Goal: Information Seeking & Learning: Learn about a topic

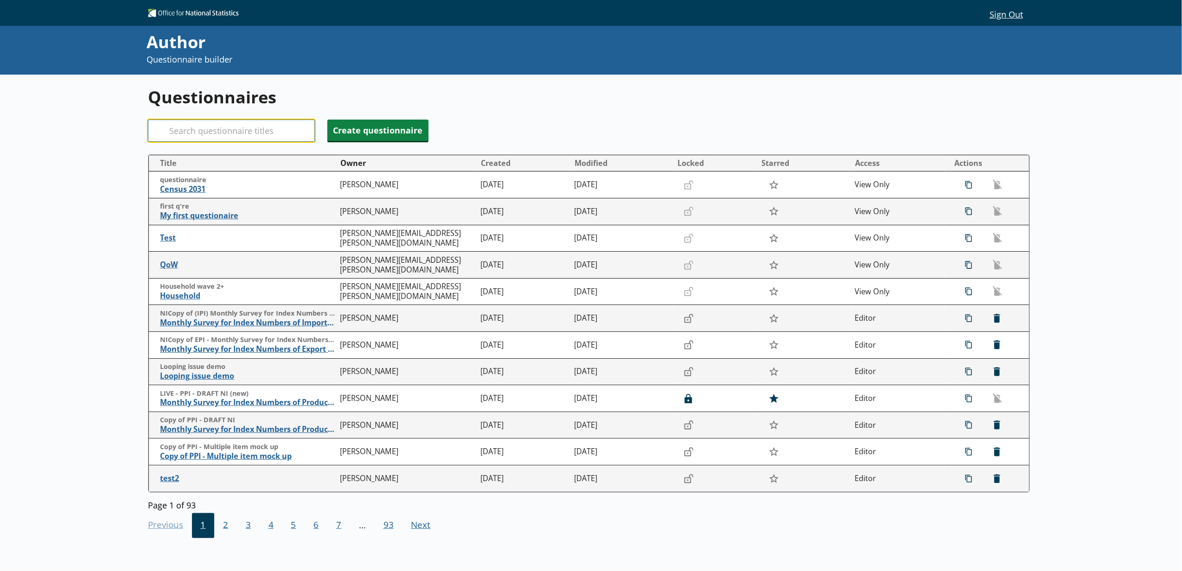
click at [229, 138] on input "Search" at bounding box center [231, 131] width 167 height 22
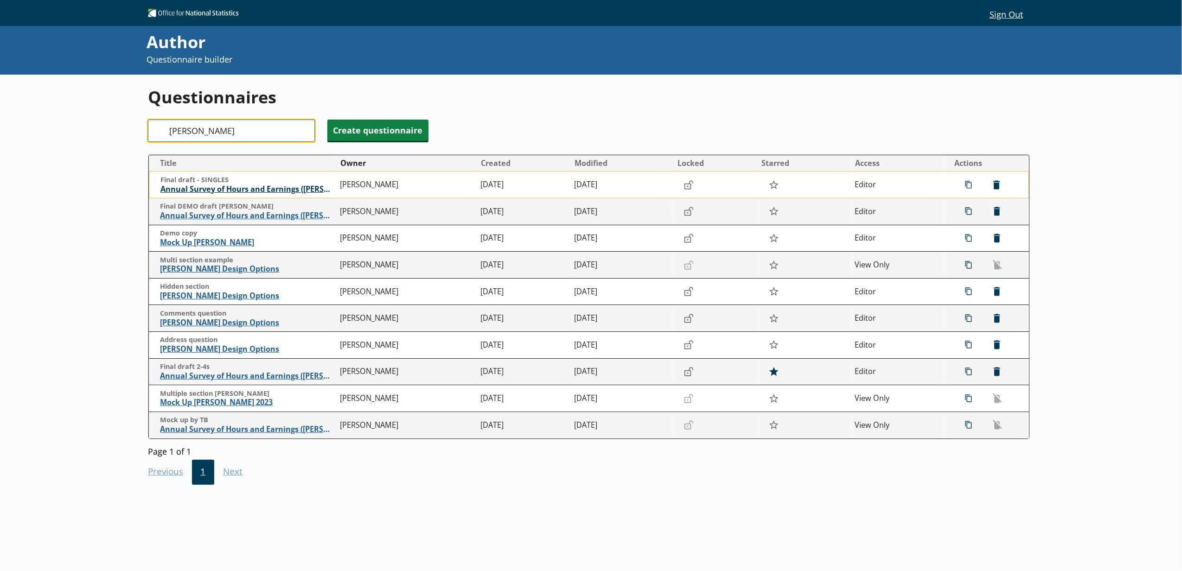
type input "[PERSON_NAME]"
click at [223, 188] on span "Annual Survey of Hours and Earnings ([PERSON_NAME])" at bounding box center [247, 189] width 175 height 10
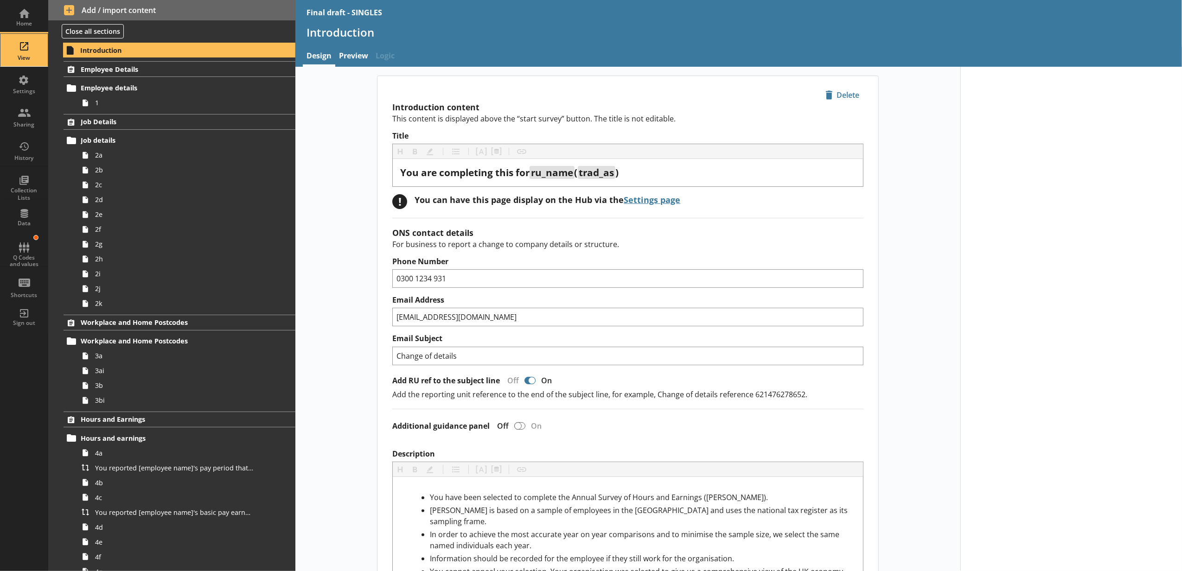
click at [22, 62] on div "View" at bounding box center [24, 50] width 32 height 32
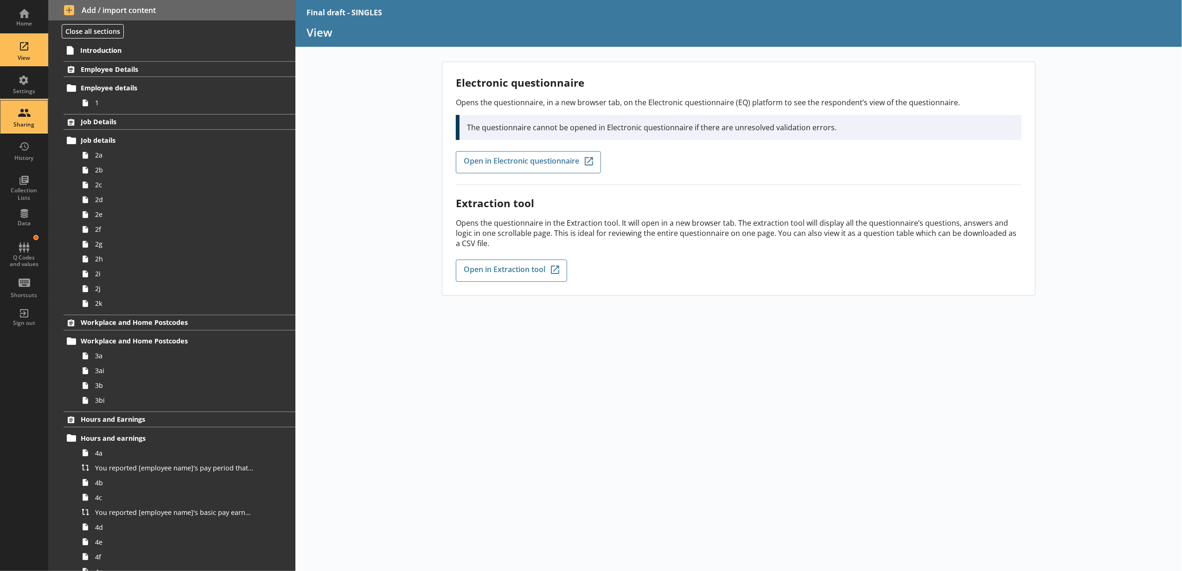
click at [23, 101] on div "Sharing" at bounding box center [24, 117] width 32 height 32
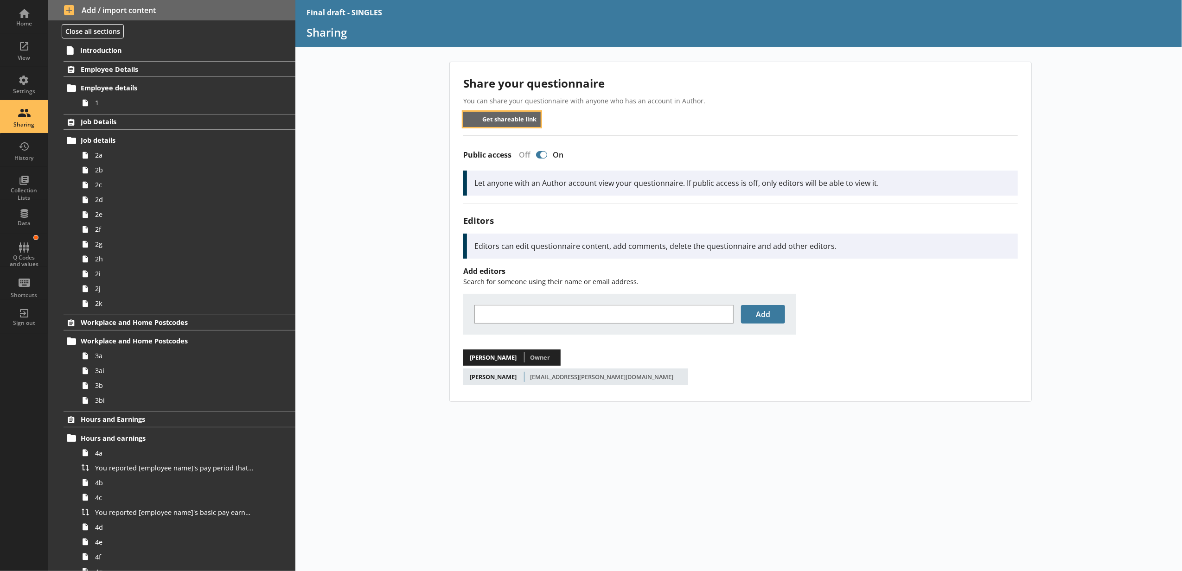
click at [502, 118] on button "Get shareable link" at bounding box center [501, 119] width 77 height 15
click at [28, 261] on div "Q Codes and values" at bounding box center [24, 260] width 32 height 13
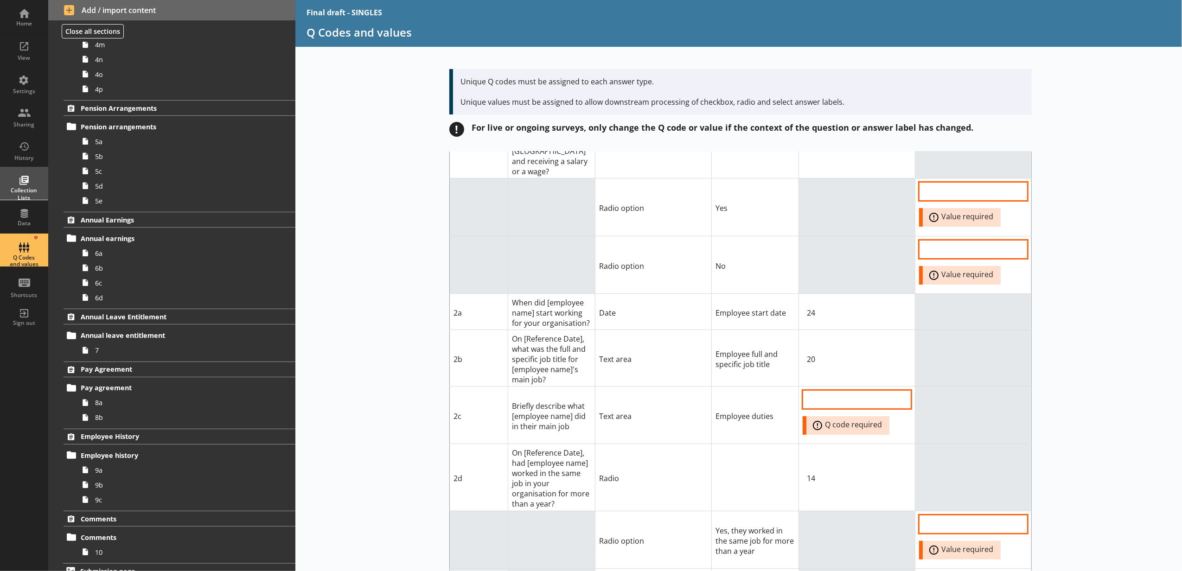
scroll to position [646, 0]
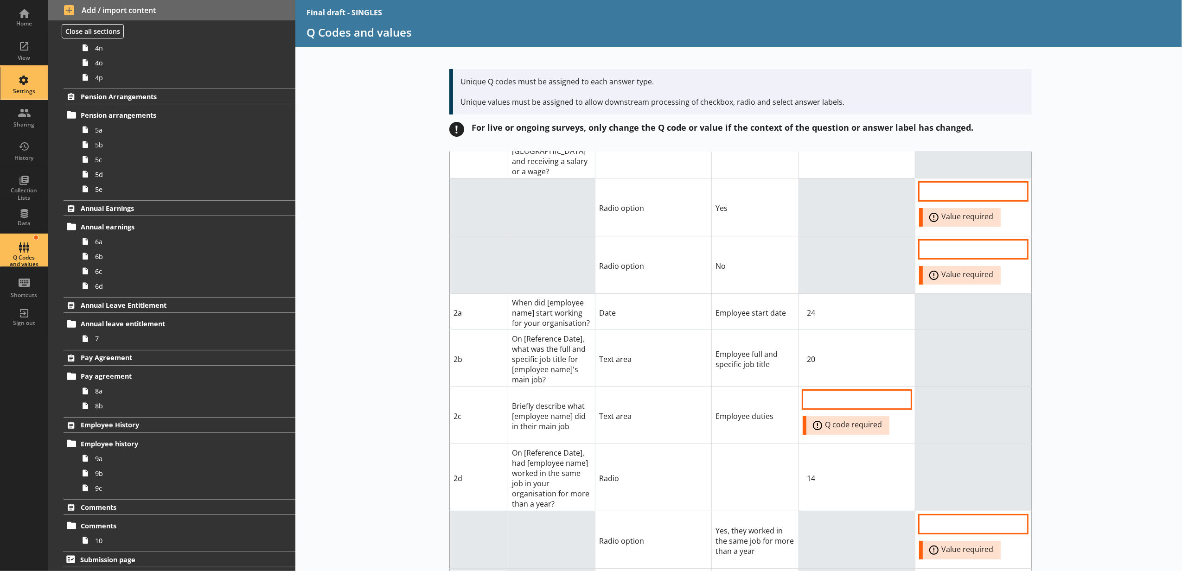
click at [33, 92] on div "Settings" at bounding box center [24, 91] width 32 height 7
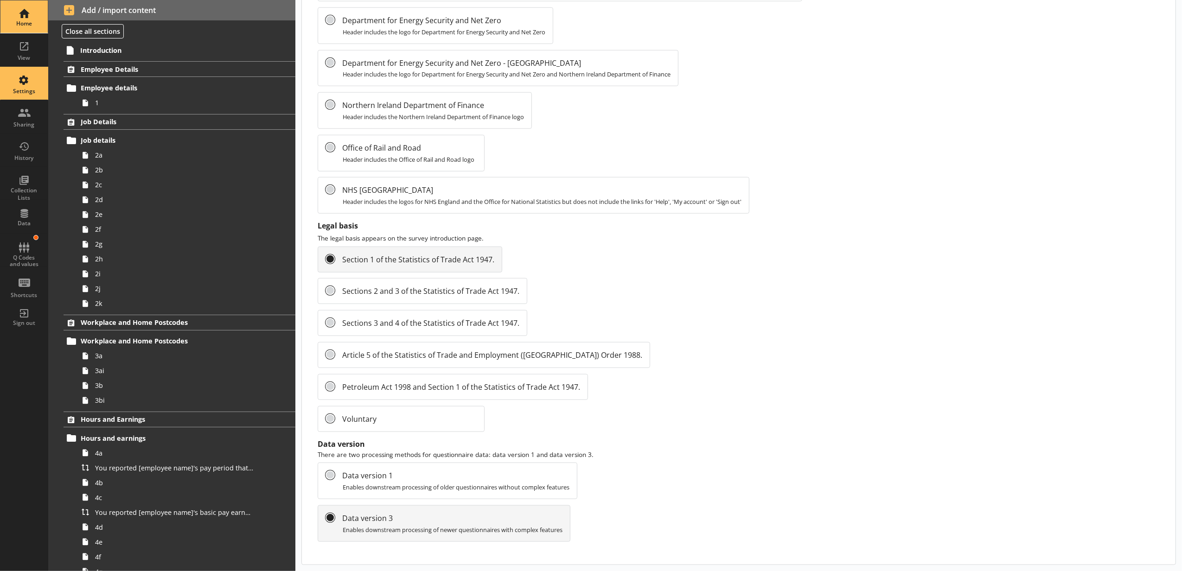
click at [43, 7] on link "Home" at bounding box center [24, 16] width 48 height 33
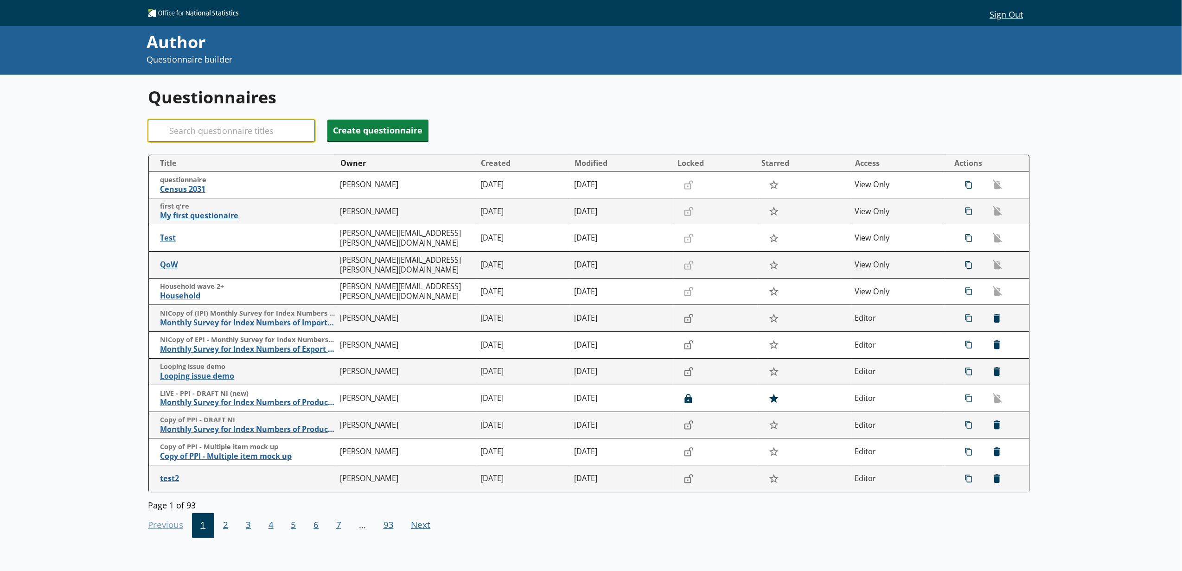
click at [209, 128] on input "Search" at bounding box center [231, 131] width 167 height 22
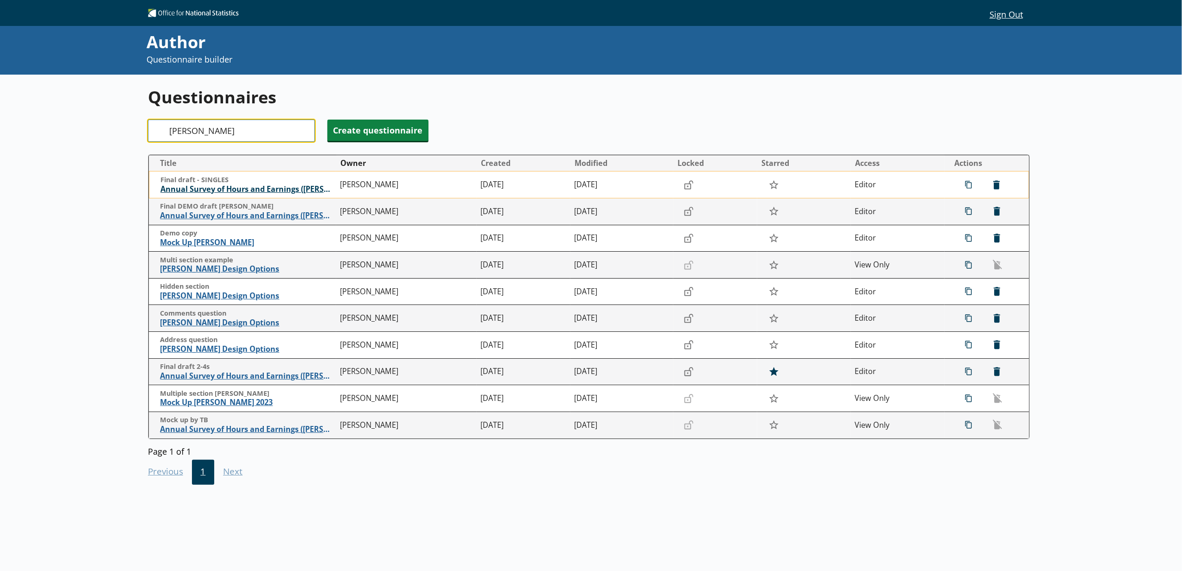
type input "[PERSON_NAME]"
click at [217, 186] on span "Annual Survey of Hours and Earnings ([PERSON_NAME])" at bounding box center [247, 189] width 175 height 10
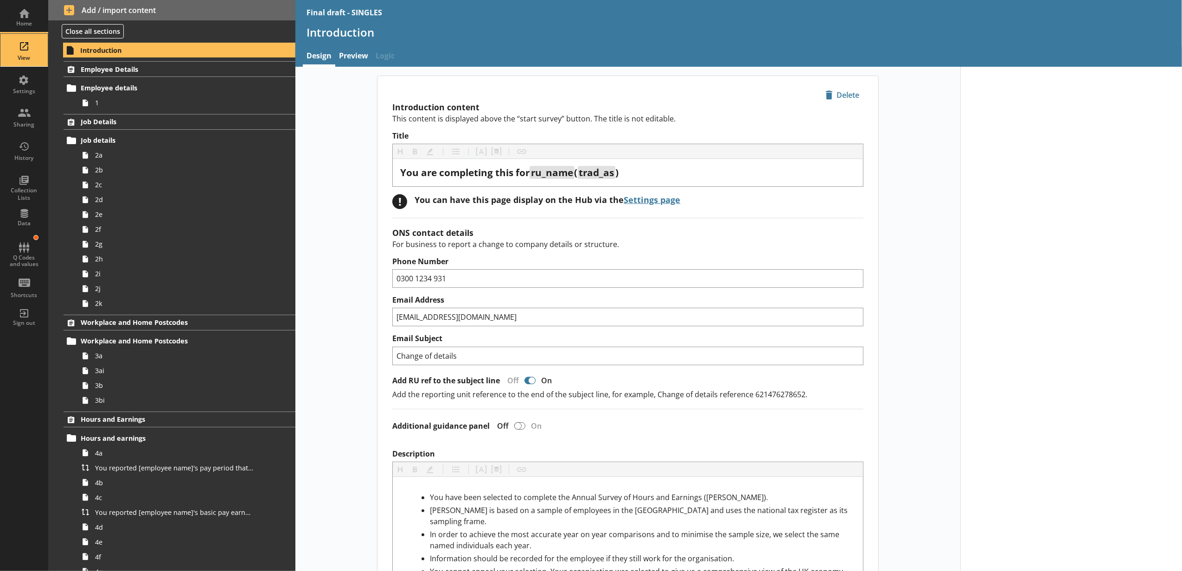
click at [39, 57] on div "View" at bounding box center [24, 57] width 32 height 7
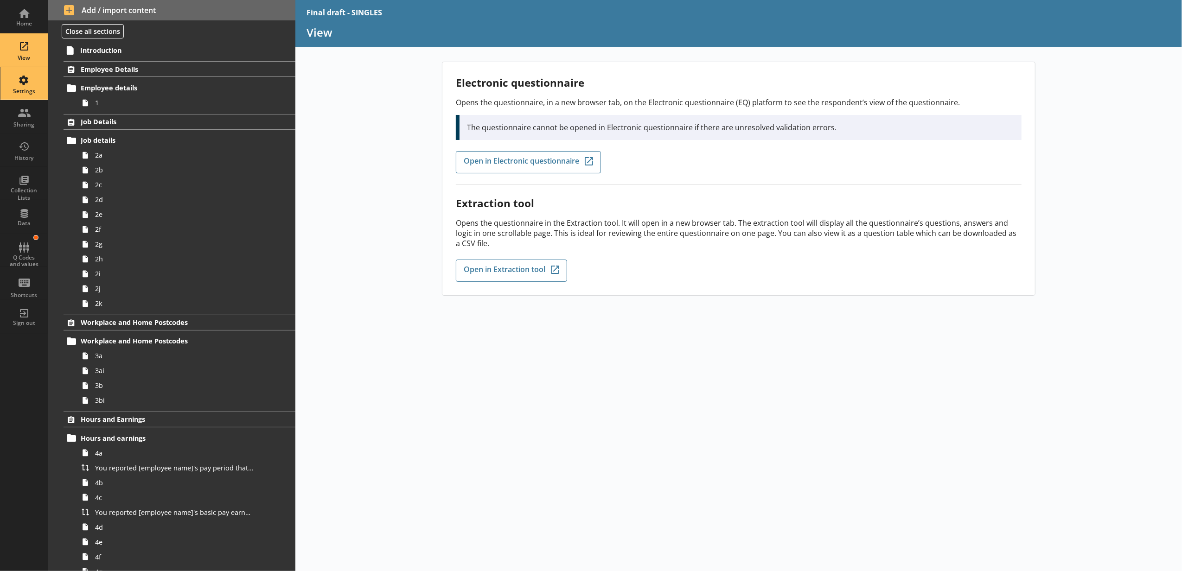
click at [17, 94] on div "Settings" at bounding box center [24, 91] width 32 height 7
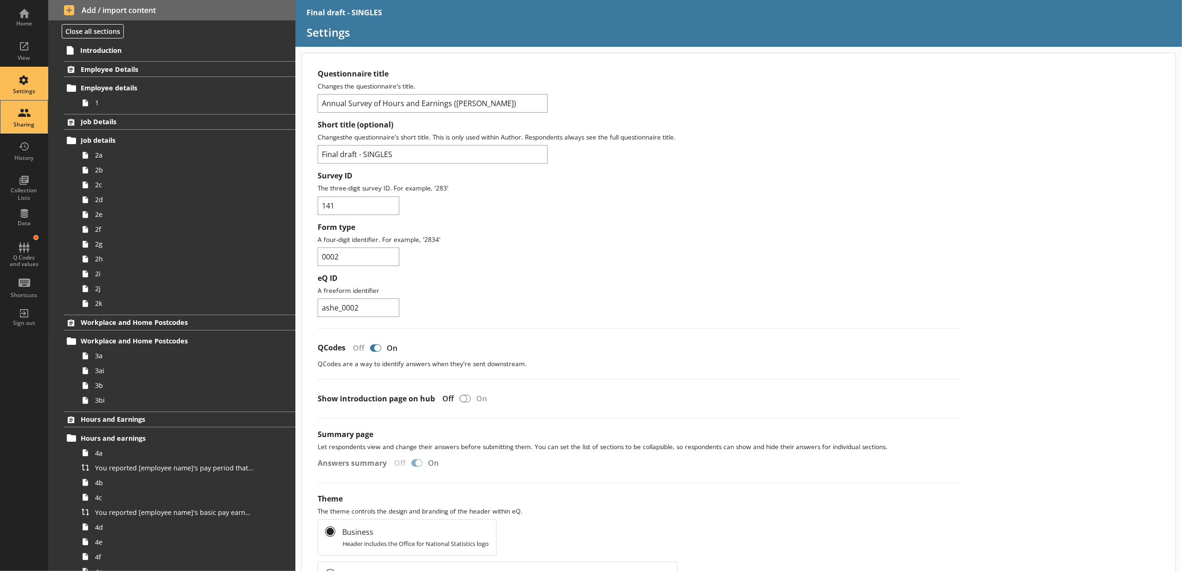
click at [23, 110] on div "Sharing" at bounding box center [24, 117] width 32 height 32
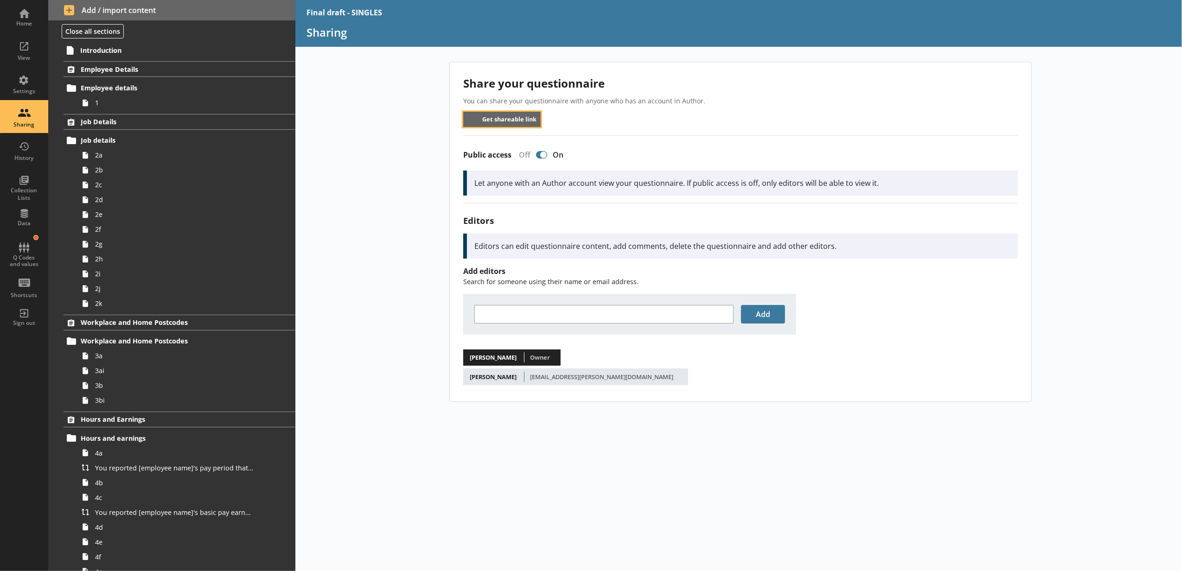
click at [494, 121] on button "Get shareable link" at bounding box center [501, 119] width 77 height 15
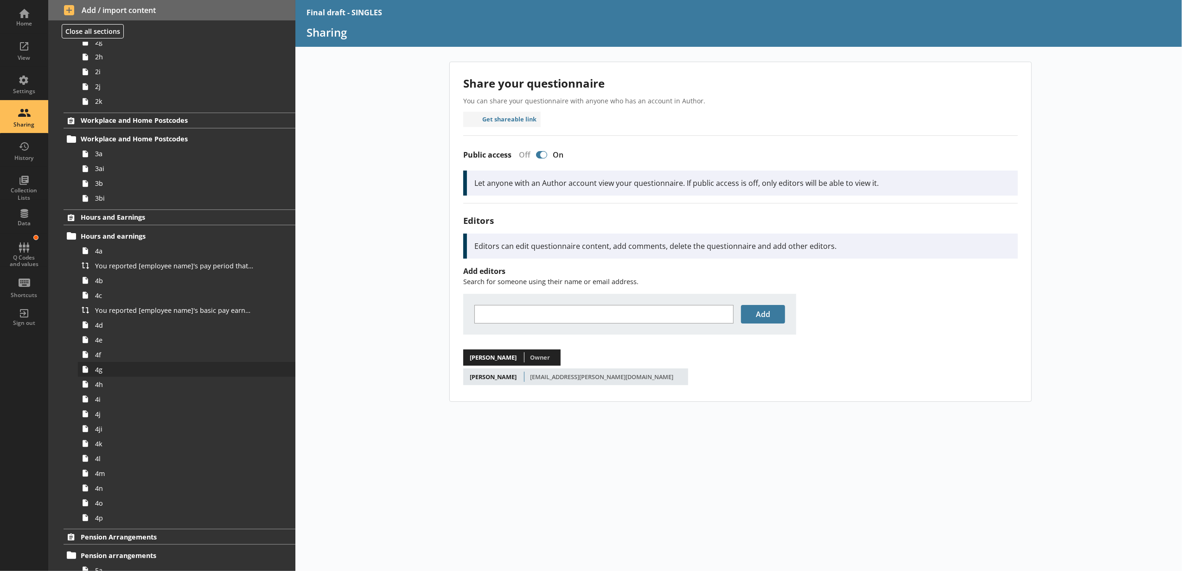
scroll to position [206, 0]
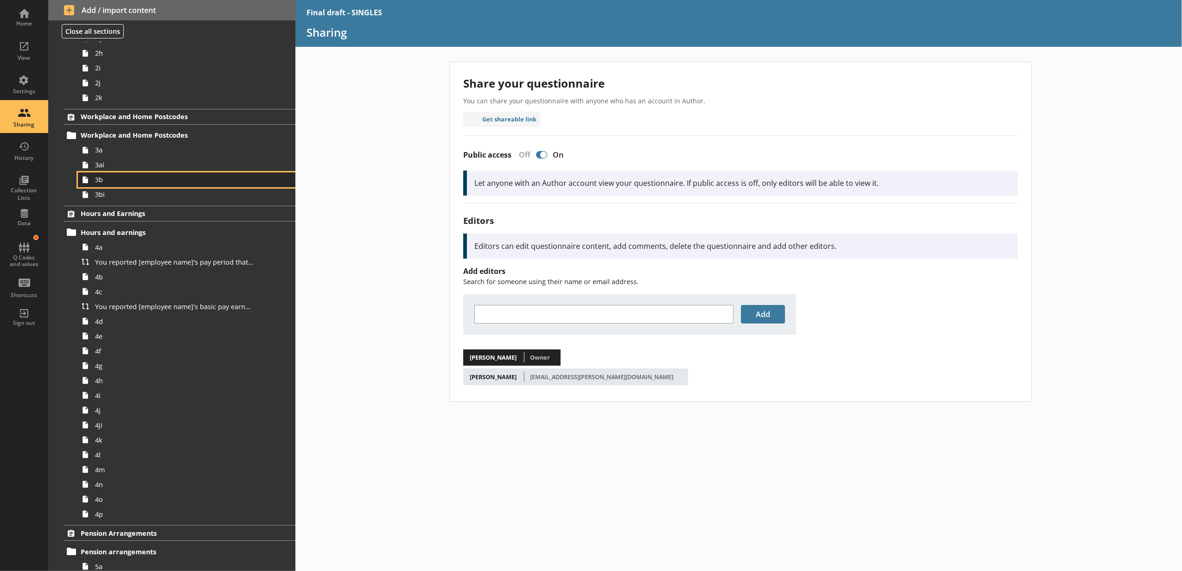
click at [137, 187] on link "3b" at bounding box center [186, 179] width 217 height 15
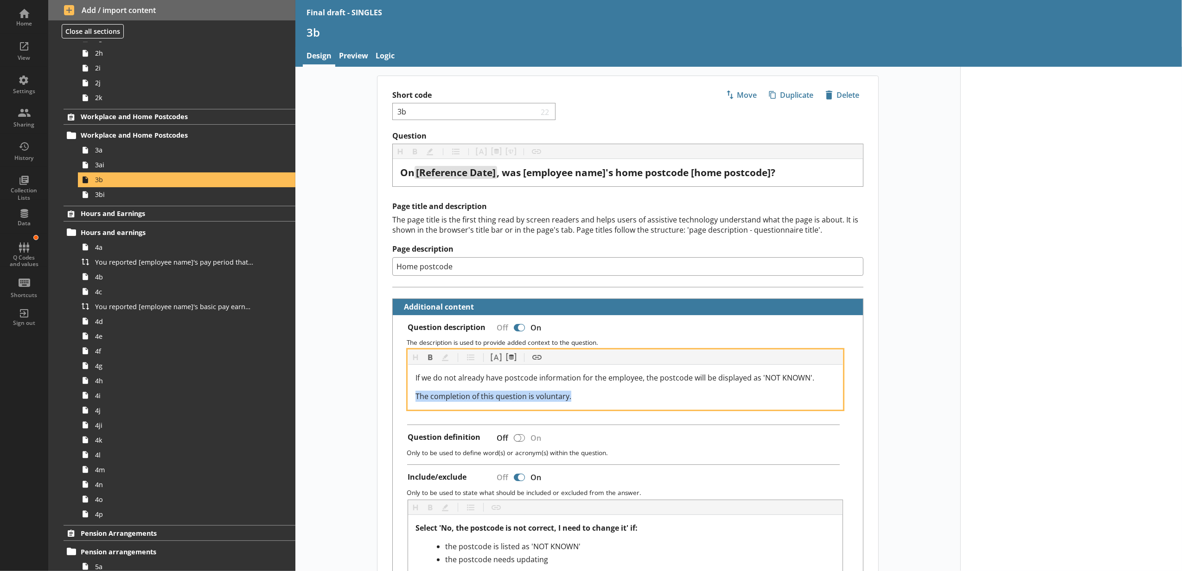
drag, startPoint x: 595, startPoint y: 398, endPoint x: 362, endPoint y: 406, distance: 232.8
copy span "The completion of this question is voluntary."
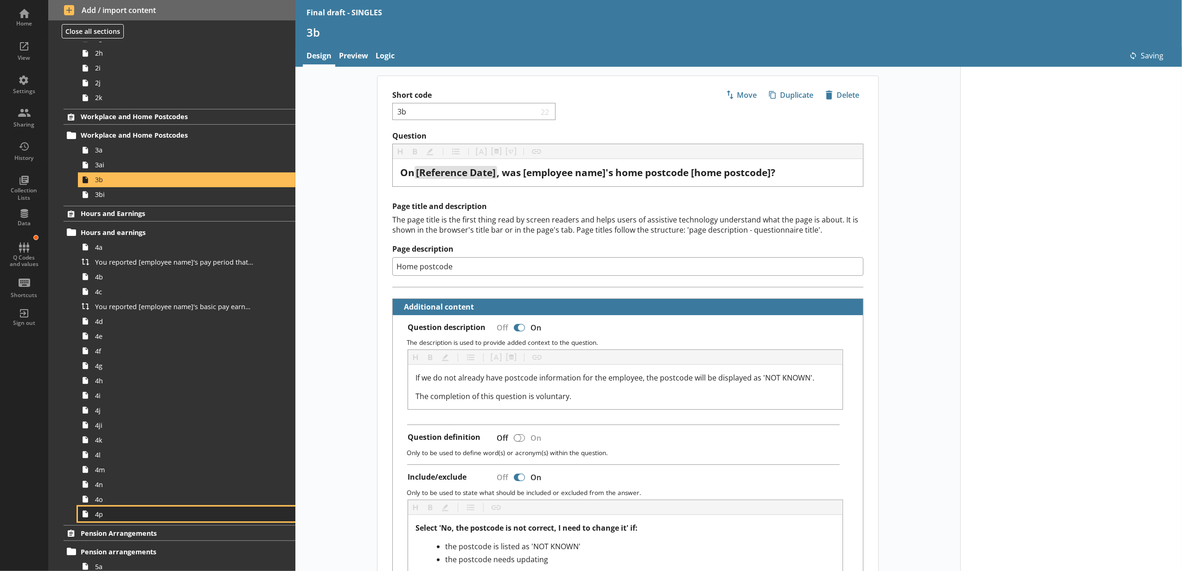
click at [191, 512] on span "4p" at bounding box center [174, 514] width 158 height 9
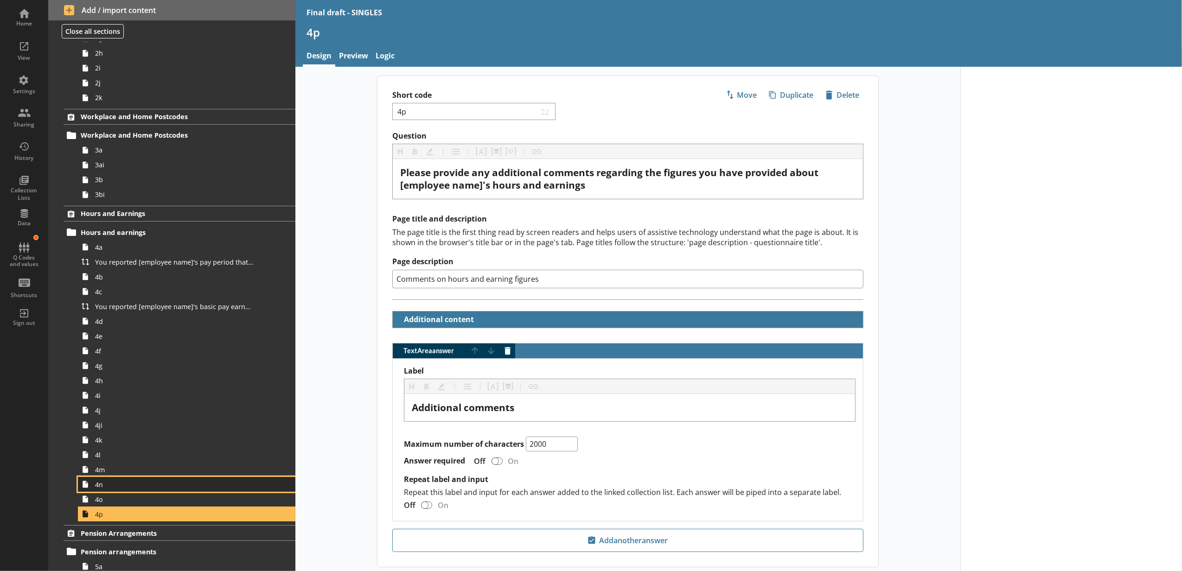
click at [242, 491] on link "4n" at bounding box center [186, 484] width 217 height 15
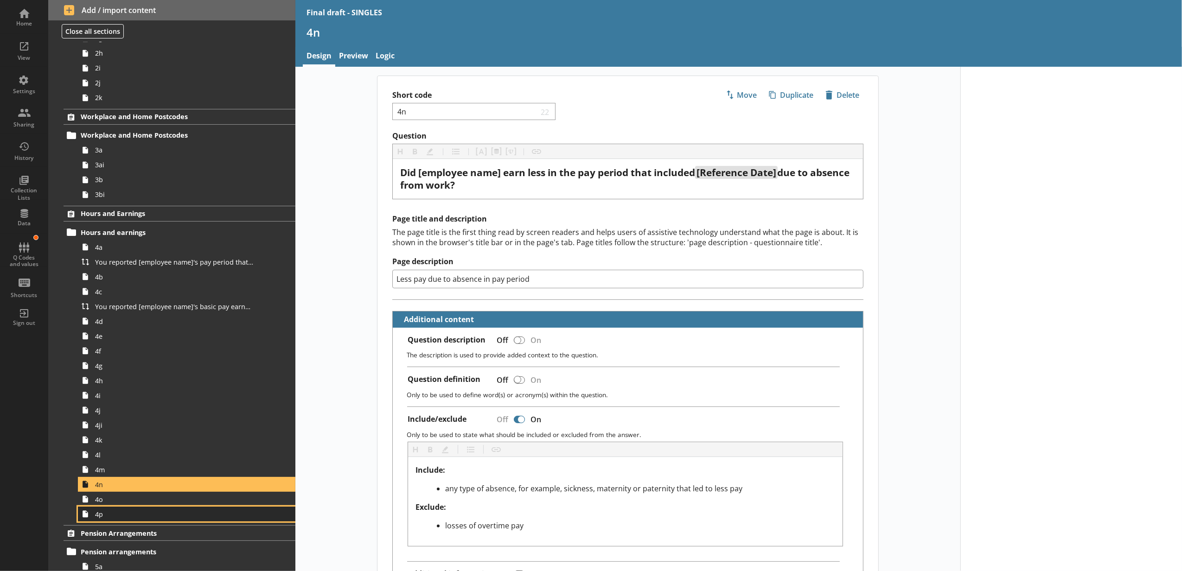
click at [235, 517] on span "4p" at bounding box center [174, 514] width 158 height 9
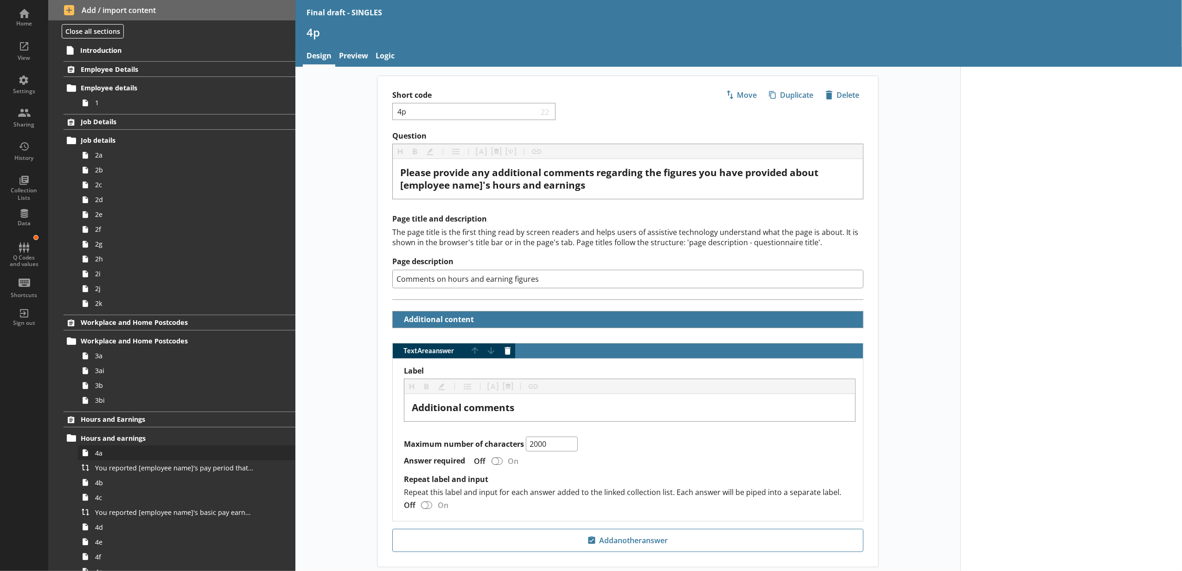
scroll to position [103, 0]
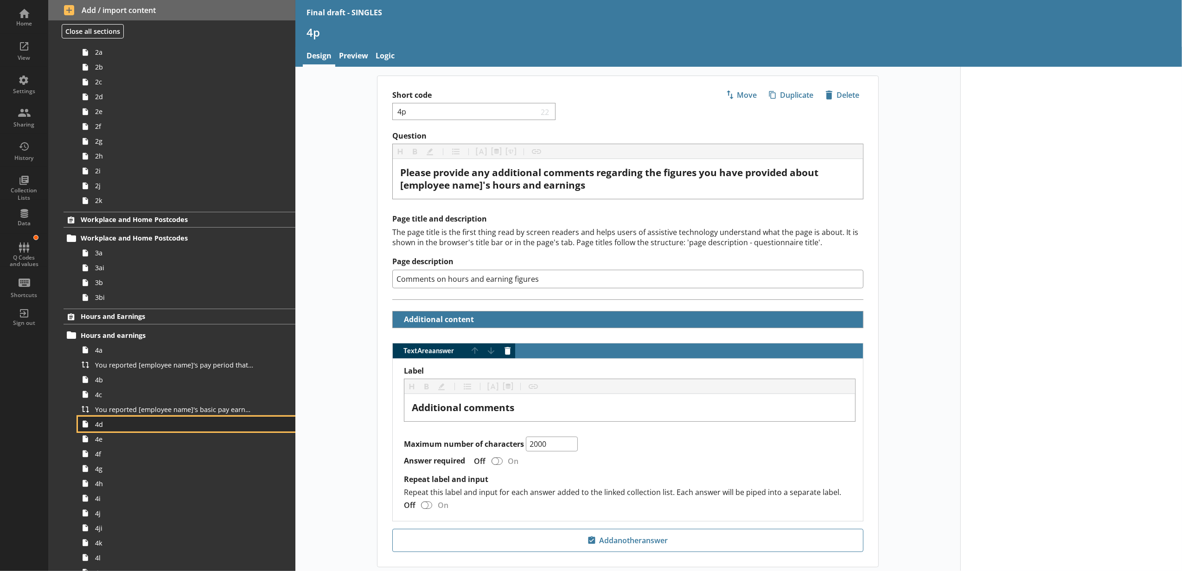
click at [184, 421] on span "4d" at bounding box center [174, 424] width 158 height 9
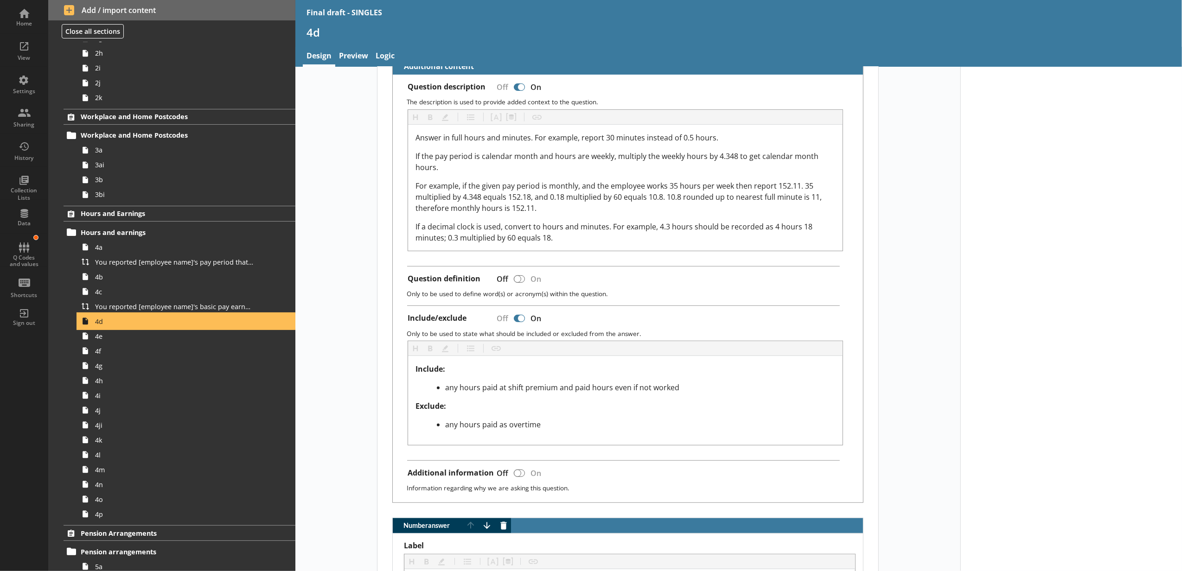
scroll to position [309, 0]
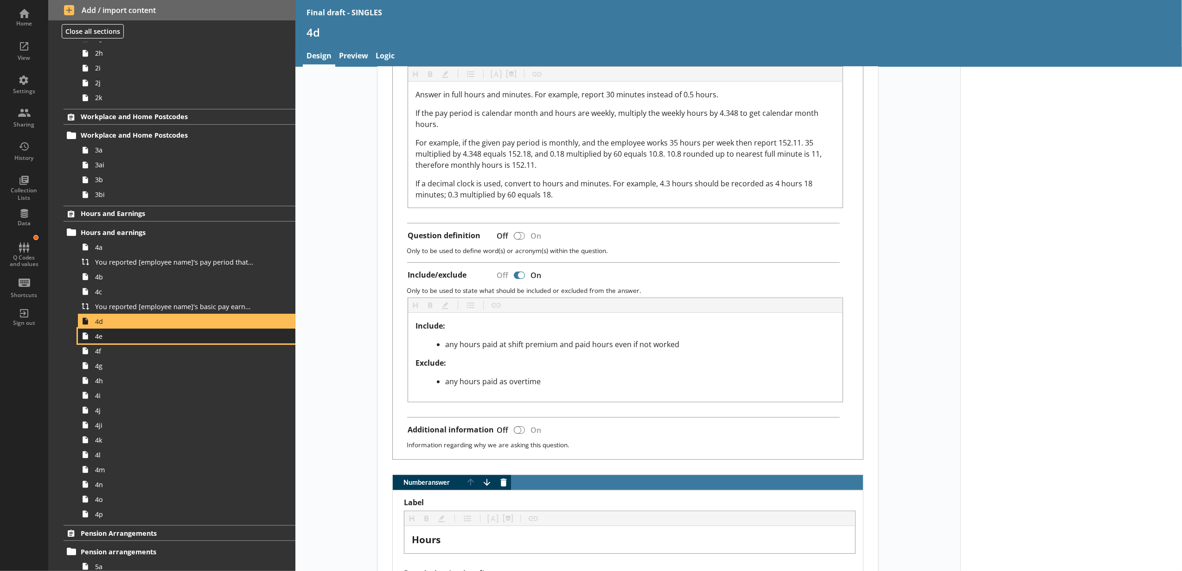
click at [210, 342] on link "4e" at bounding box center [186, 336] width 217 height 15
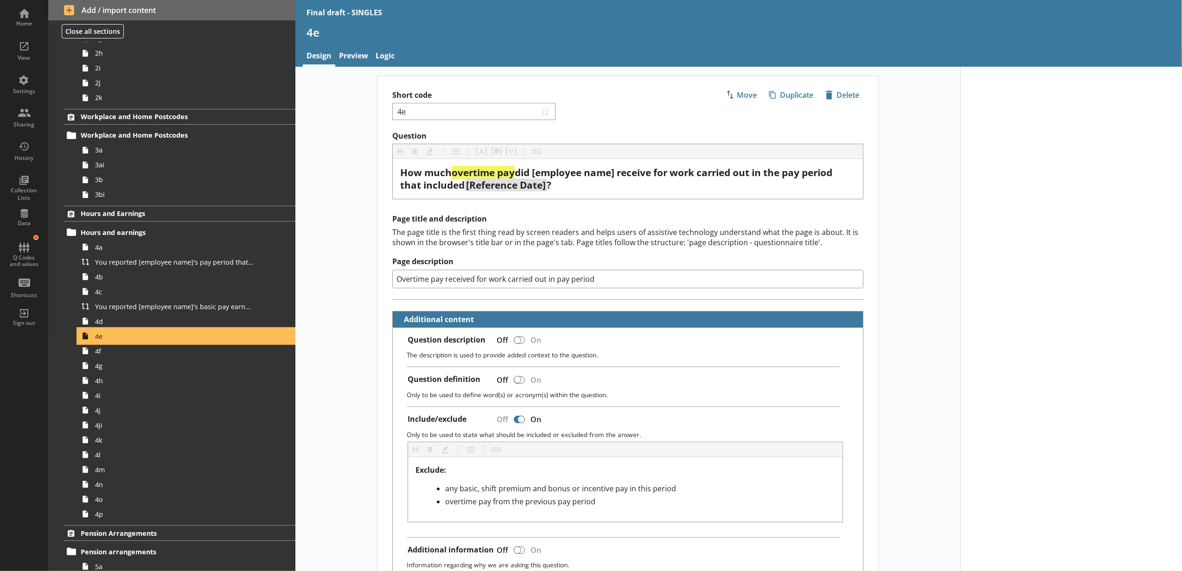
scroll to position [412, 0]
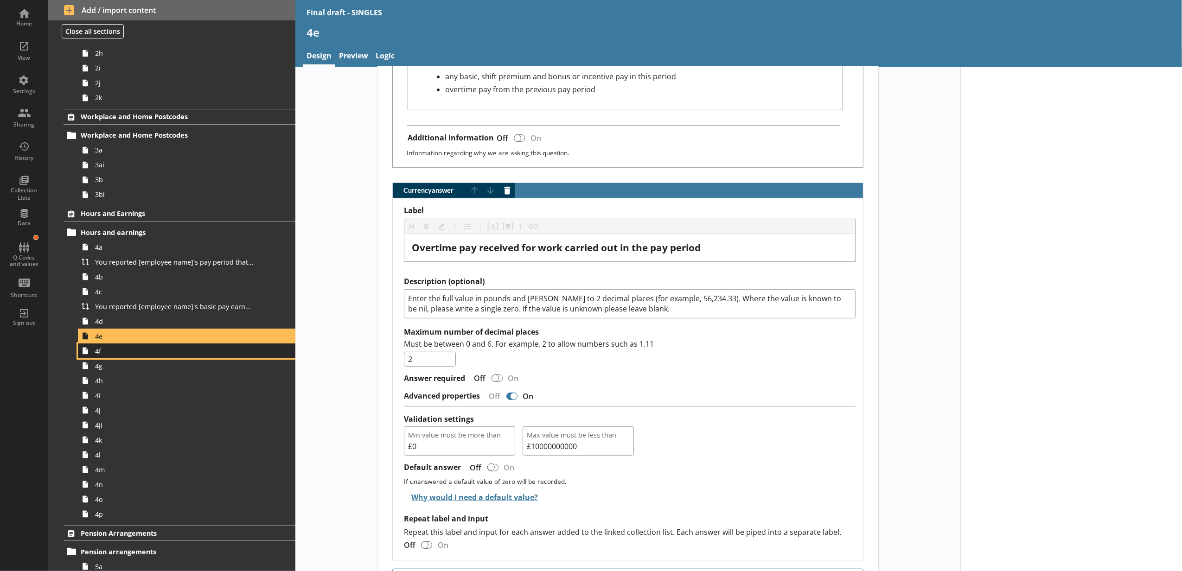
click at [156, 355] on span "4f" at bounding box center [174, 351] width 158 height 9
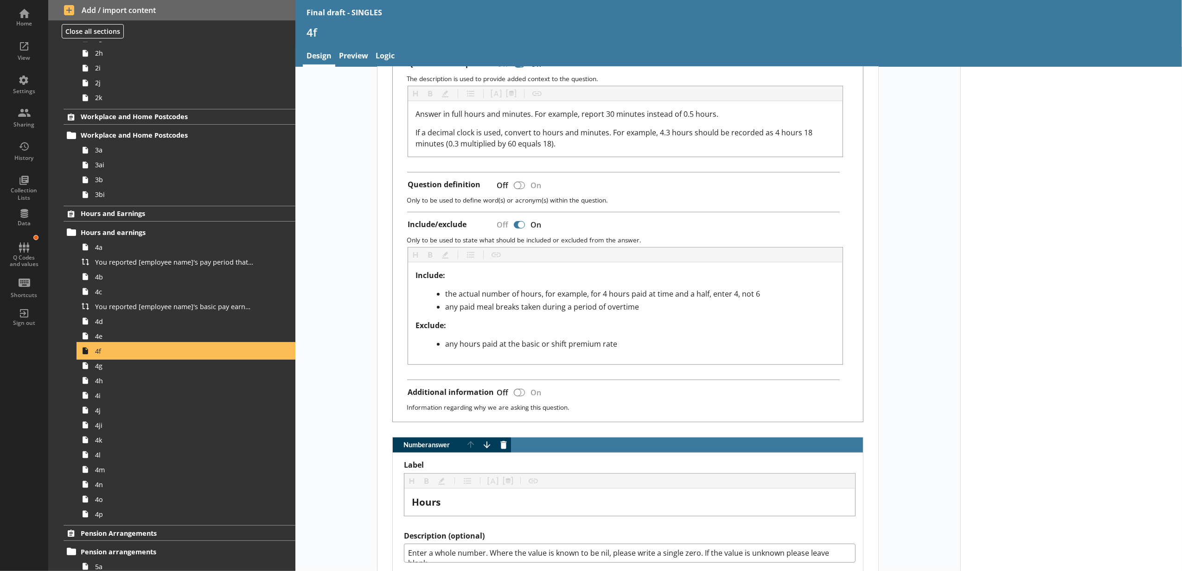
scroll to position [412, 0]
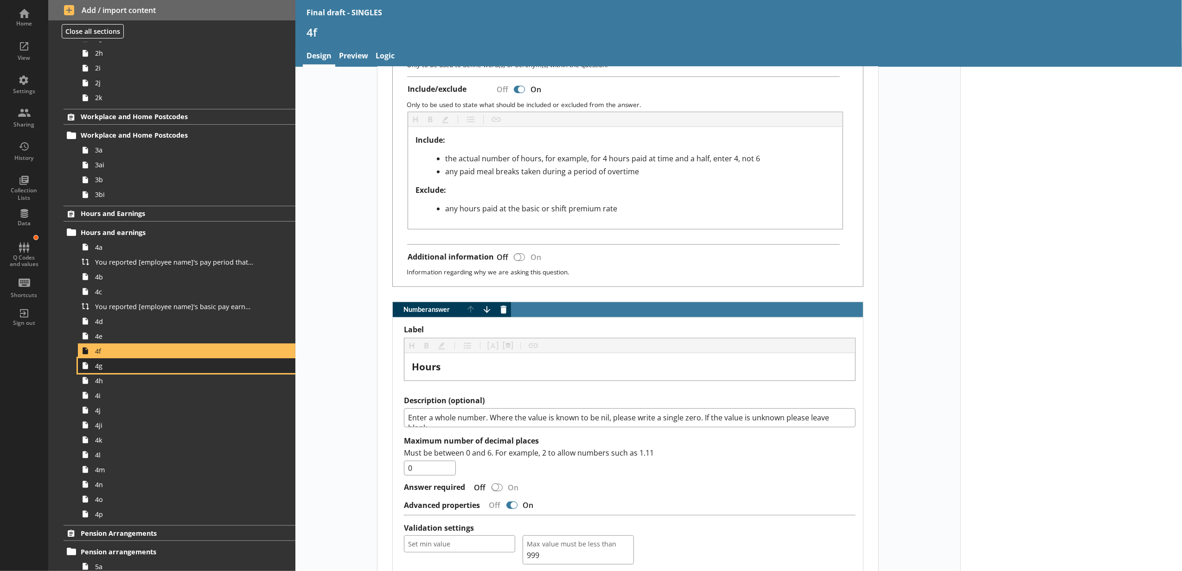
click at [148, 370] on span "4g" at bounding box center [174, 366] width 158 height 9
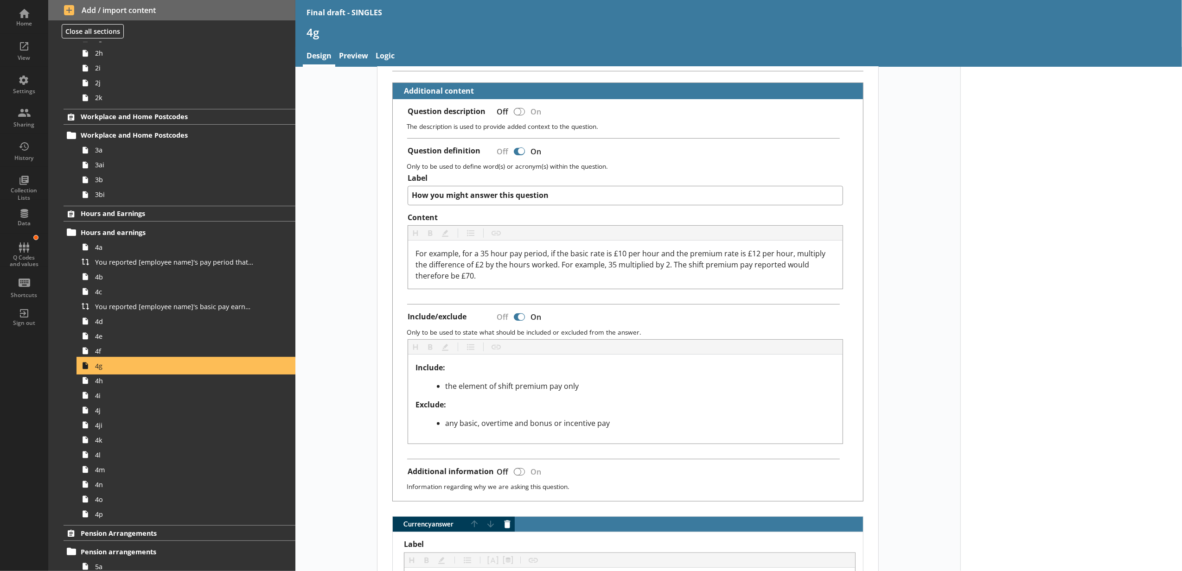
scroll to position [412, 0]
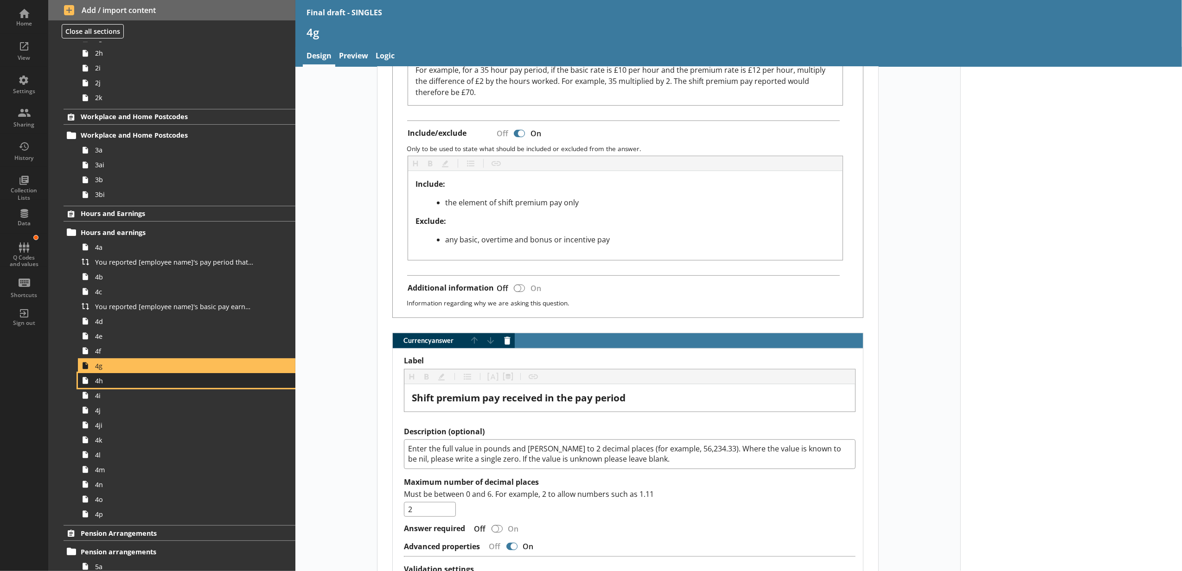
drag, startPoint x: 184, startPoint y: 381, endPoint x: 200, endPoint y: 379, distance: 16.8
click at [184, 382] on span "4h" at bounding box center [174, 380] width 158 height 9
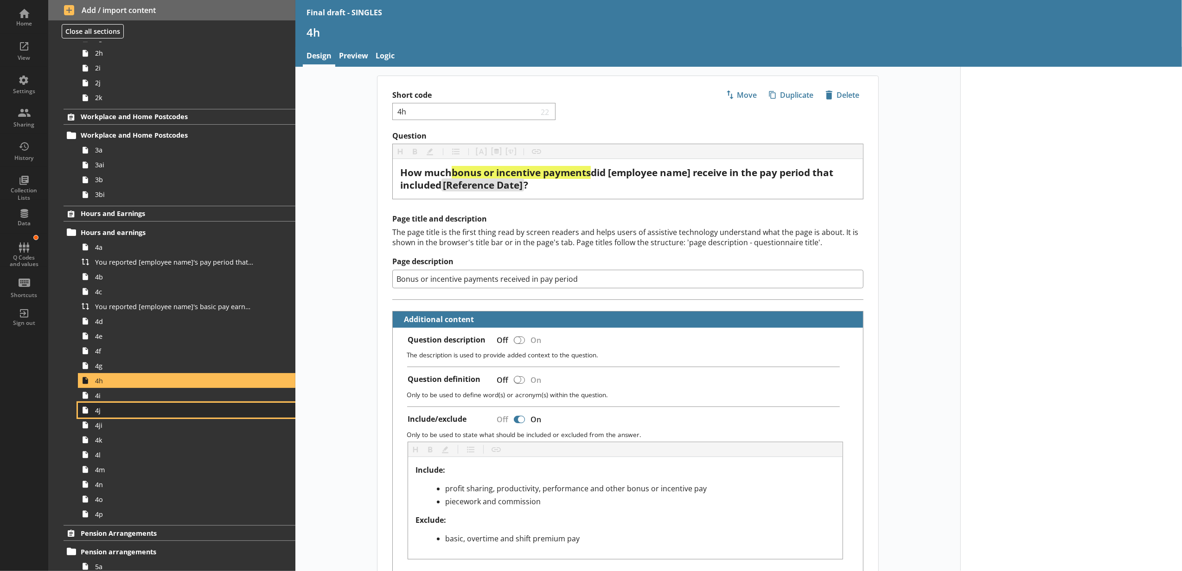
click at [127, 405] on link "4j" at bounding box center [186, 410] width 217 height 15
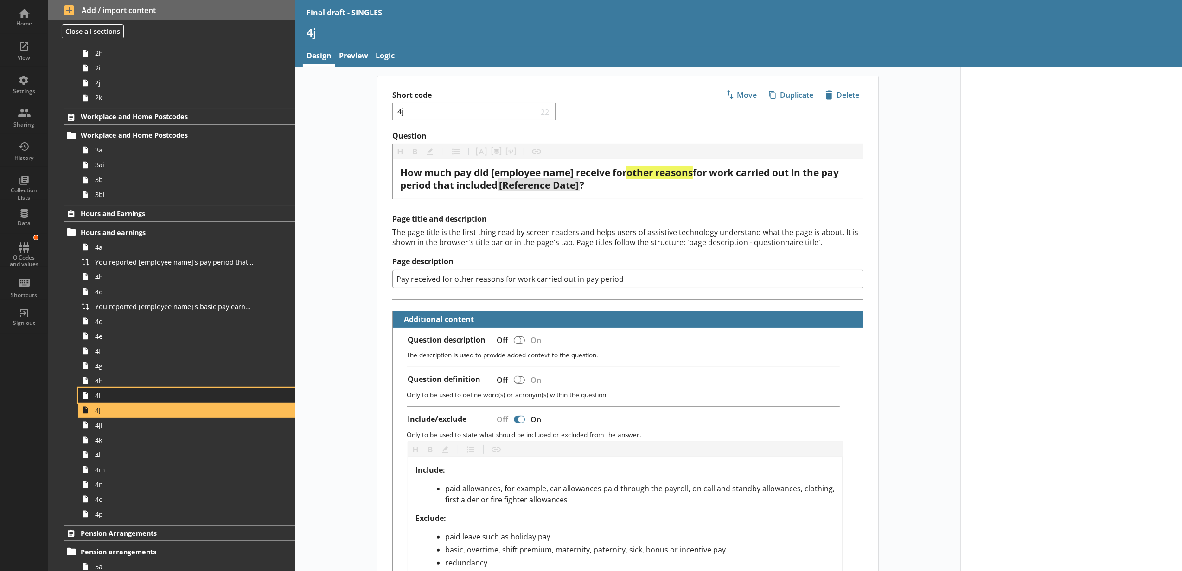
click at [125, 397] on span "4i" at bounding box center [174, 395] width 158 height 9
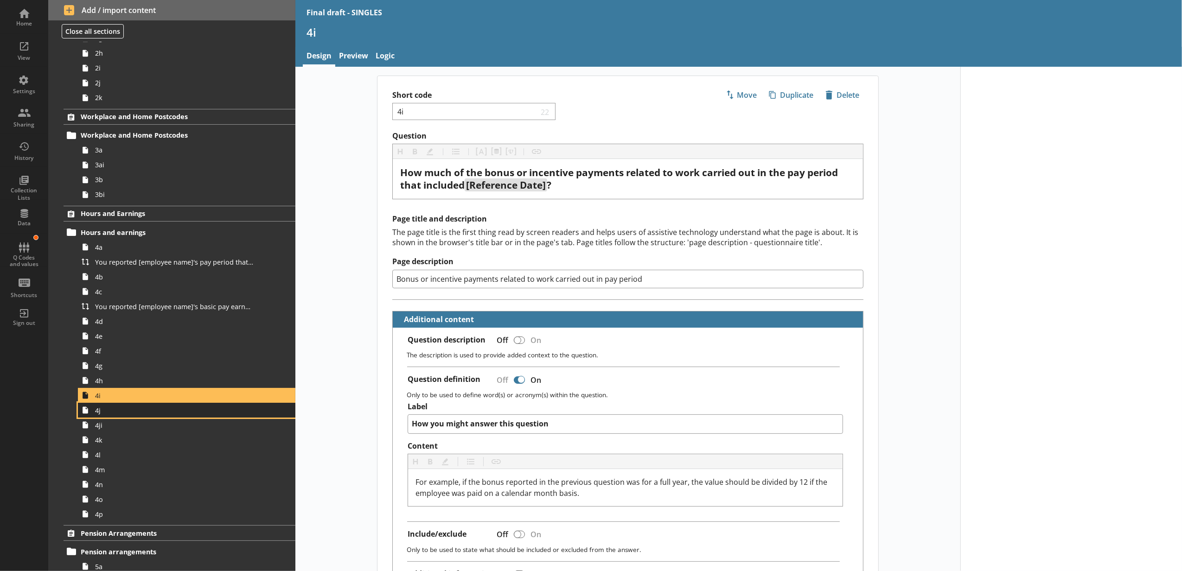
click at [110, 411] on span "4j" at bounding box center [174, 410] width 158 height 9
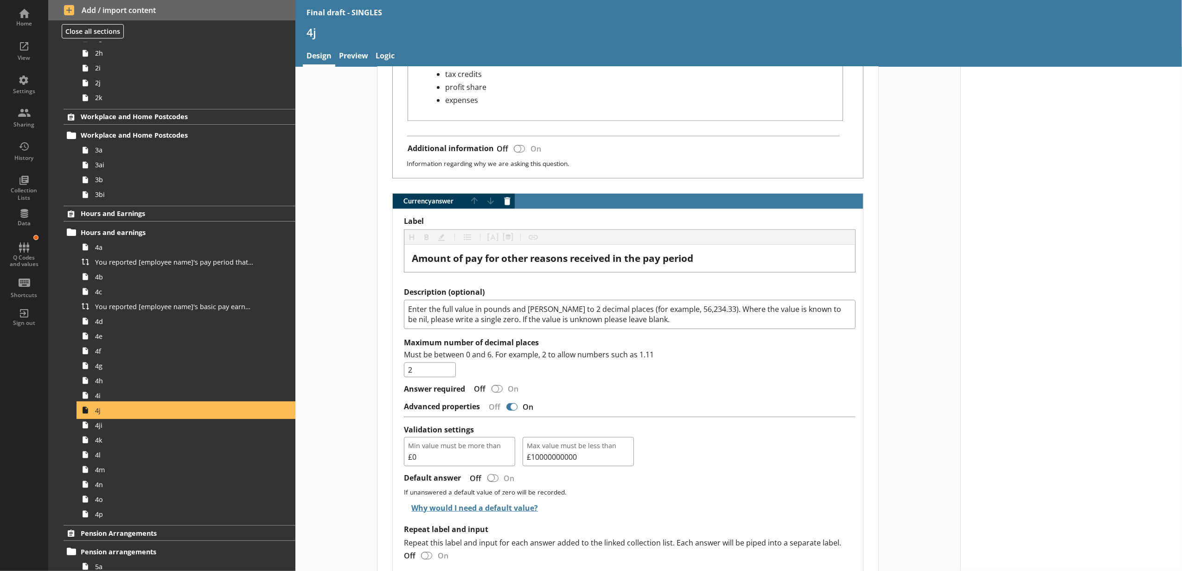
scroll to position [621, 0]
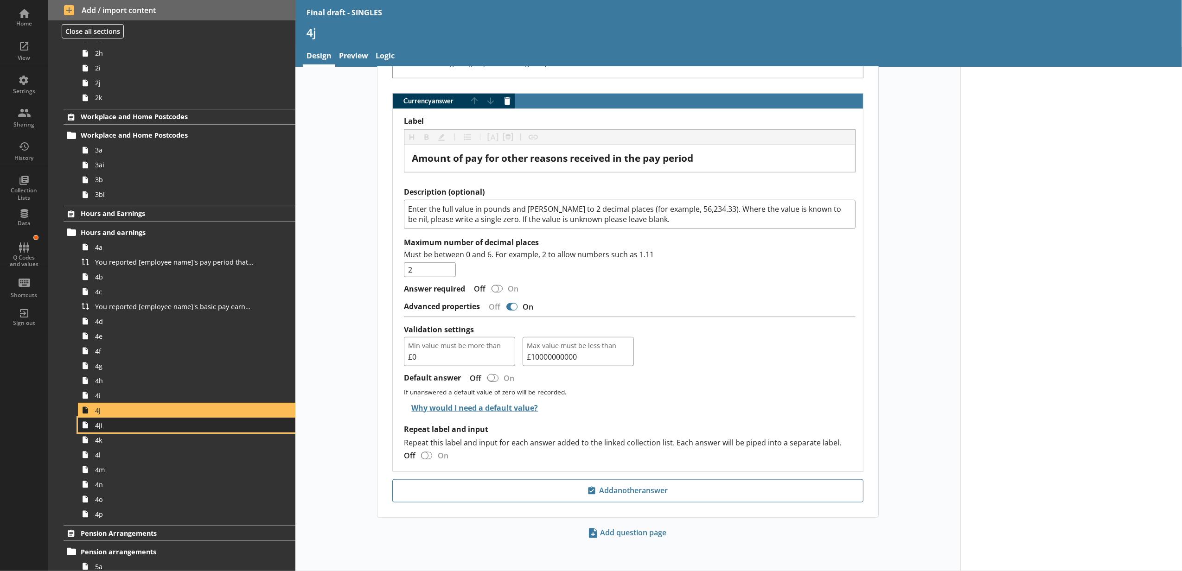
click at [212, 421] on span "4ji" at bounding box center [174, 425] width 158 height 9
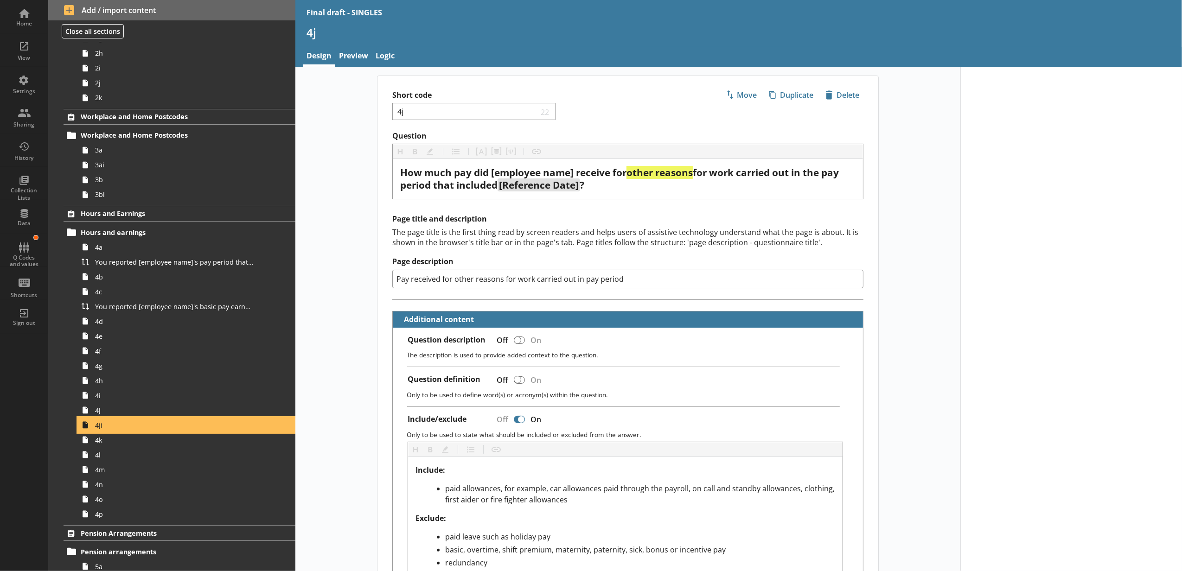
type textarea "x"
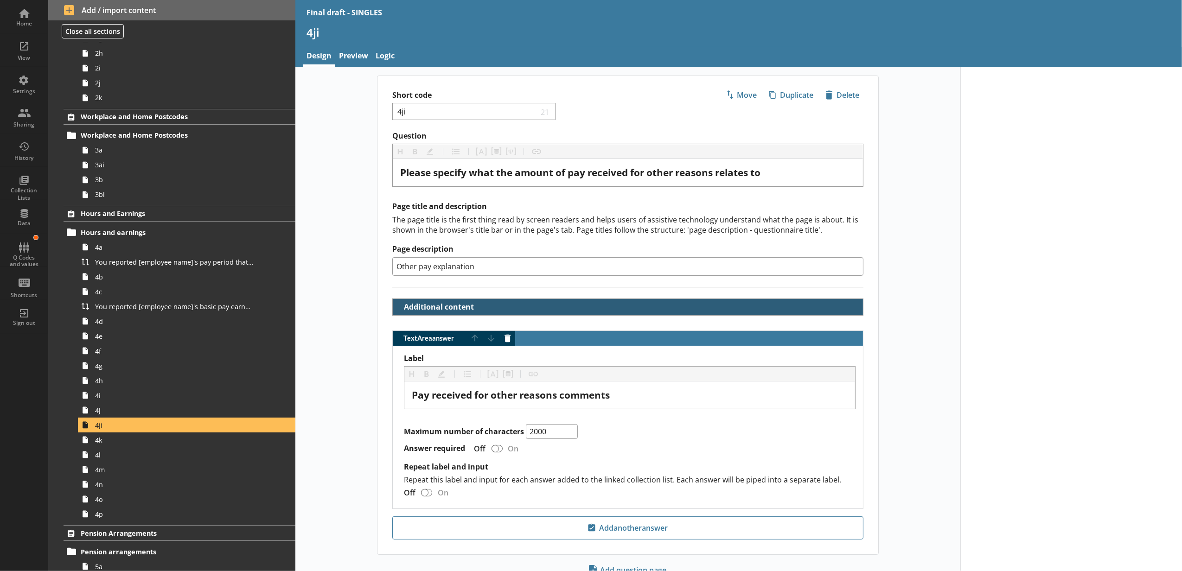
click at [445, 311] on button "Additional content" at bounding box center [435, 307] width 79 height 16
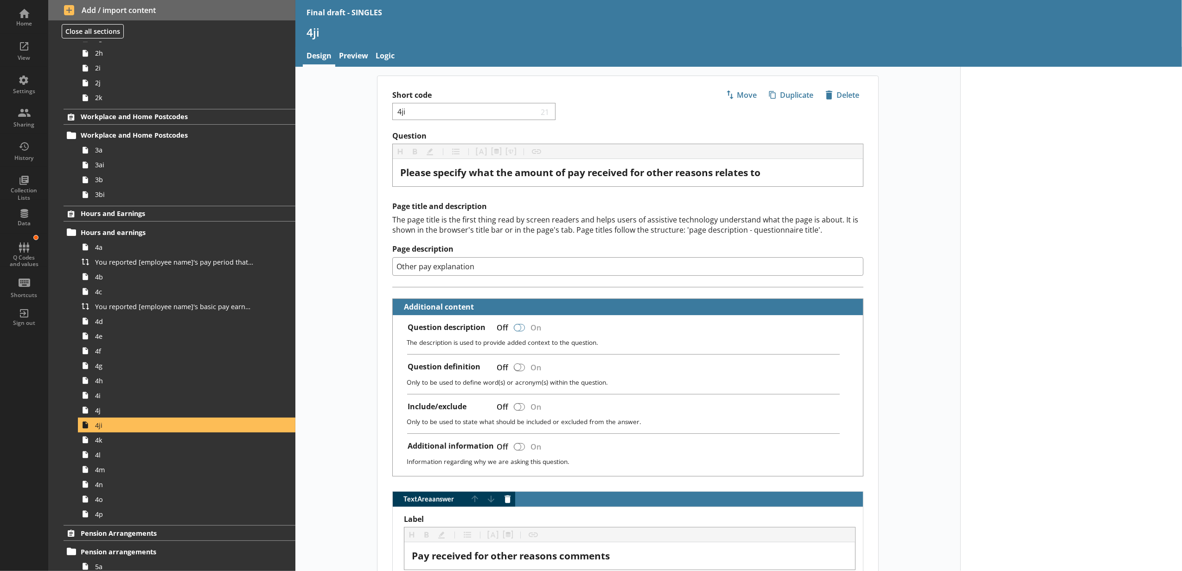
click at [514, 331] on div at bounding box center [517, 327] width 7 height 7
checkbox input "true"
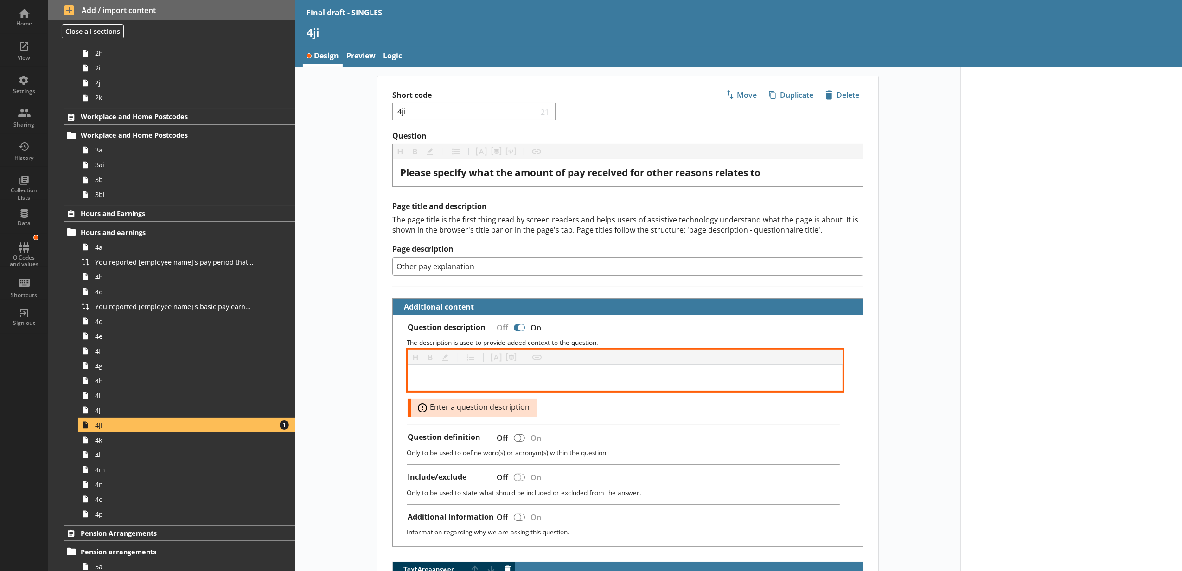
click at [471, 381] on div at bounding box center [625, 377] width 420 height 11
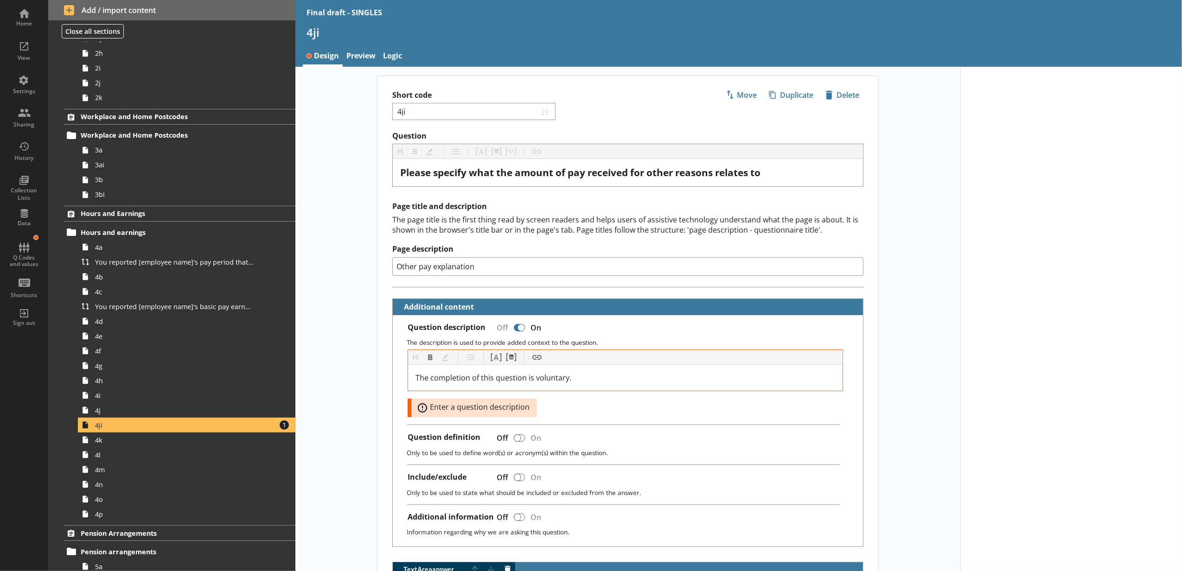
click at [377, 370] on div "Question Heading Heading Bold Bold Highlight Highlight List List Pipe answer Pi…" at bounding box center [627, 435] width 501 height 609
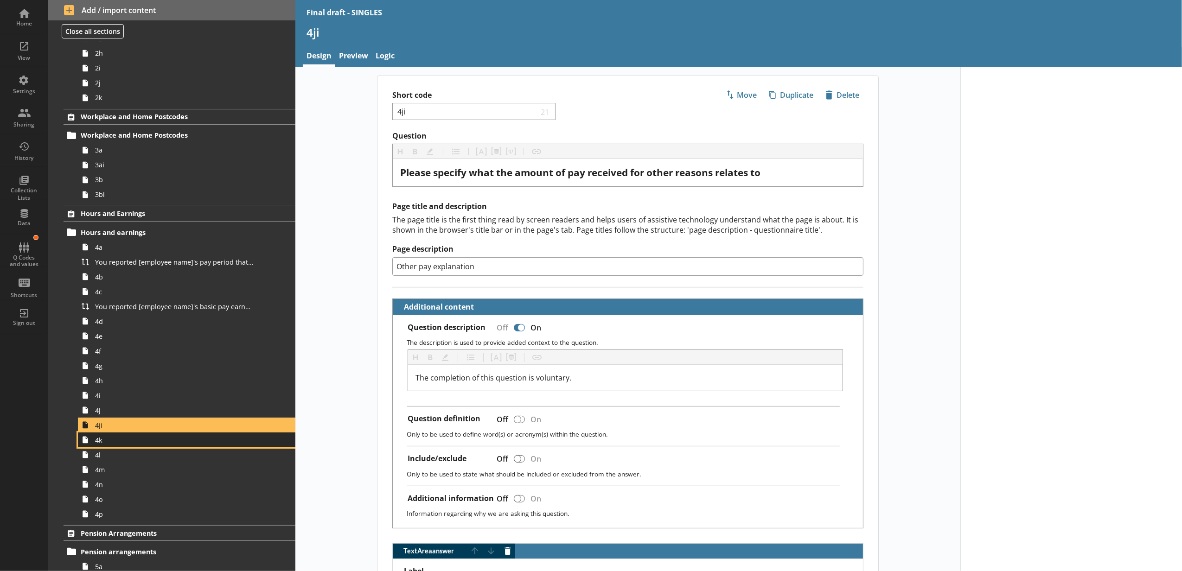
click at [257, 439] on link "4k" at bounding box center [186, 439] width 217 height 15
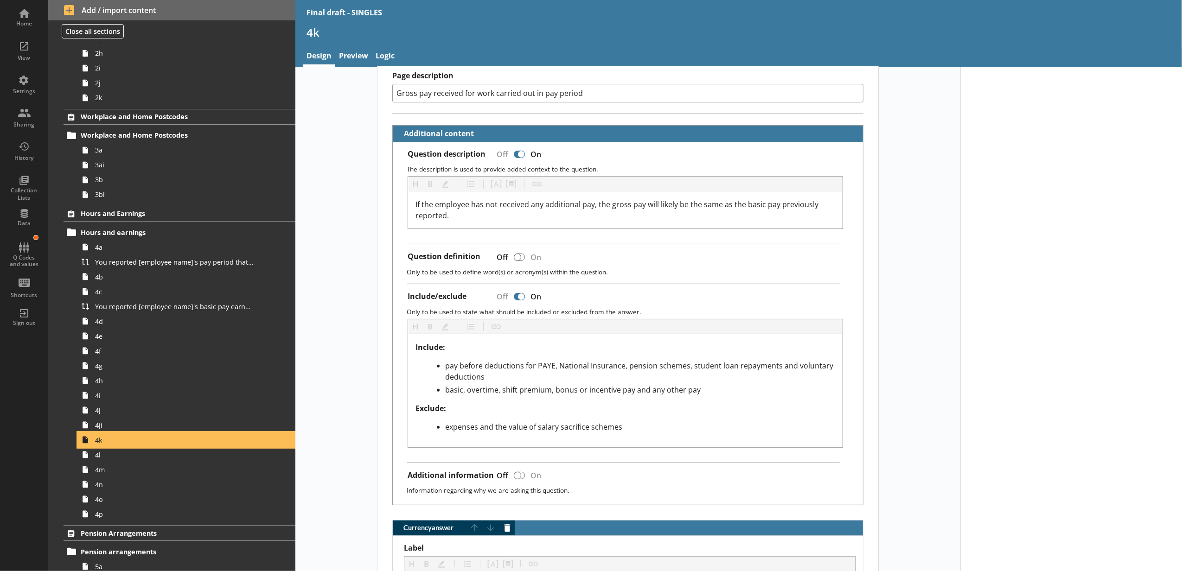
scroll to position [412, 0]
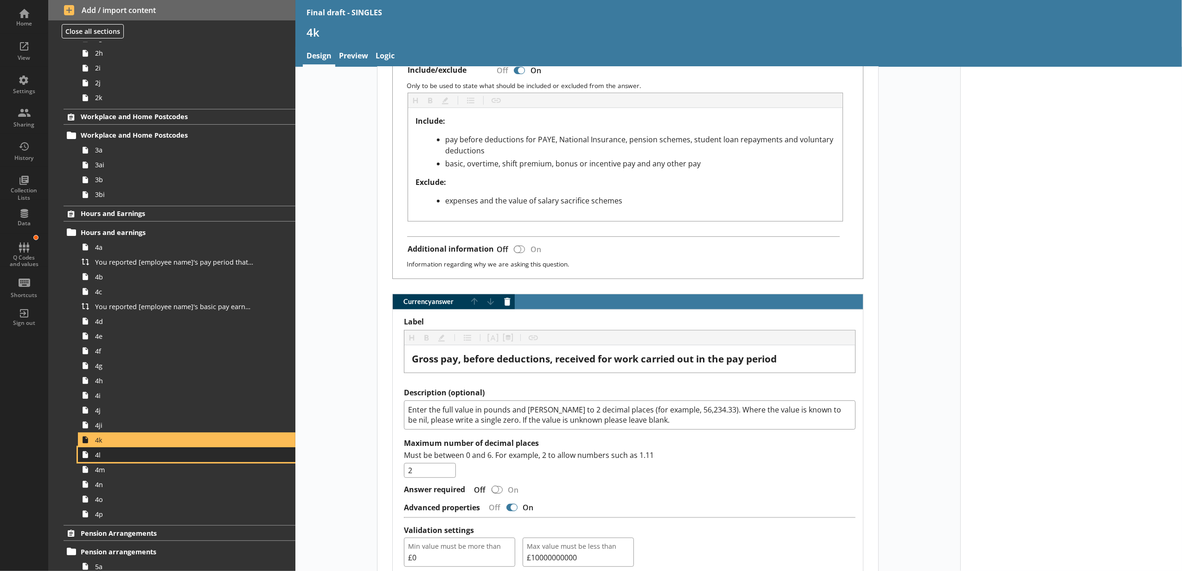
click at [106, 451] on span "4l" at bounding box center [174, 455] width 158 height 9
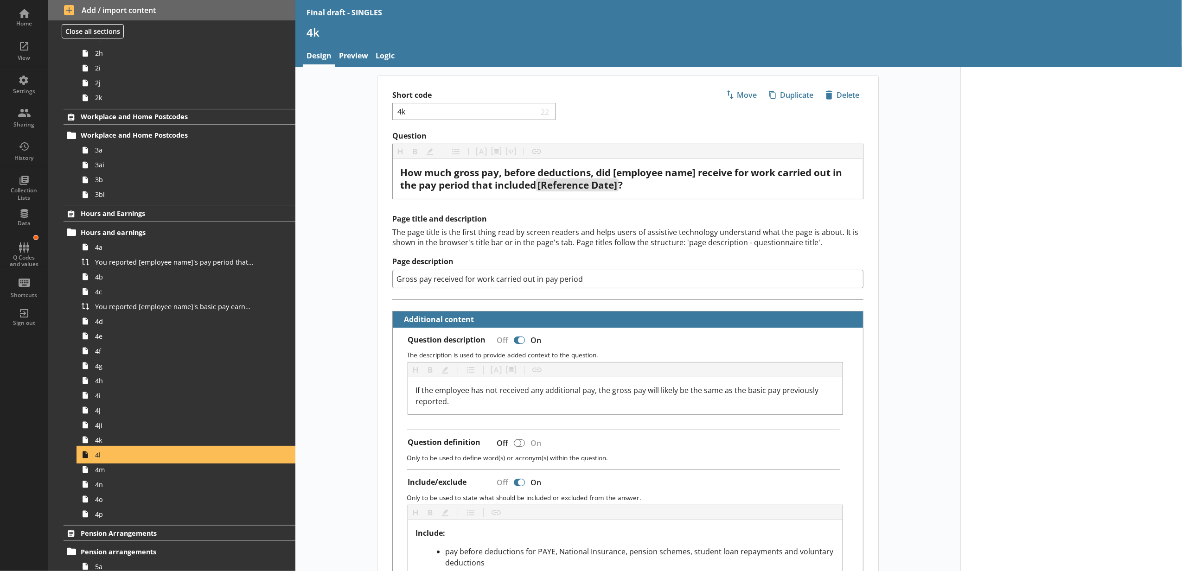
type textarea "x"
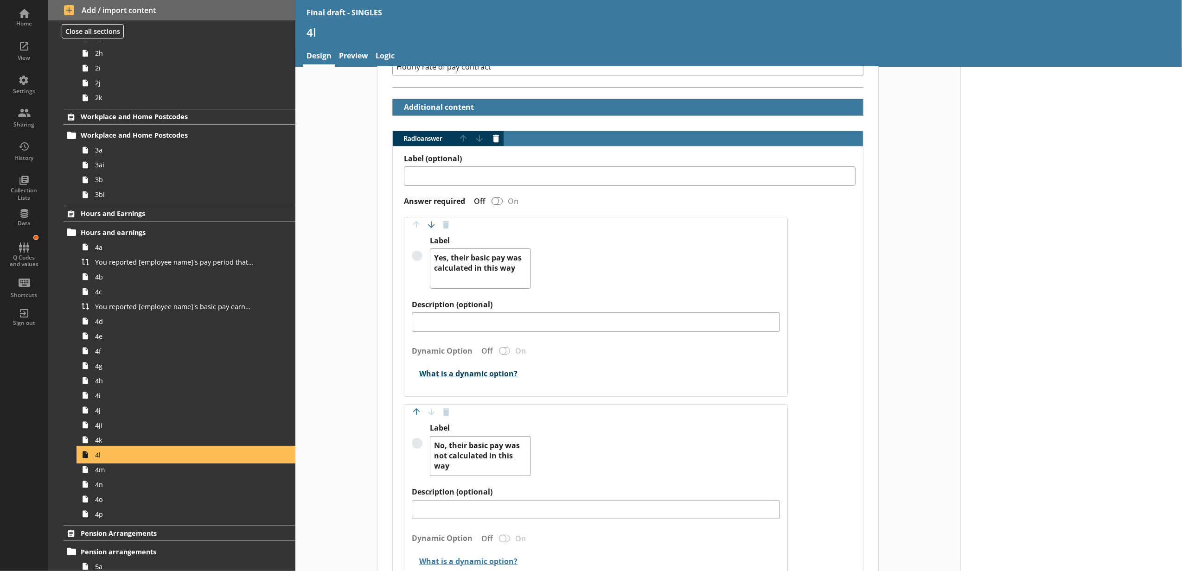
scroll to position [102, 0]
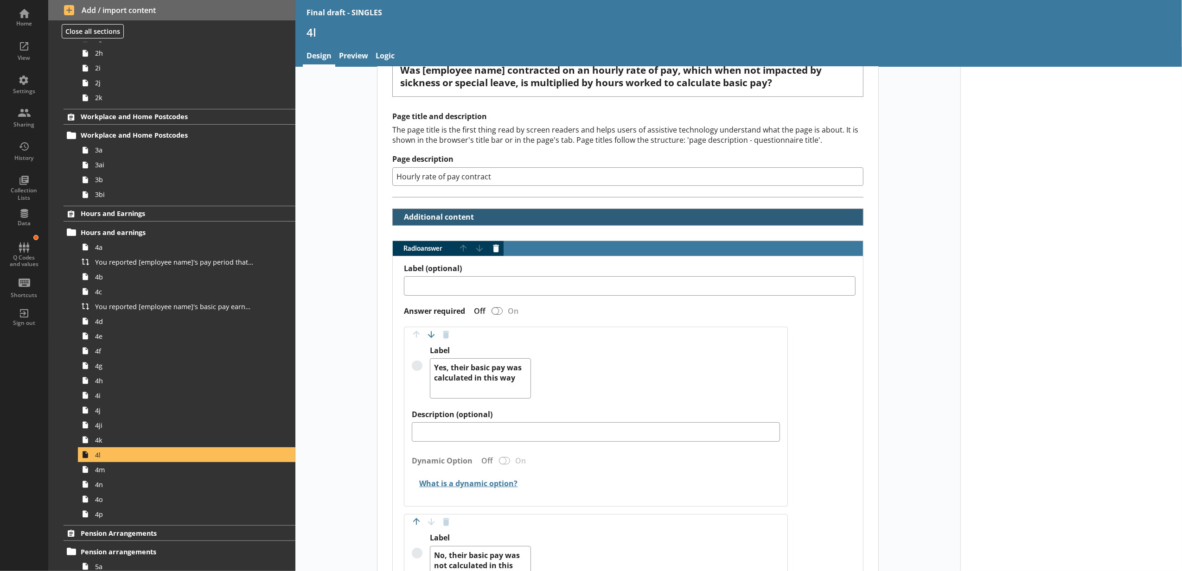
click at [441, 220] on button "Additional content" at bounding box center [435, 217] width 79 height 16
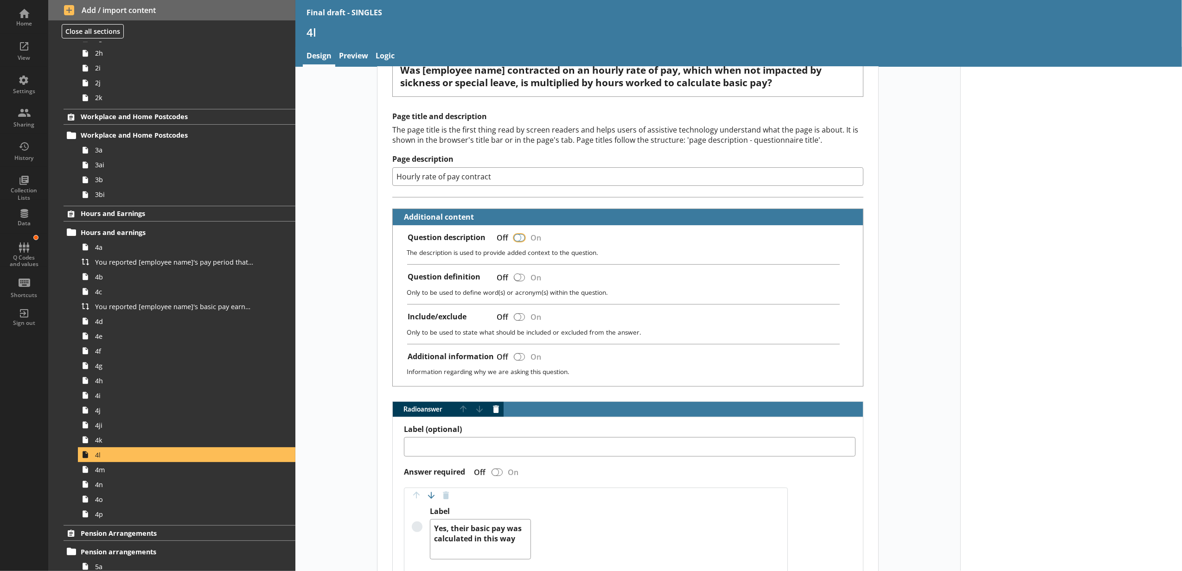
click at [521, 238] on input "Question description" at bounding box center [519, 237] width 15 height 16
checkbox input "false"
type textarea "x"
checkbox input "true"
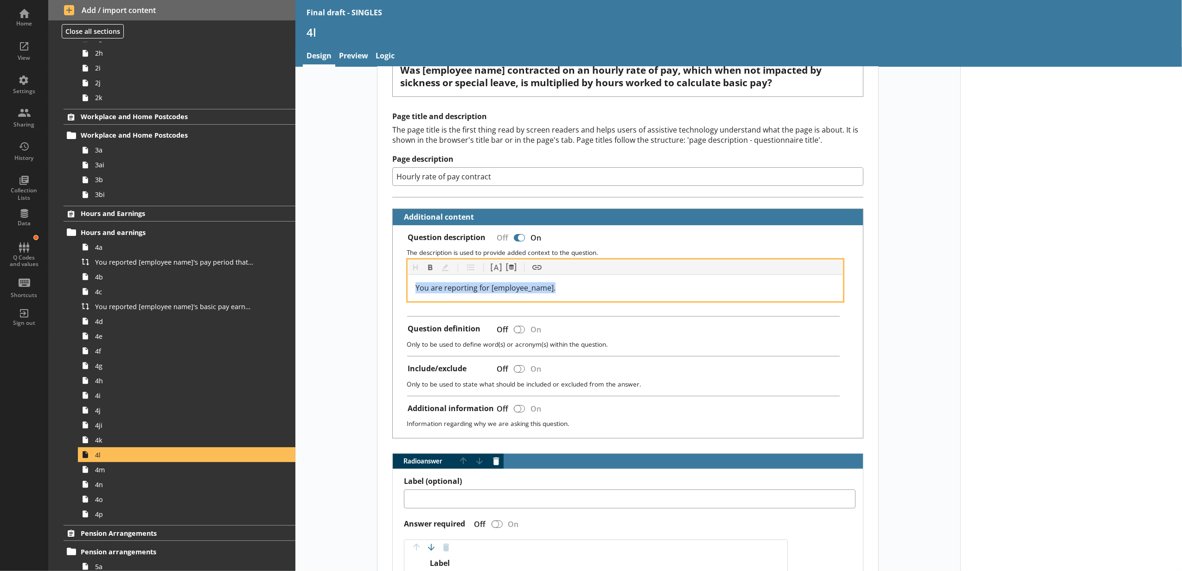
drag, startPoint x: 588, startPoint y: 292, endPoint x: 397, endPoint y: 294, distance: 191.5
click at [400, 294] on div "Heading Heading Bold Bold Highlight Highlight List List Pipe answer Pipe answer…" at bounding box center [627, 281] width 455 height 42
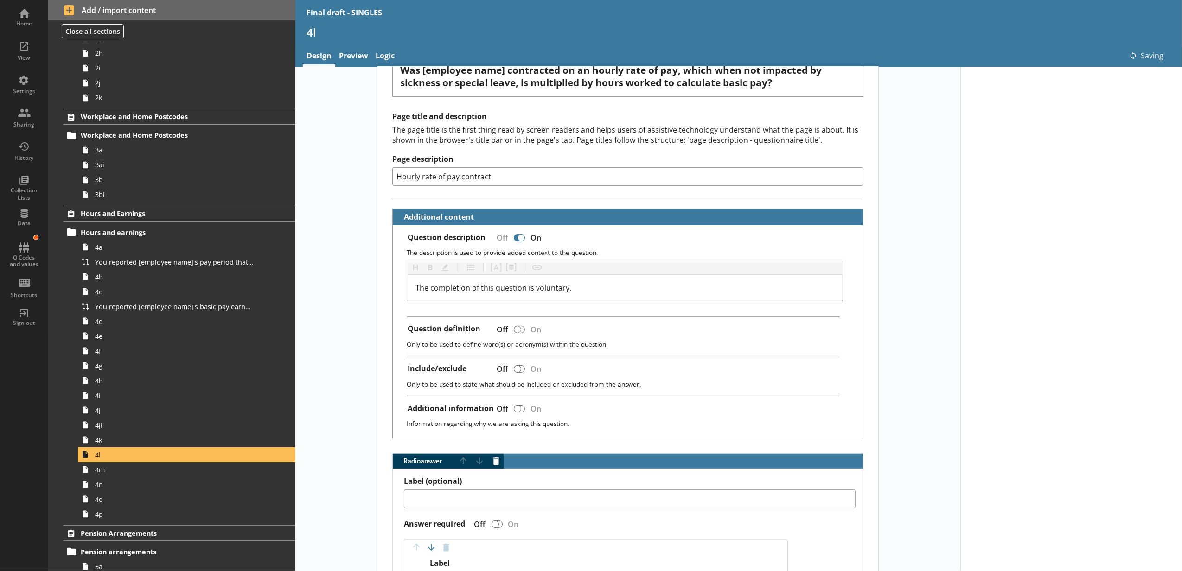
click at [330, 321] on div "Short code 4l 22 Move icon-copy Duplicate icon-delete Created with Sketch. Dele…" at bounding box center [627, 484] width 665 height 1023
click at [182, 473] on span "4m" at bounding box center [174, 469] width 158 height 9
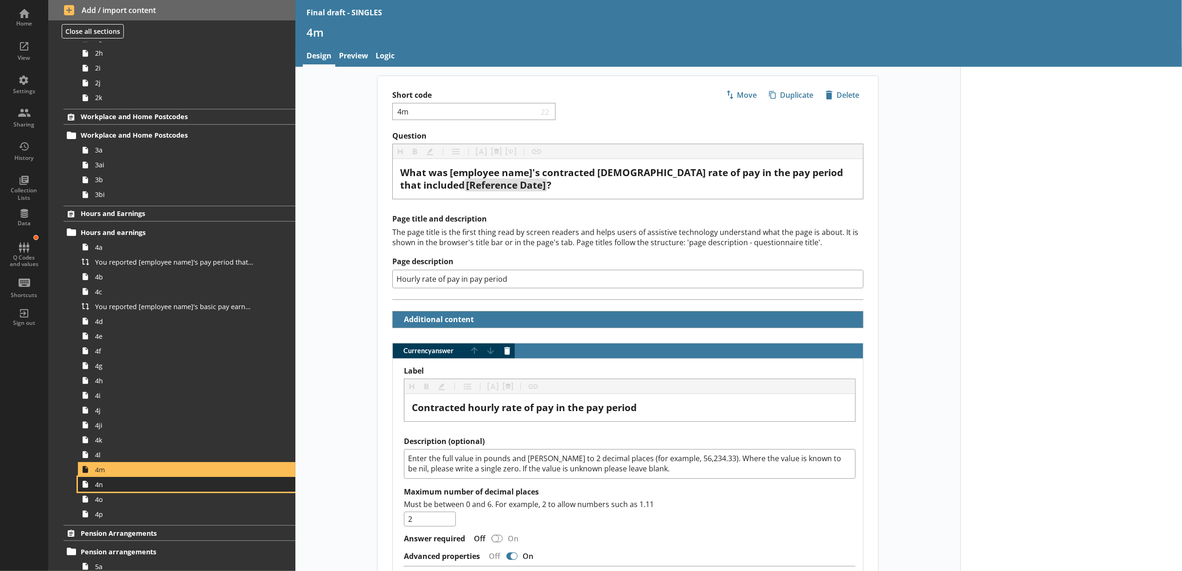
click at [157, 489] on span "4n" at bounding box center [174, 484] width 158 height 9
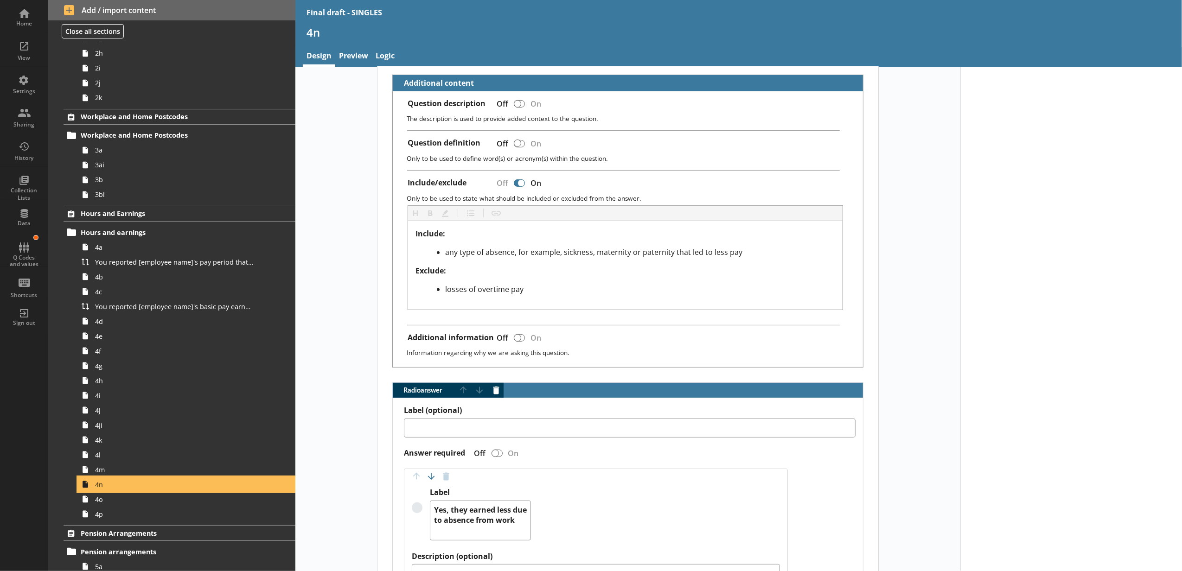
scroll to position [134, 0]
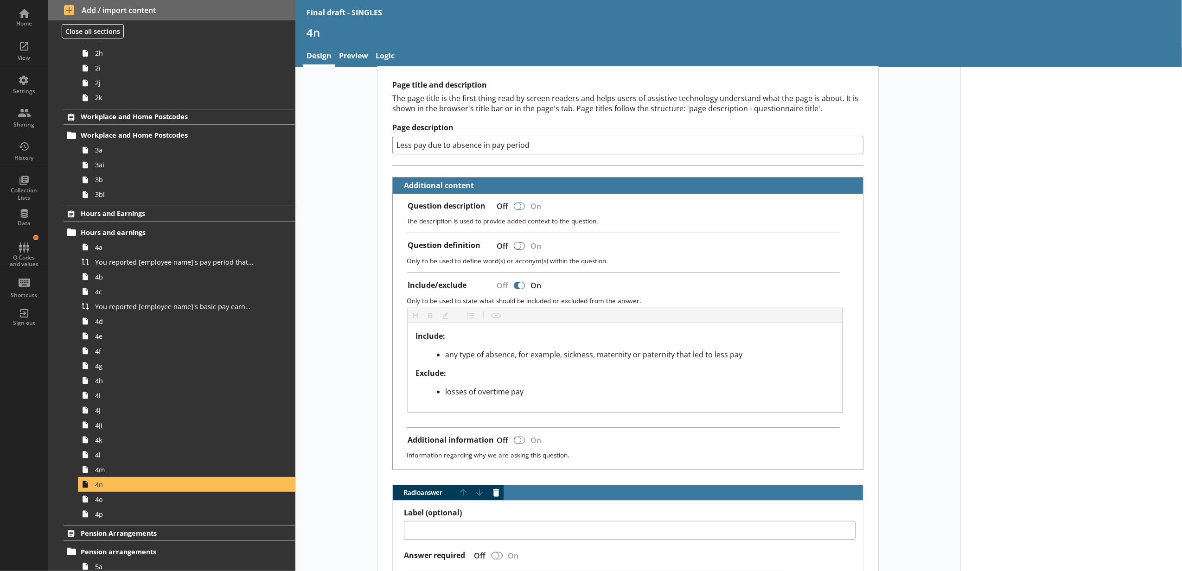
click at [515, 205] on div at bounding box center [517, 206] width 7 height 7
type textarea "x"
checkbox input "true"
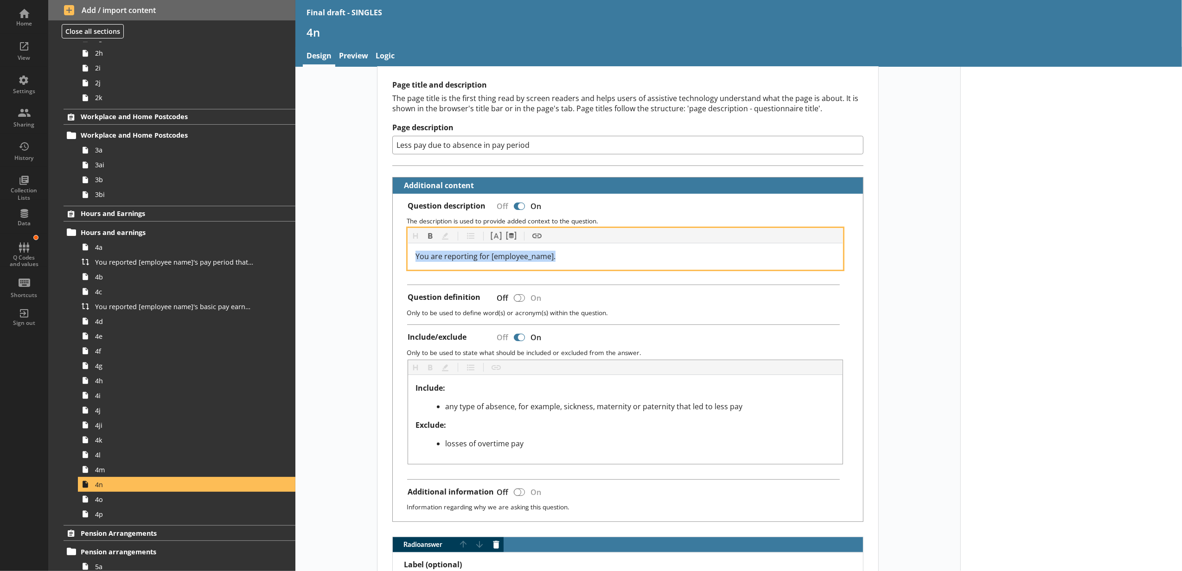
drag, startPoint x: 574, startPoint y: 264, endPoint x: 407, endPoint y: 269, distance: 167.4
click at [408, 269] on div "You are reporting for [employee_name]." at bounding box center [625, 256] width 434 height 26
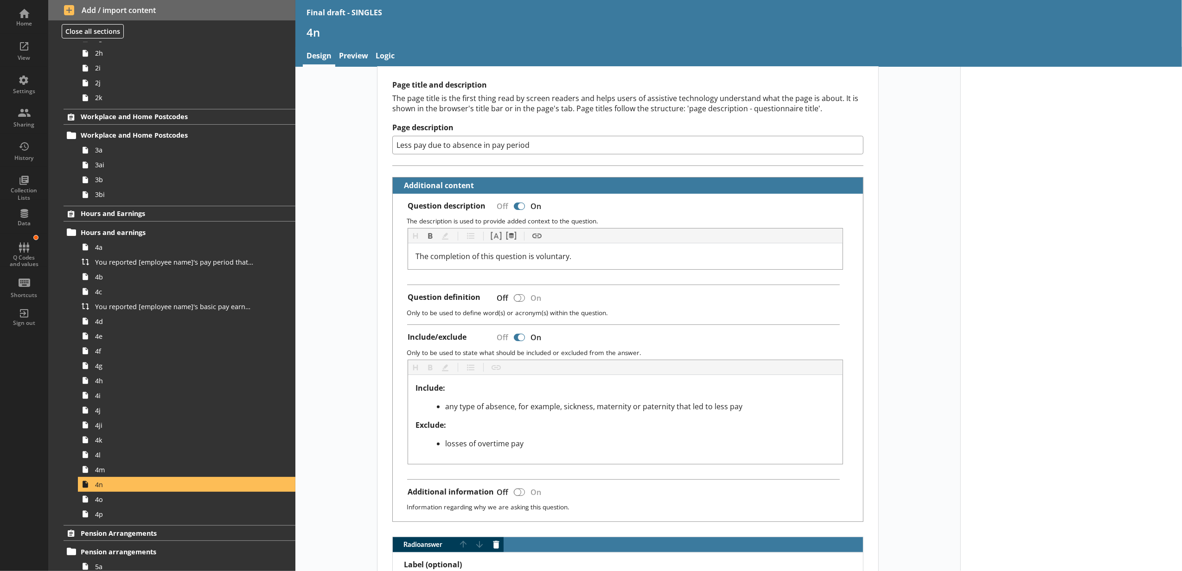
click at [976, 267] on div at bounding box center [1071, 533] width 222 height 1200
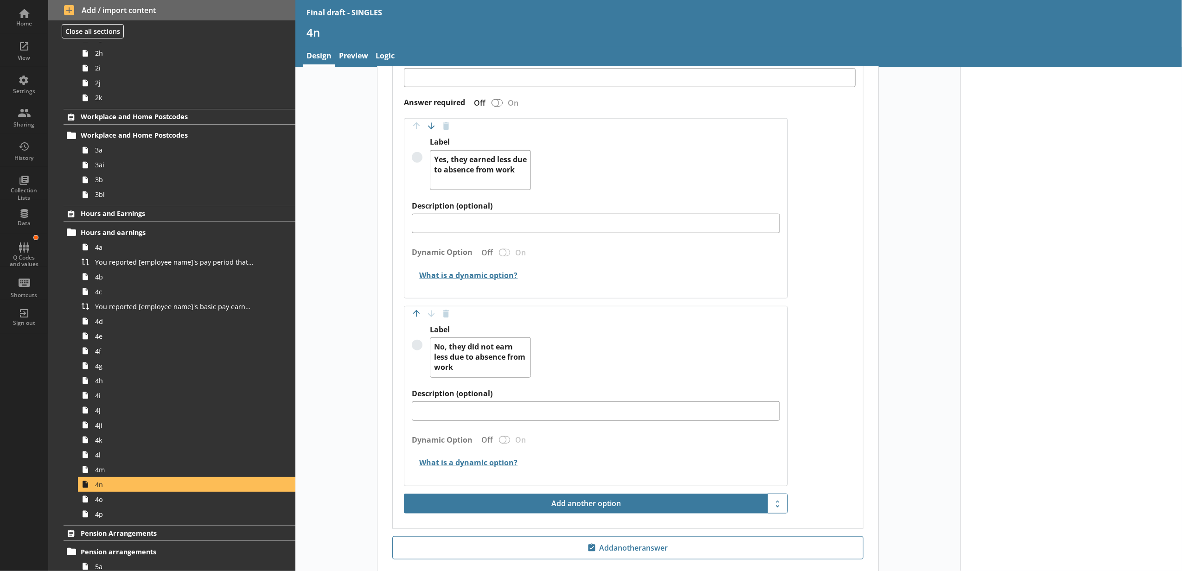
scroll to position [495, 0]
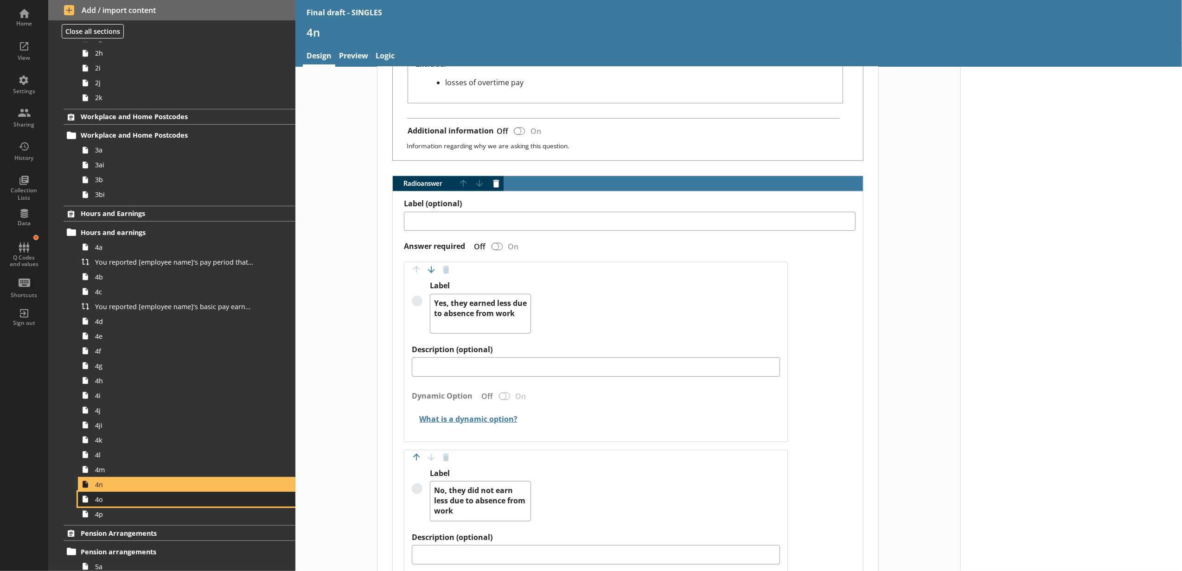
click at [128, 500] on span "4o" at bounding box center [174, 499] width 158 height 9
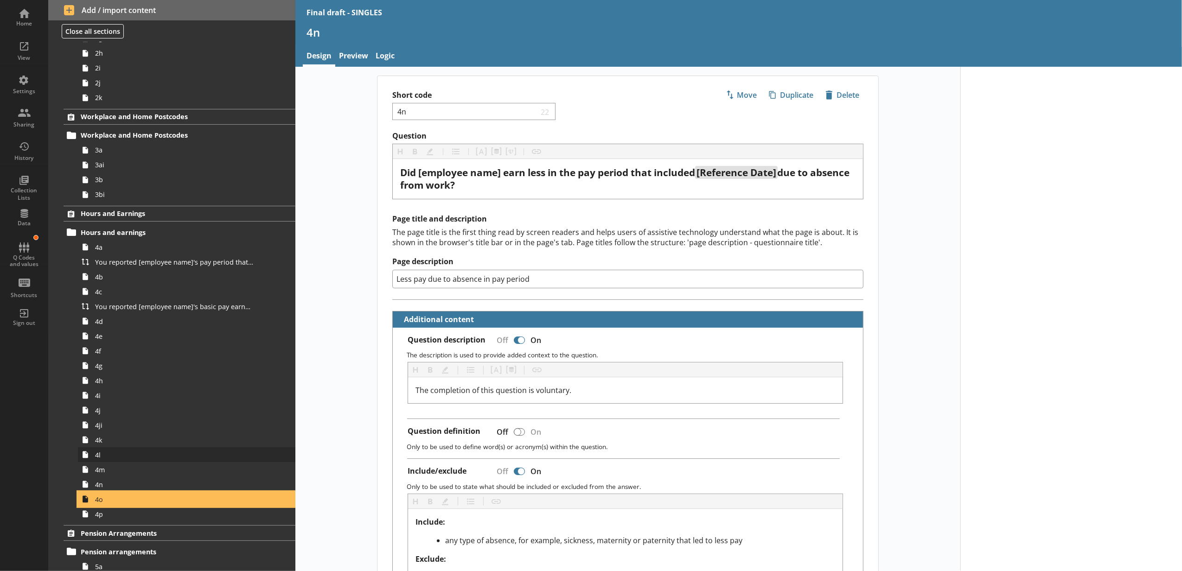
type textarea "x"
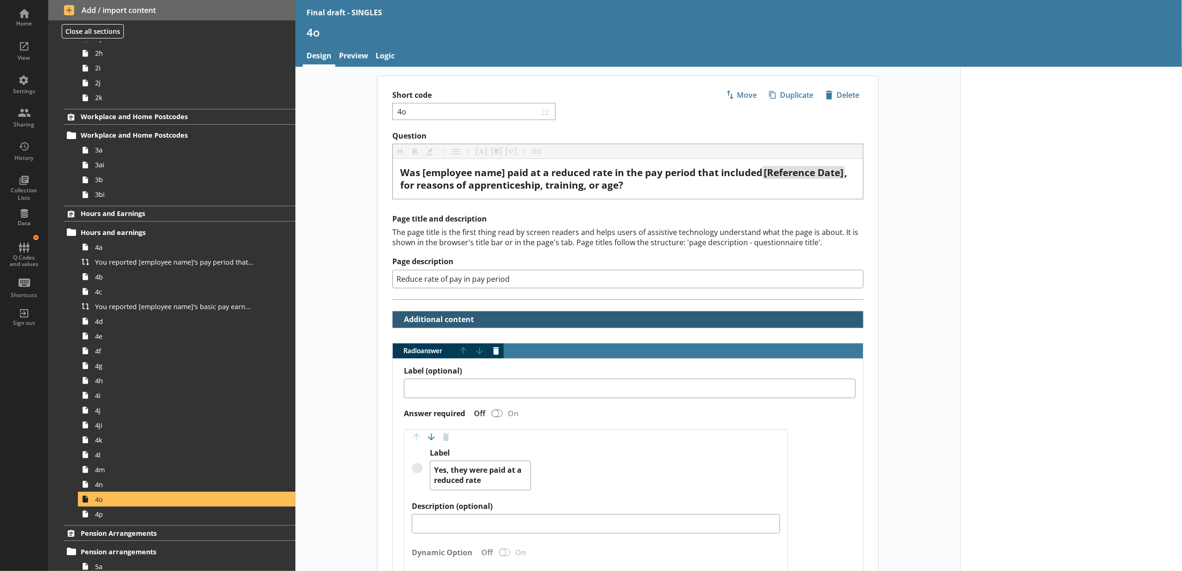
click at [492, 321] on h2 "Additional content" at bounding box center [628, 319] width 470 height 16
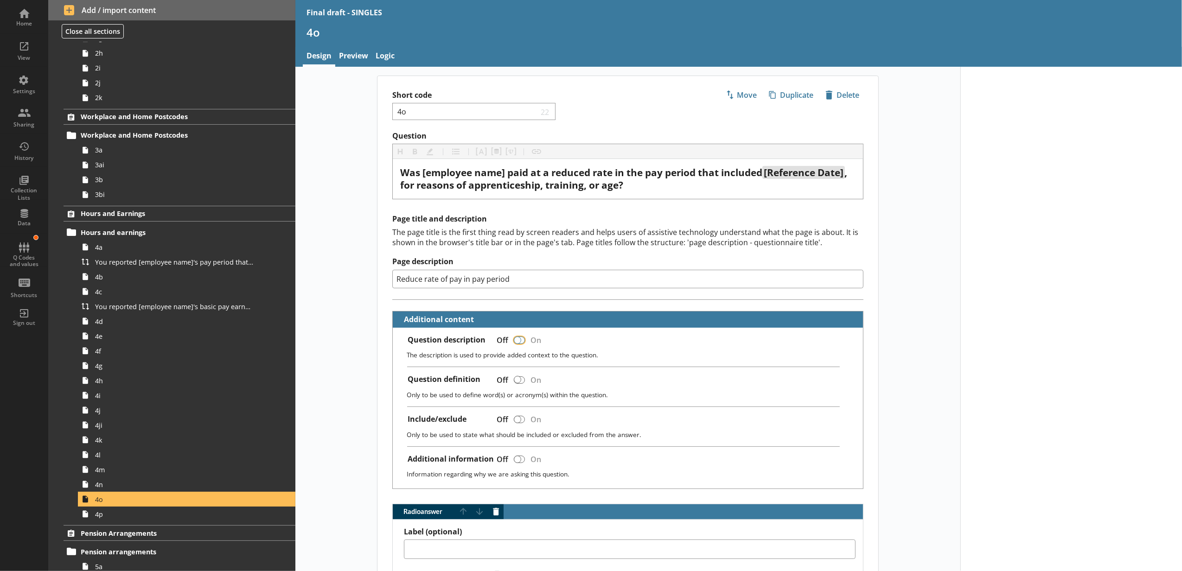
click at [523, 345] on input "Question description" at bounding box center [519, 340] width 15 height 16
checkbox input "false"
type textarea "x"
checkbox input "true"
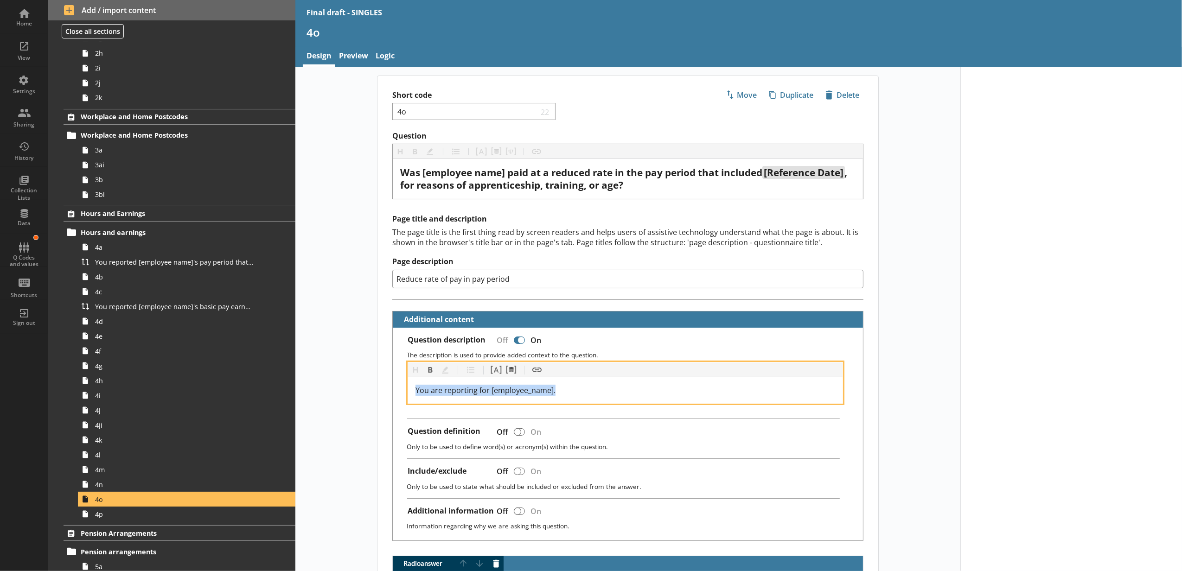
drag, startPoint x: 564, startPoint y: 397, endPoint x: 383, endPoint y: 401, distance: 181.3
click at [383, 401] on div "Question Heading Heading Bold Bold Highlight Highlight List List Pipe answer Pi…" at bounding box center [627, 581] width 501 height 900
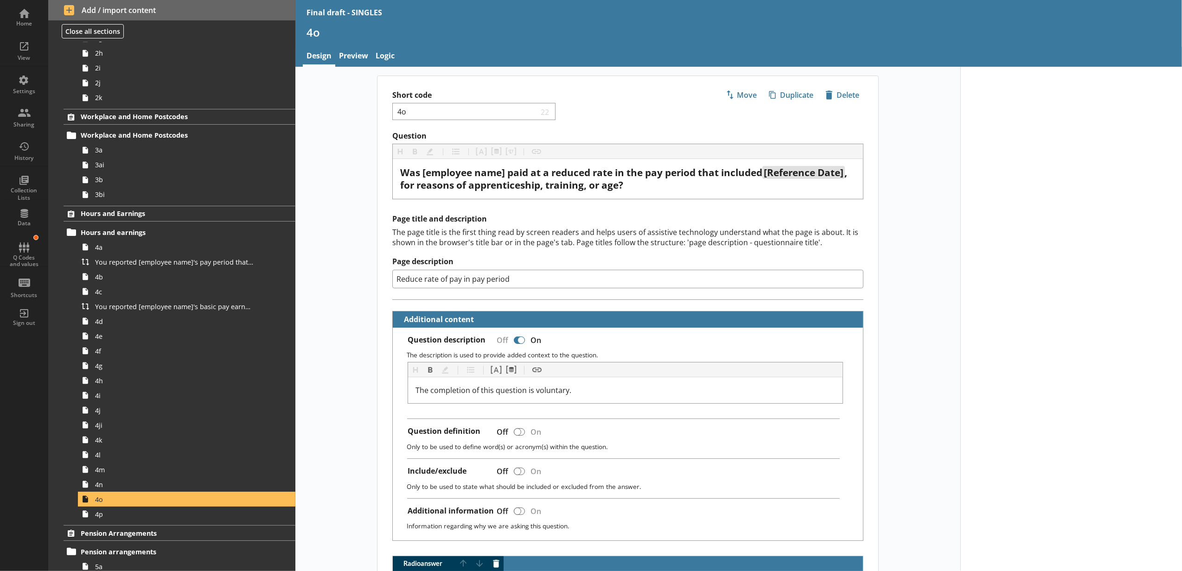
type textarea "x"
click at [191, 515] on span "4p" at bounding box center [174, 514] width 158 height 9
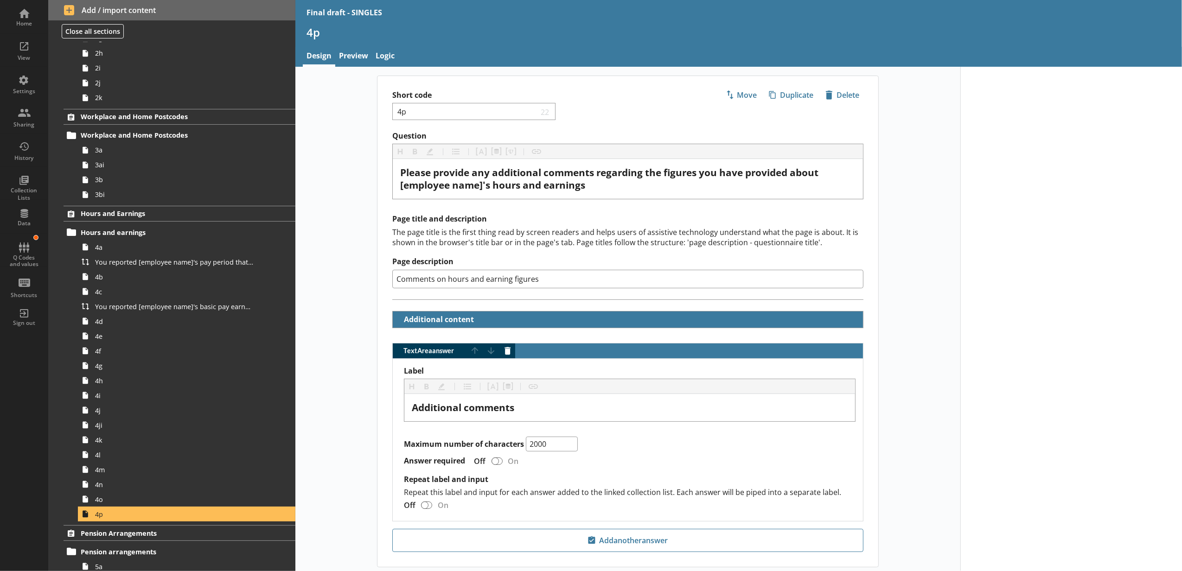
click at [451, 333] on div "Question Heading Heading Bold Bold Highlight Highlight List List Pipe answer Pi…" at bounding box center [627, 326] width 501 height 390
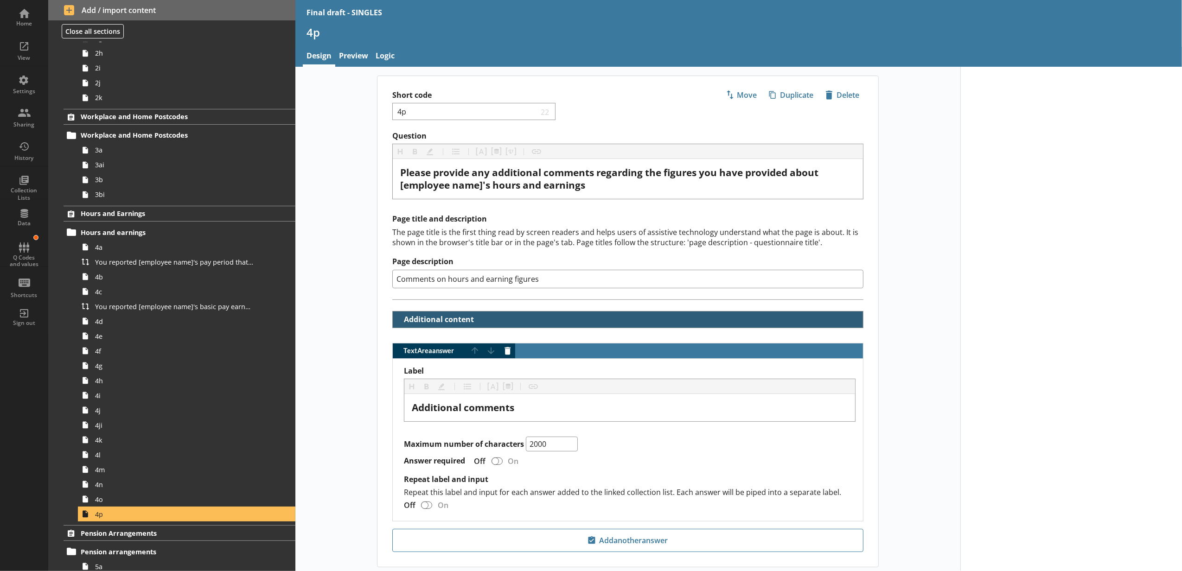
click at [456, 324] on button "Additional content" at bounding box center [435, 319] width 79 height 16
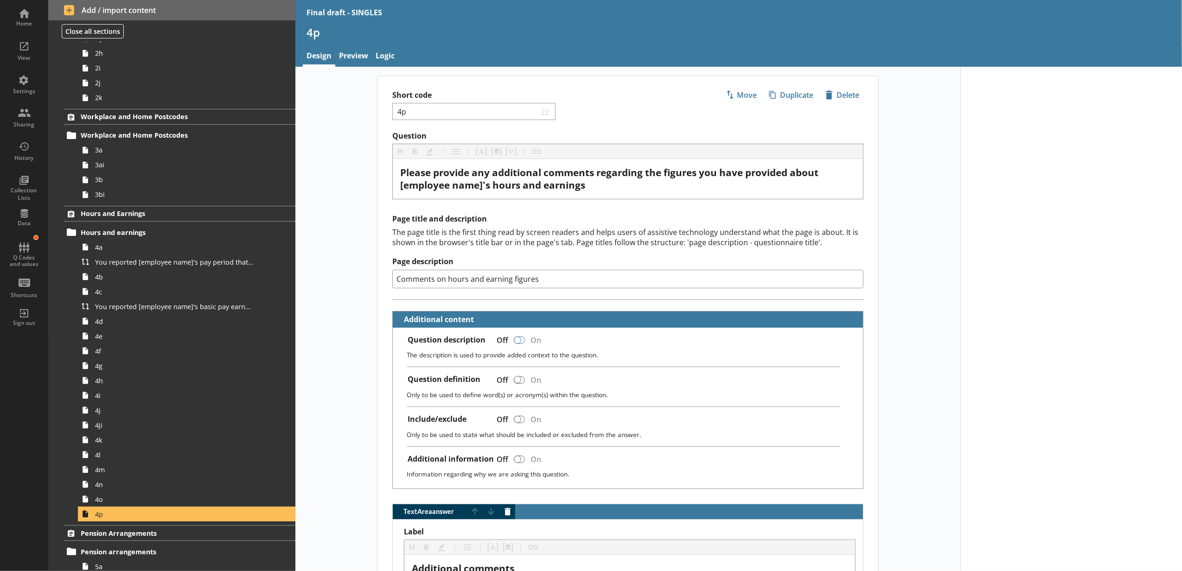
click at [514, 340] on div at bounding box center [517, 340] width 7 height 7
checkbox input "true"
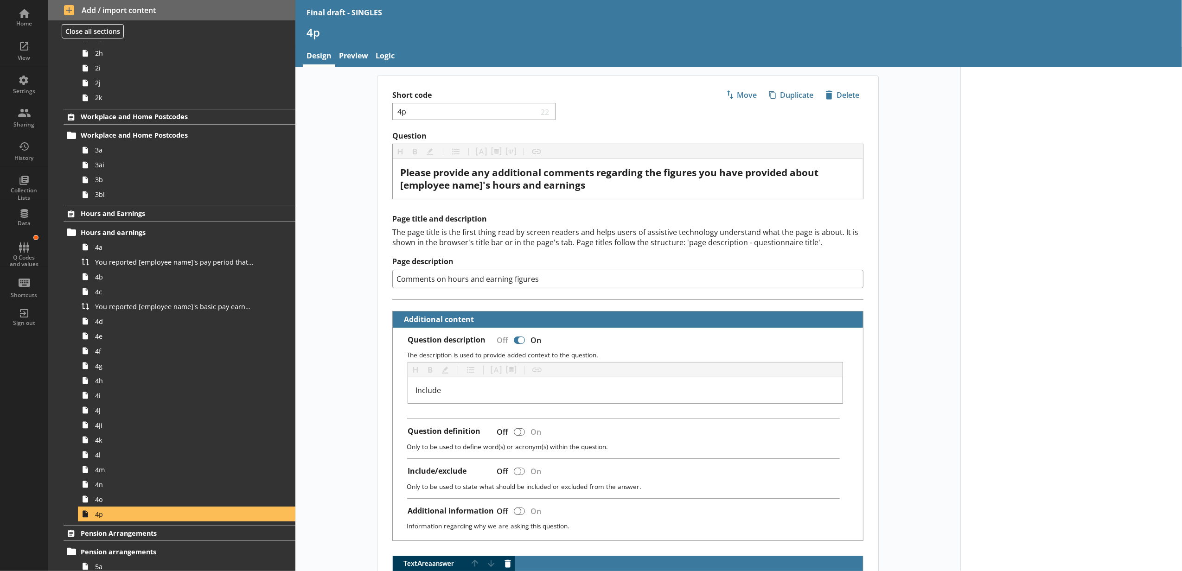
drag, startPoint x: 506, startPoint y: 384, endPoint x: 392, endPoint y: 387, distance: 114.1
click at [393, 387] on div "Question description Off On The description is used to provide added context to…" at bounding box center [628, 434] width 470 height 213
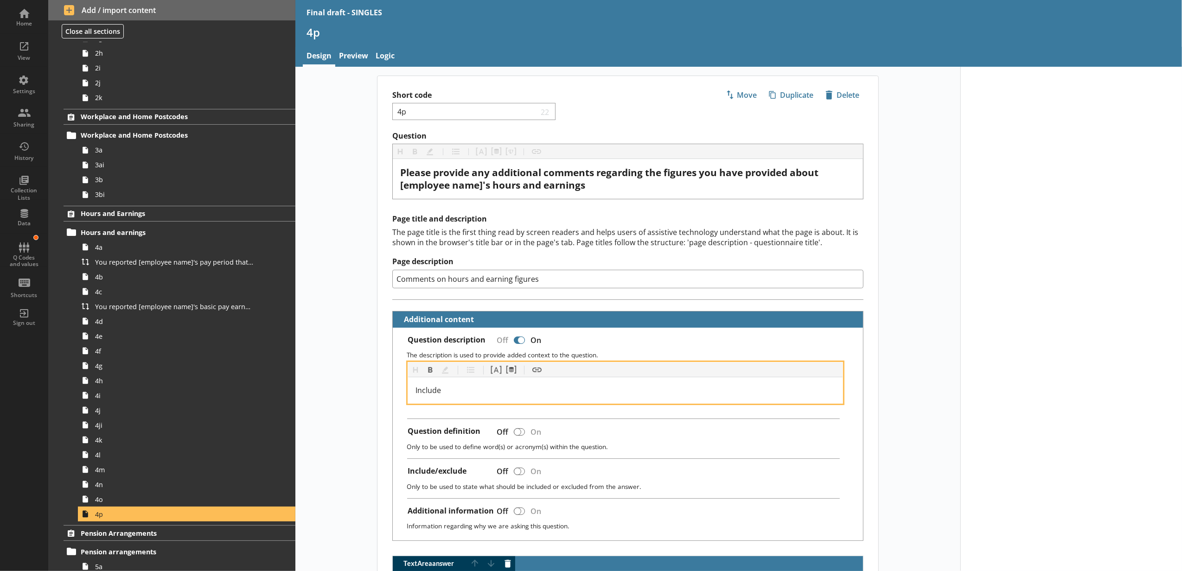
drag, startPoint x: 474, startPoint y: 388, endPoint x: 366, endPoint y: 402, distance: 108.9
click at [368, 402] on main "Short code 4p 22 Move icon-copy Duplicate icon-delete Created with Sketch. Dele…" at bounding box center [627, 428] width 519 height 705
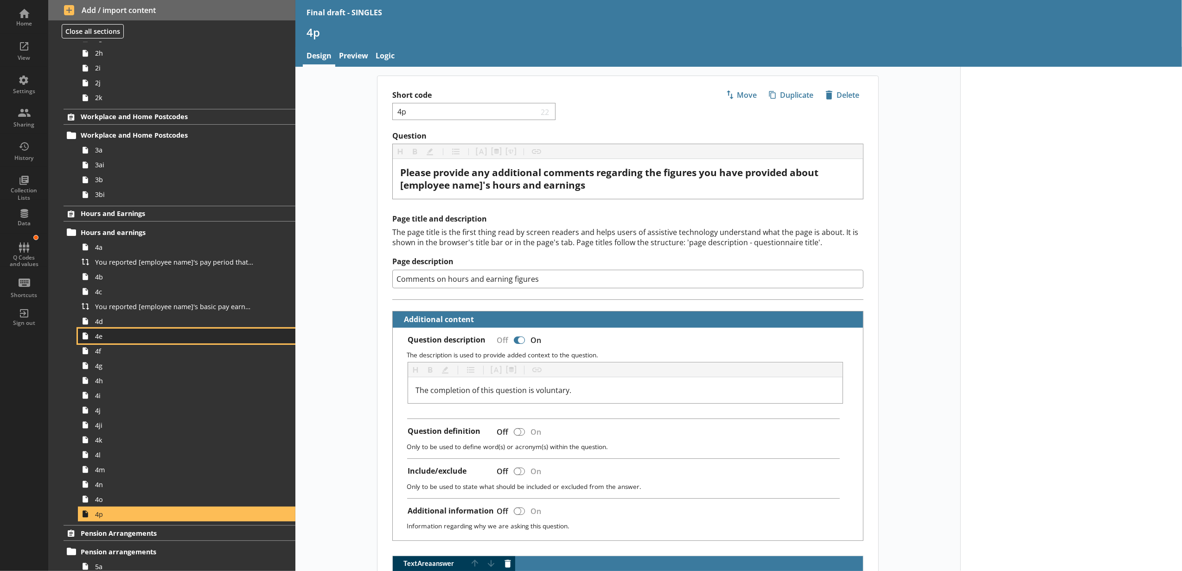
click at [185, 331] on link "4e" at bounding box center [186, 336] width 217 height 15
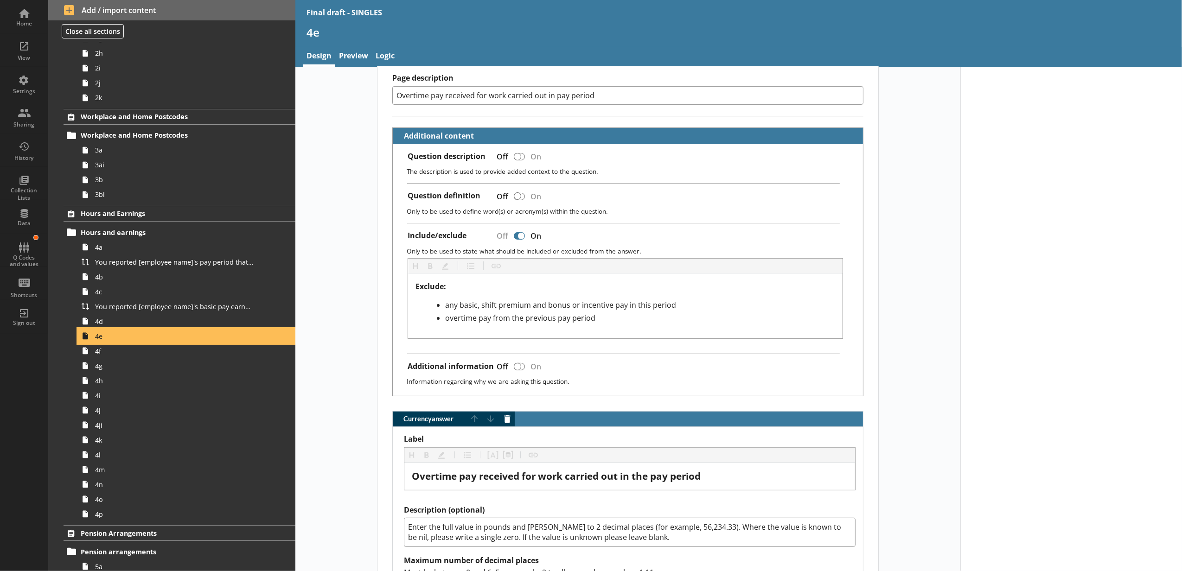
scroll to position [412, 0]
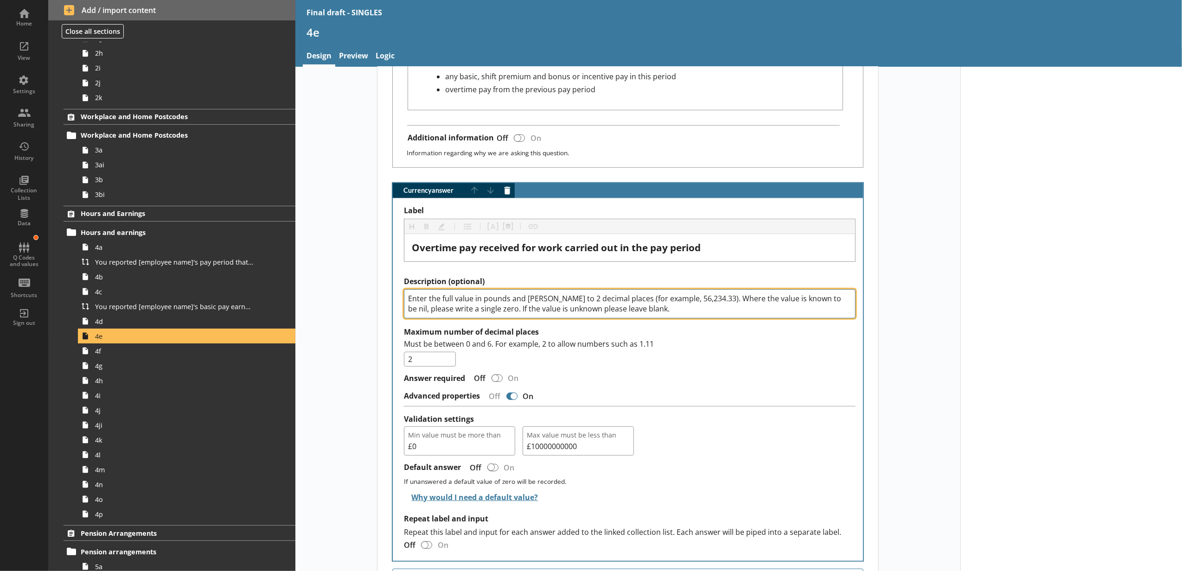
drag, startPoint x: 624, startPoint y: 311, endPoint x: 705, endPoint y: 304, distance: 81.0
click at [705, 304] on textarea "Enter the full value in pounds and [PERSON_NAME] to 2 decimal places (for examp…" at bounding box center [629, 304] width 451 height 30
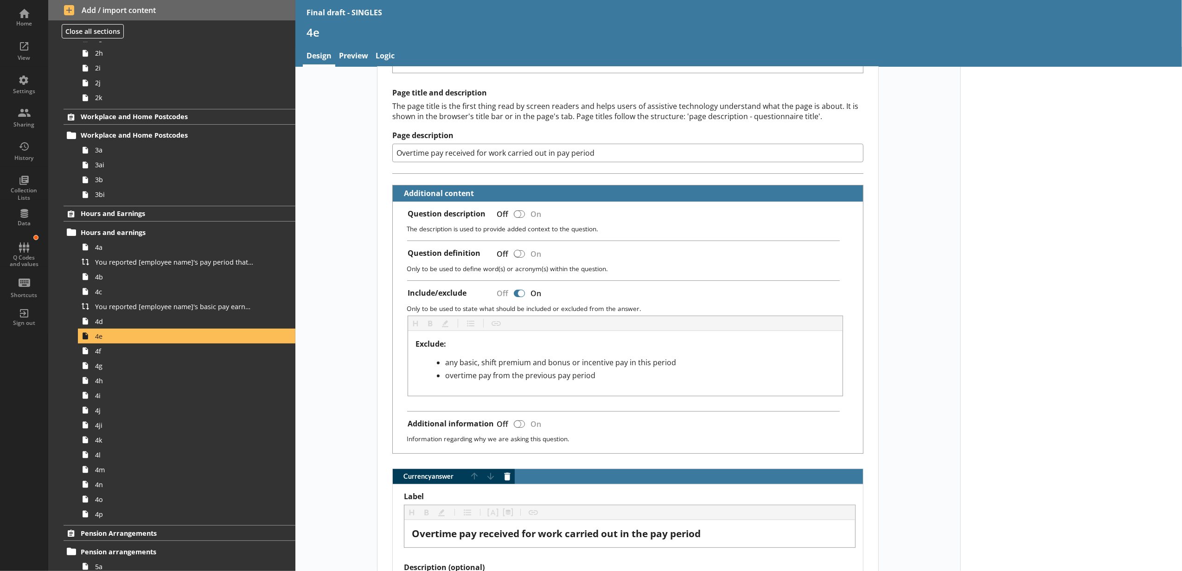
scroll to position [0, 0]
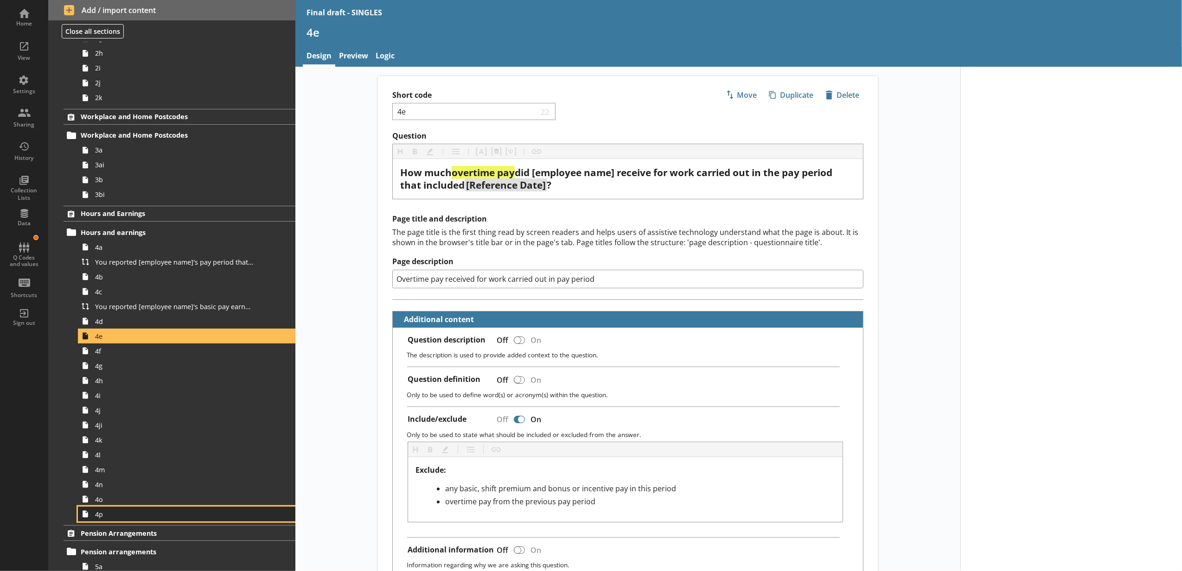
click at [167, 518] on span "4p" at bounding box center [174, 514] width 158 height 9
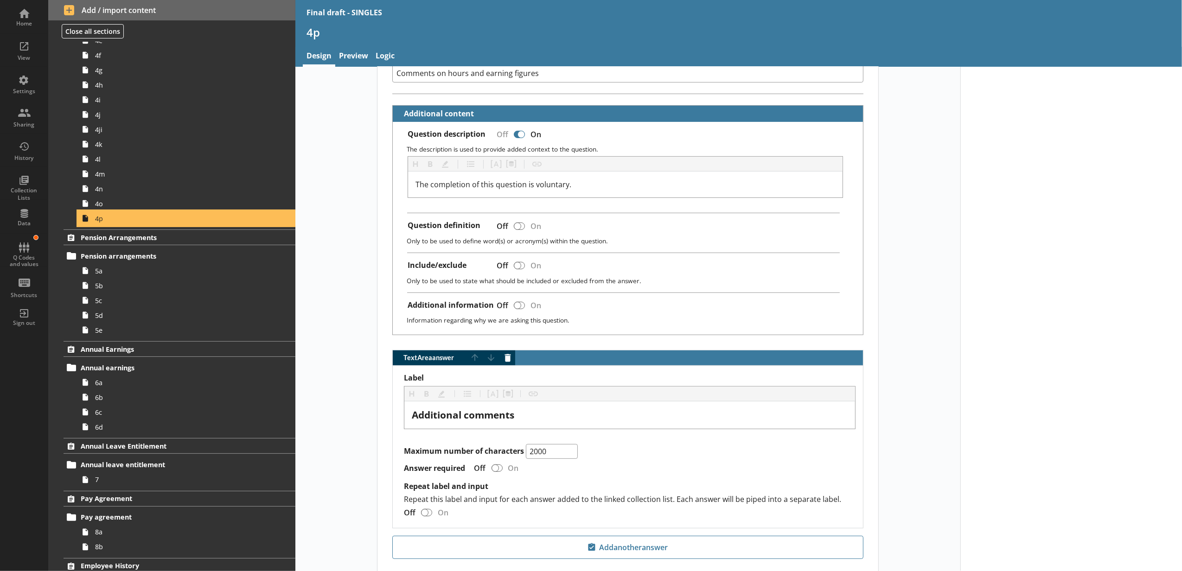
scroll to position [646, 0]
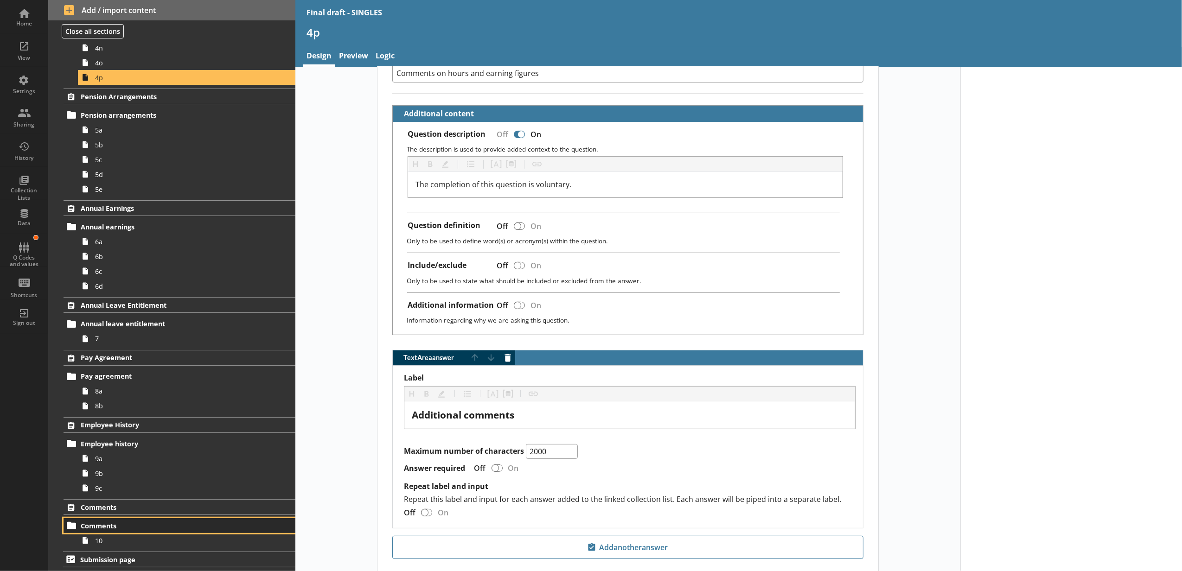
click at [184, 532] on link "Comments" at bounding box center [180, 525] width 232 height 15
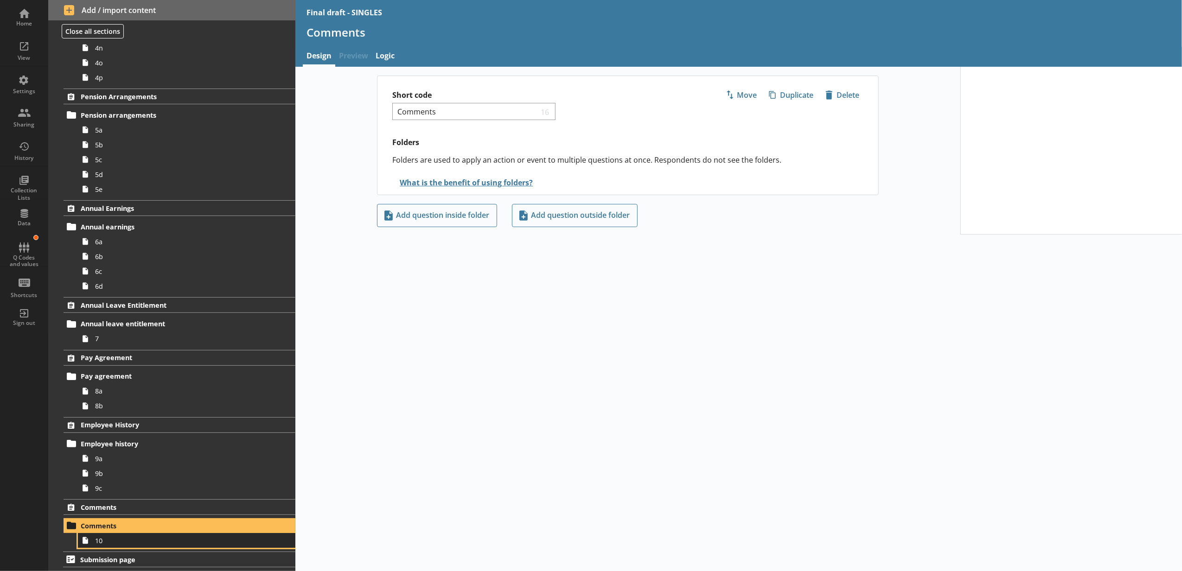
click at [184, 538] on span "10" at bounding box center [174, 540] width 158 height 9
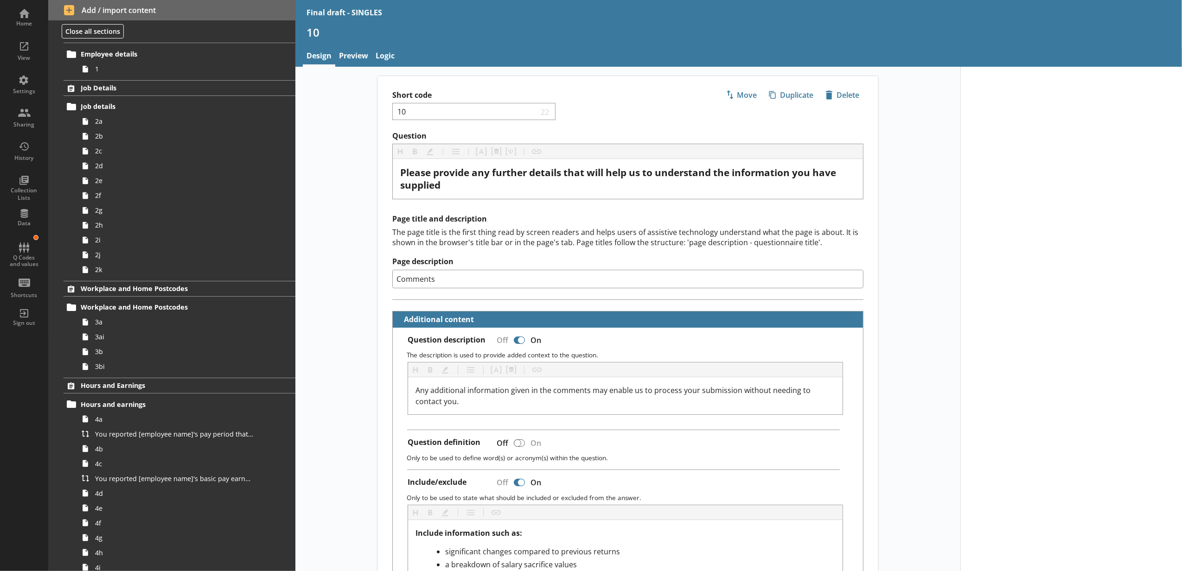
scroll to position [28, 0]
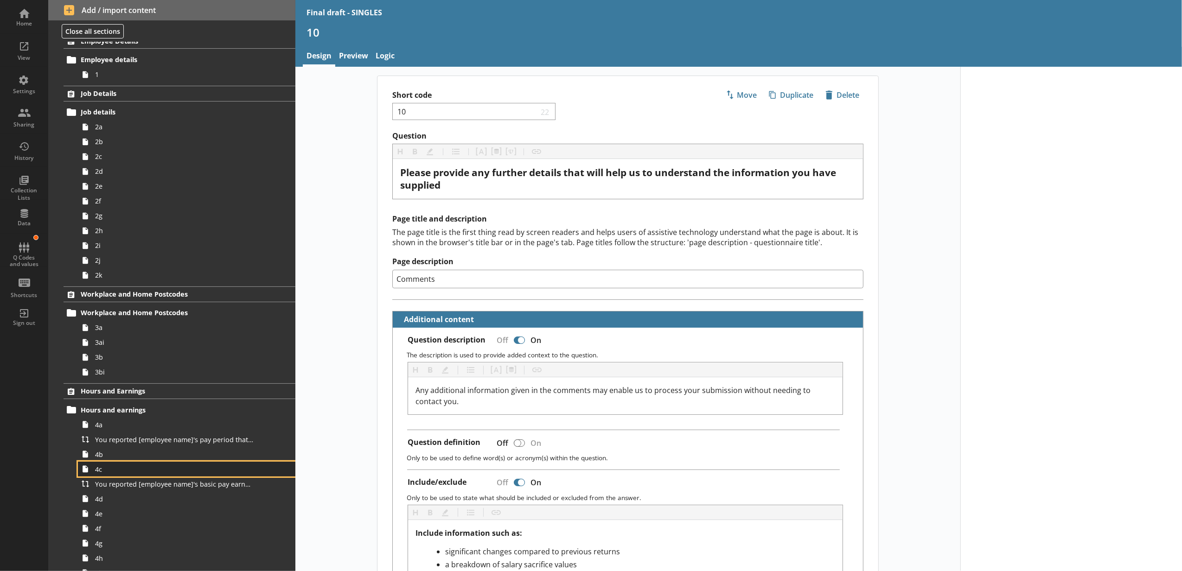
click at [177, 471] on span "4c" at bounding box center [174, 469] width 158 height 9
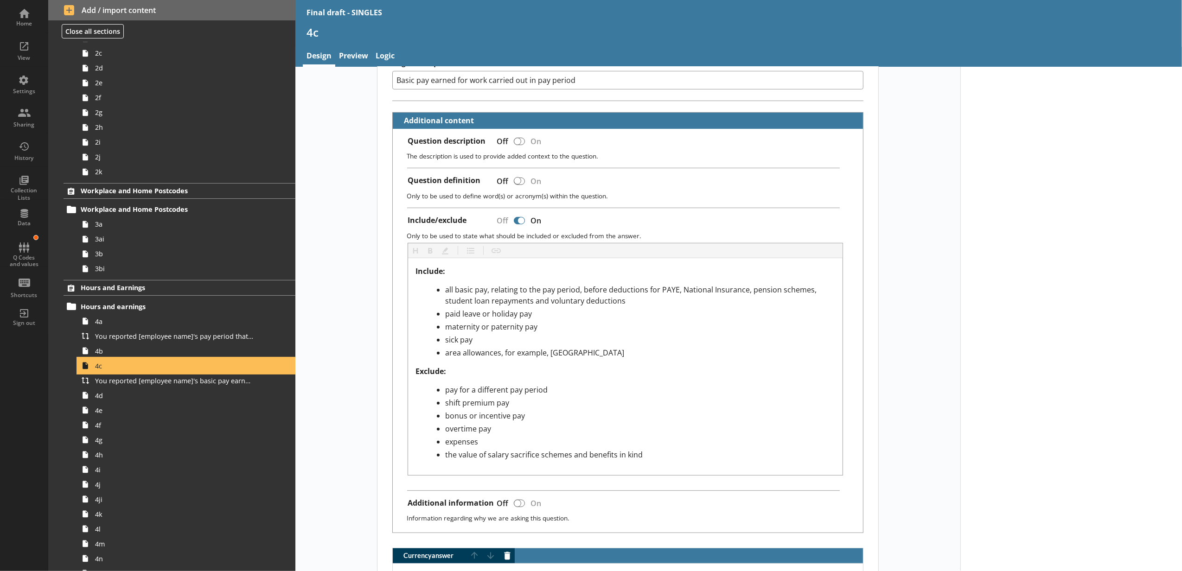
scroll to position [206, 0]
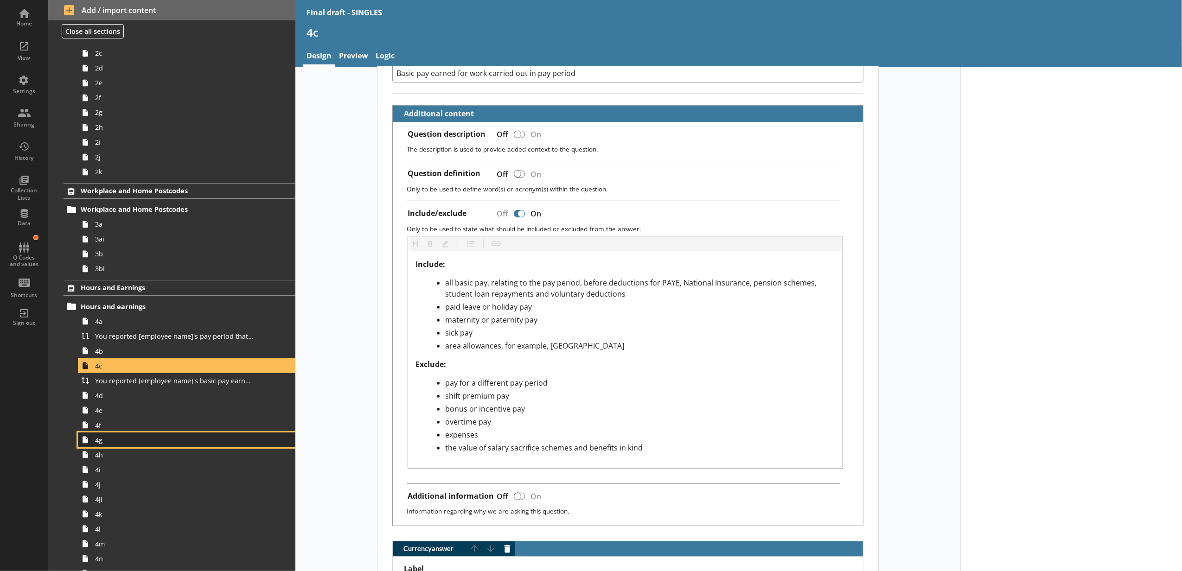
click at [165, 434] on link "4g" at bounding box center [186, 439] width 217 height 15
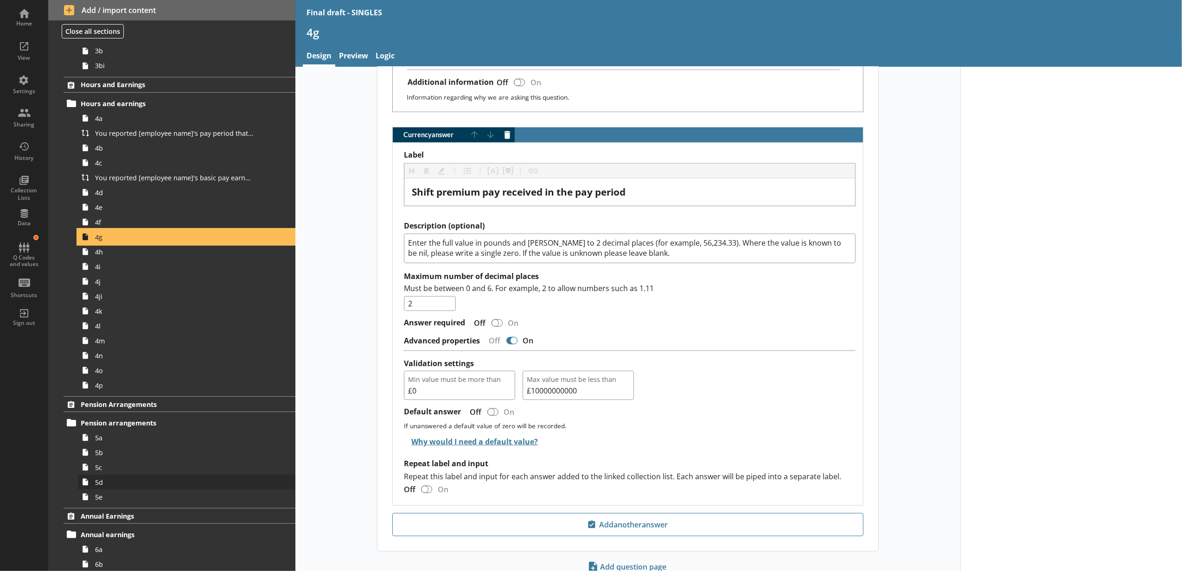
scroll to position [337, 0]
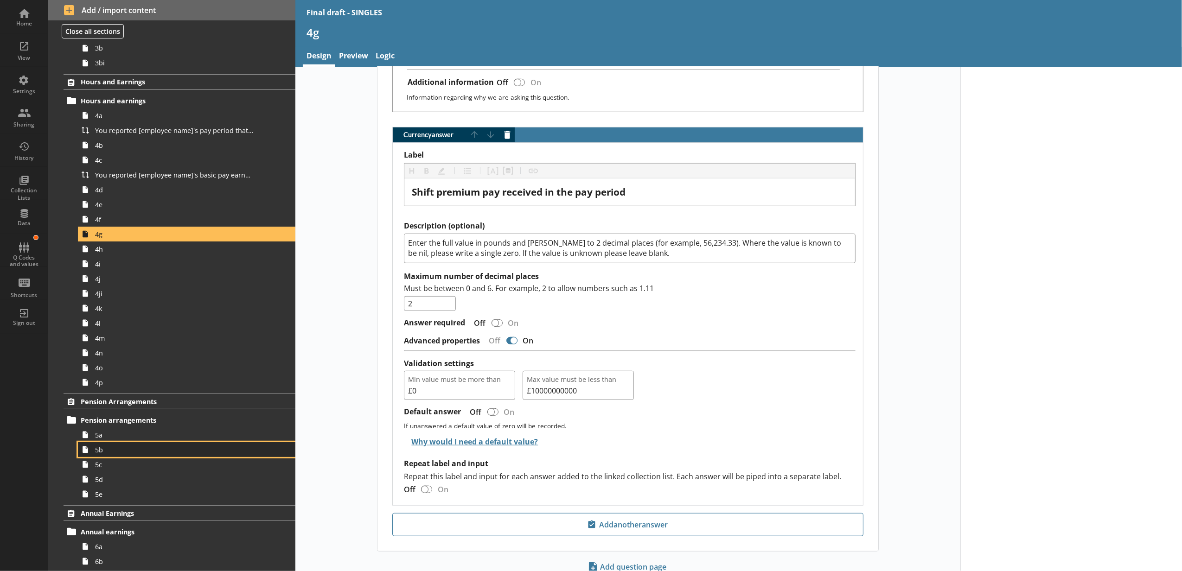
click at [210, 445] on link "5b" at bounding box center [186, 449] width 217 height 15
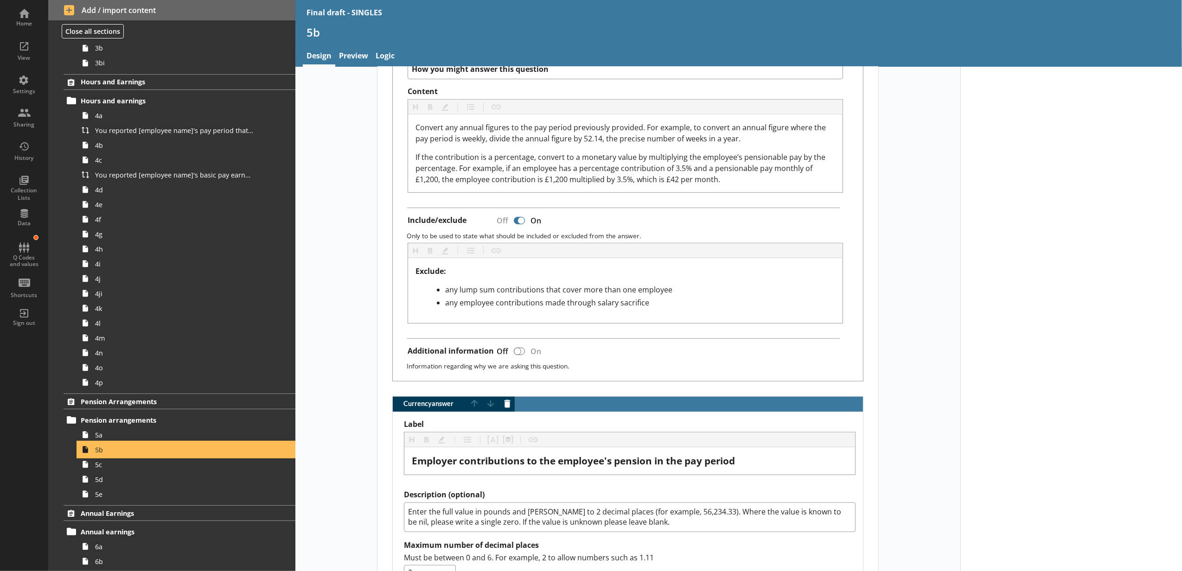
scroll to position [618, 0]
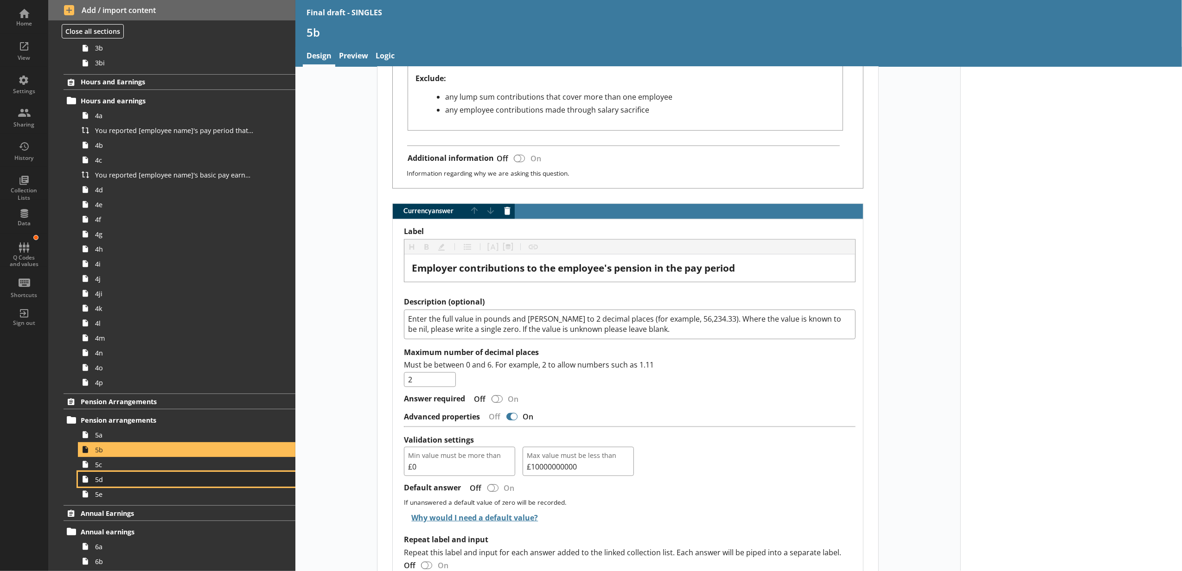
click at [198, 477] on span "5d" at bounding box center [174, 479] width 158 height 9
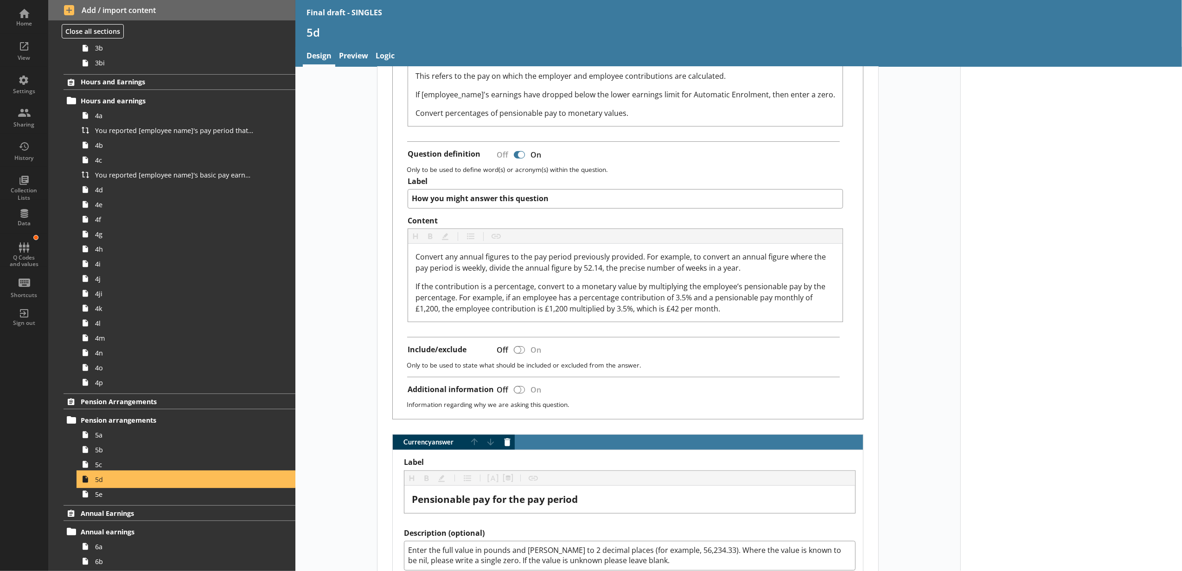
scroll to position [412, 0]
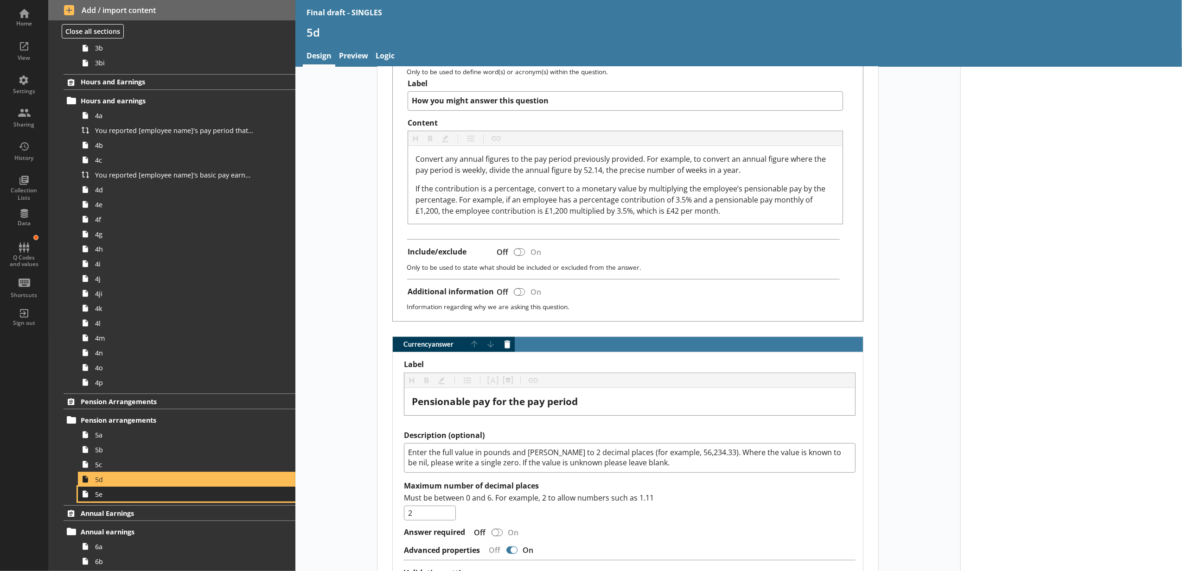
click at [176, 499] on span "5e" at bounding box center [174, 494] width 158 height 9
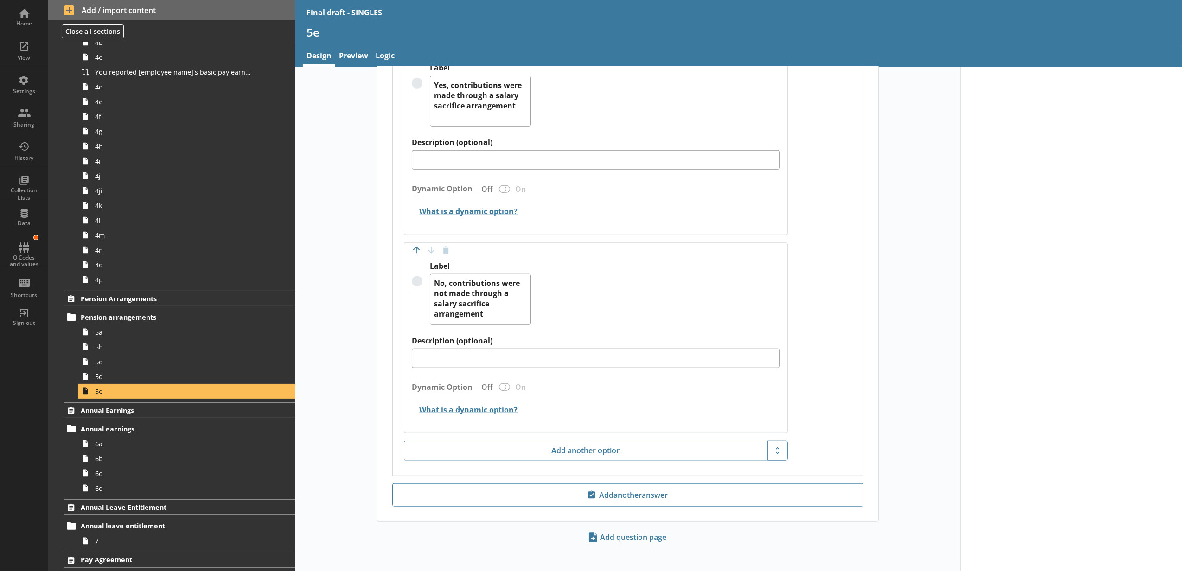
scroll to position [753, 0]
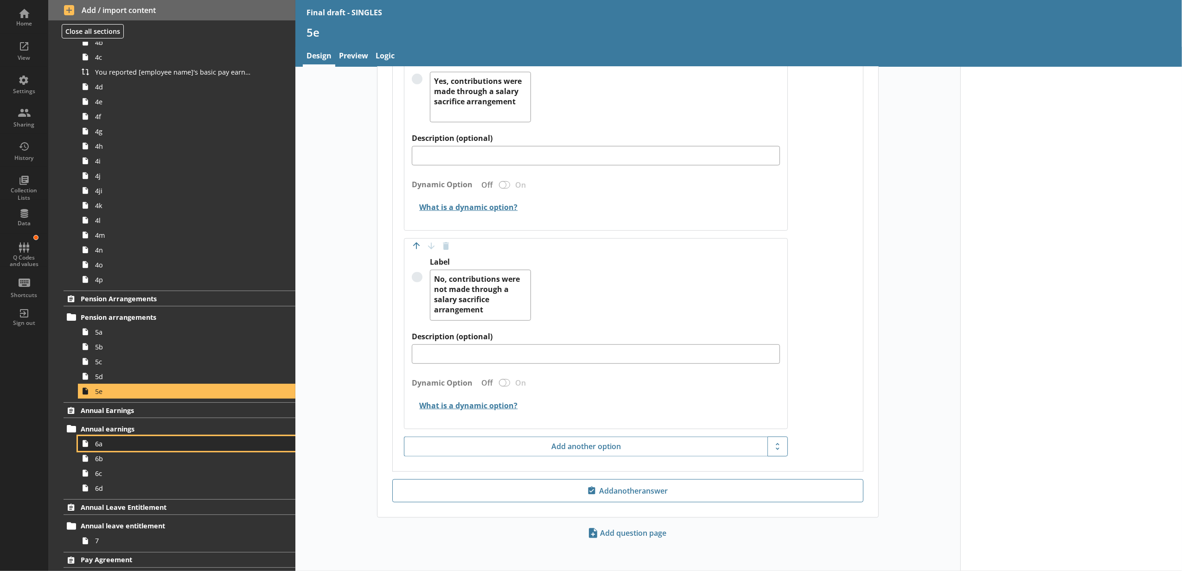
click at [184, 440] on span "6a" at bounding box center [174, 443] width 158 height 9
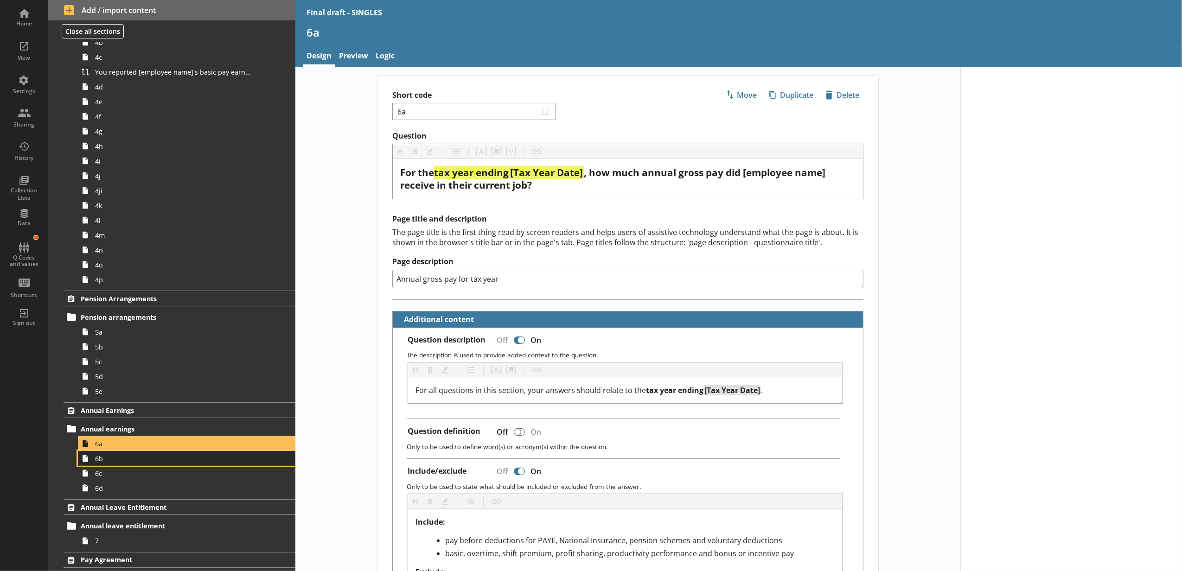
click at [267, 458] on link "6b" at bounding box center [186, 458] width 217 height 15
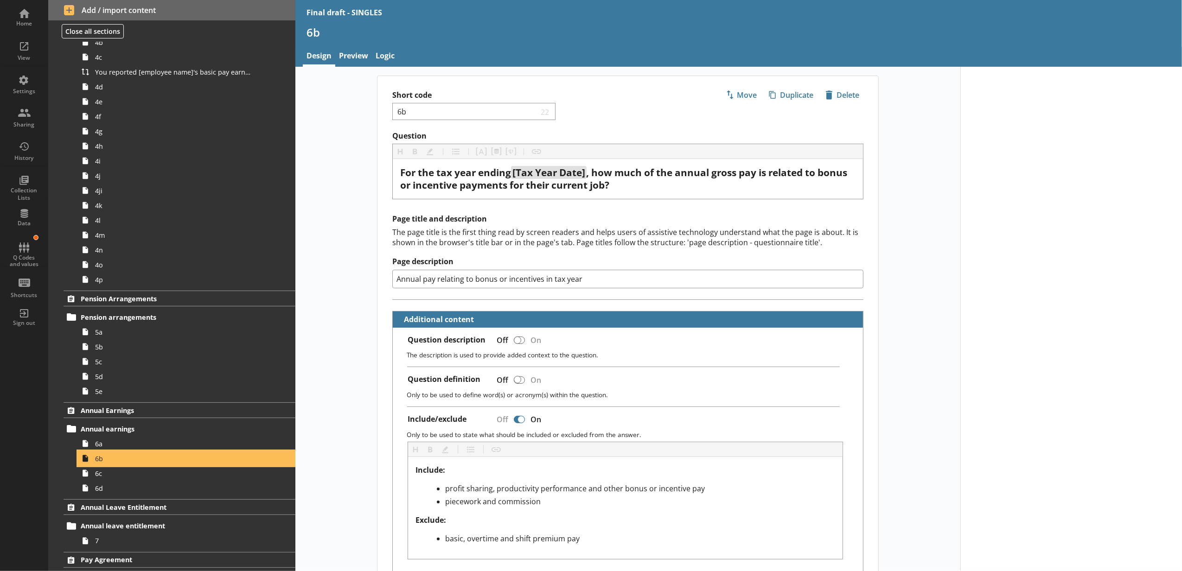
click at [242, 465] on link "6b" at bounding box center [186, 458] width 217 height 15
click at [240, 470] on link "6c" at bounding box center [186, 473] width 217 height 15
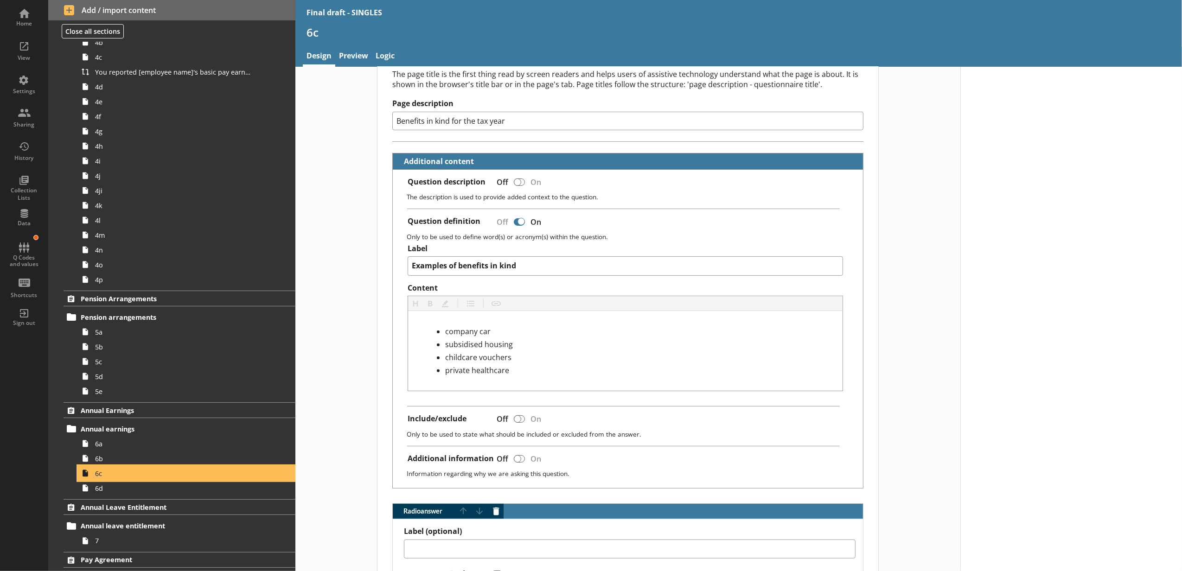
scroll to position [206, 0]
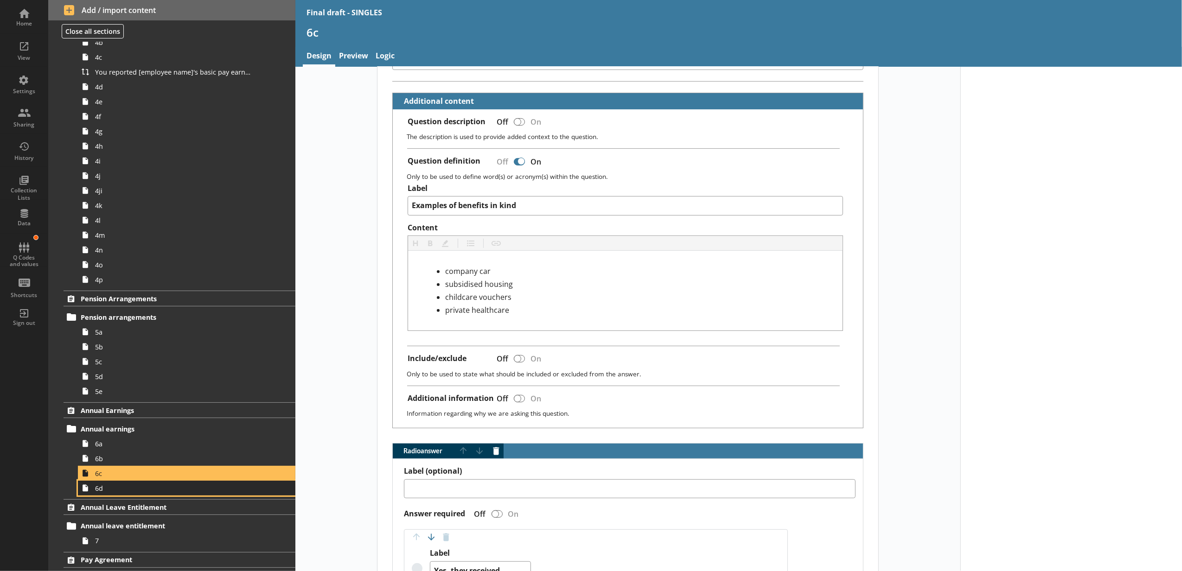
click at [222, 486] on span "6d" at bounding box center [174, 488] width 158 height 9
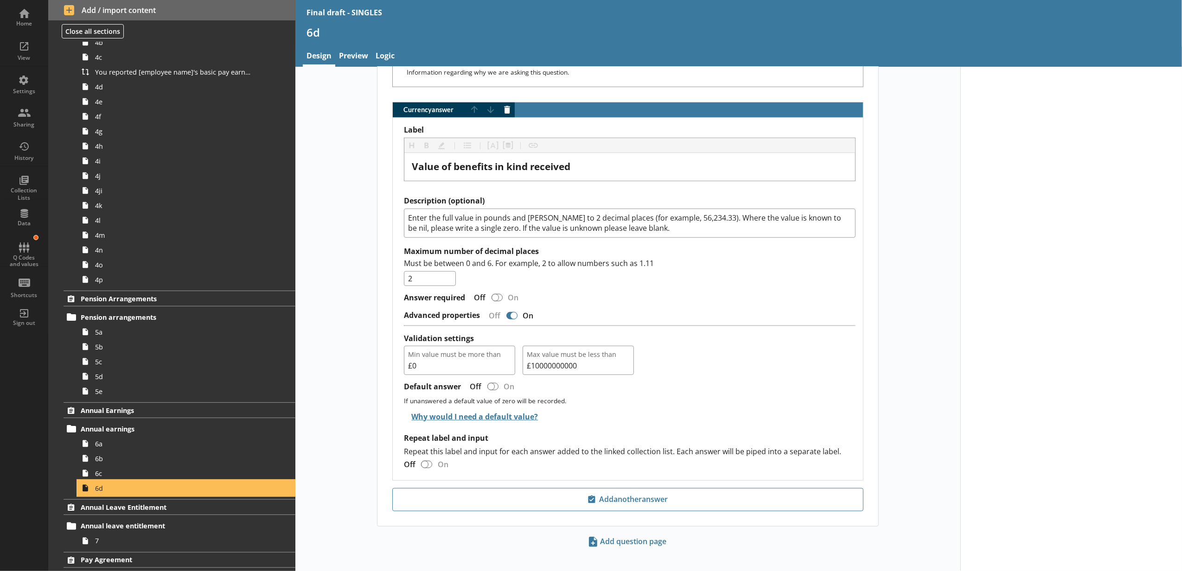
scroll to position [457, 0]
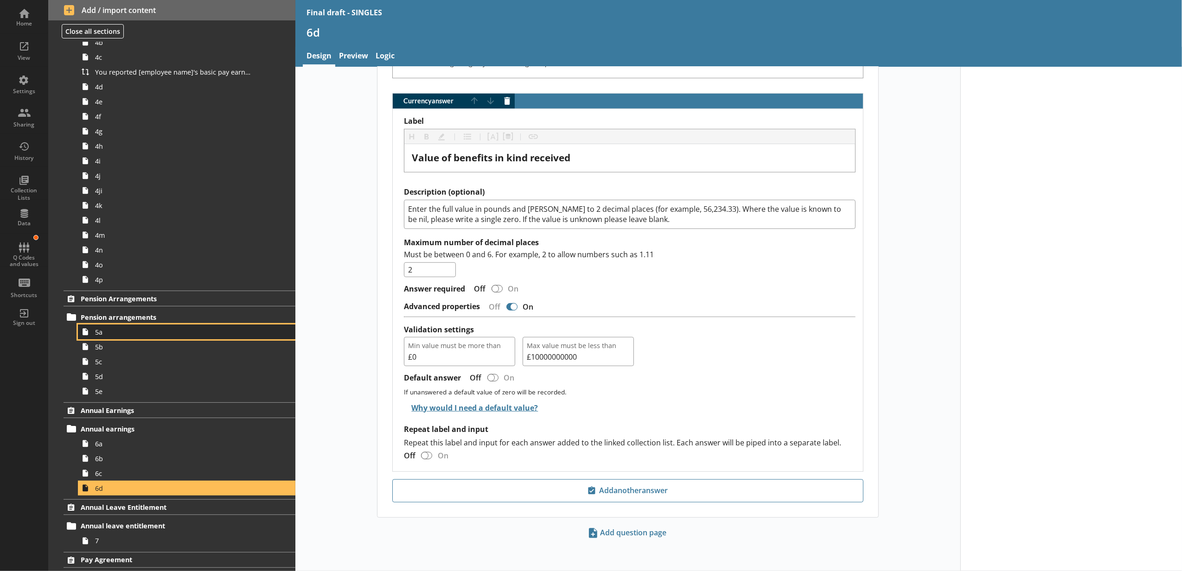
click at [123, 338] on link "5a" at bounding box center [186, 331] width 217 height 15
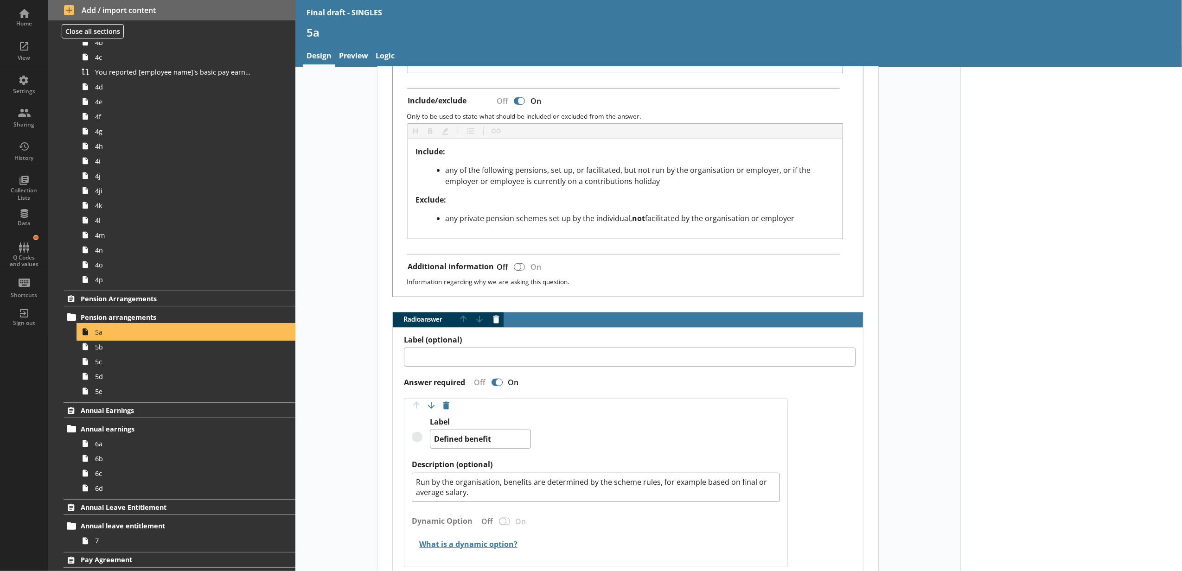
scroll to position [618, 0]
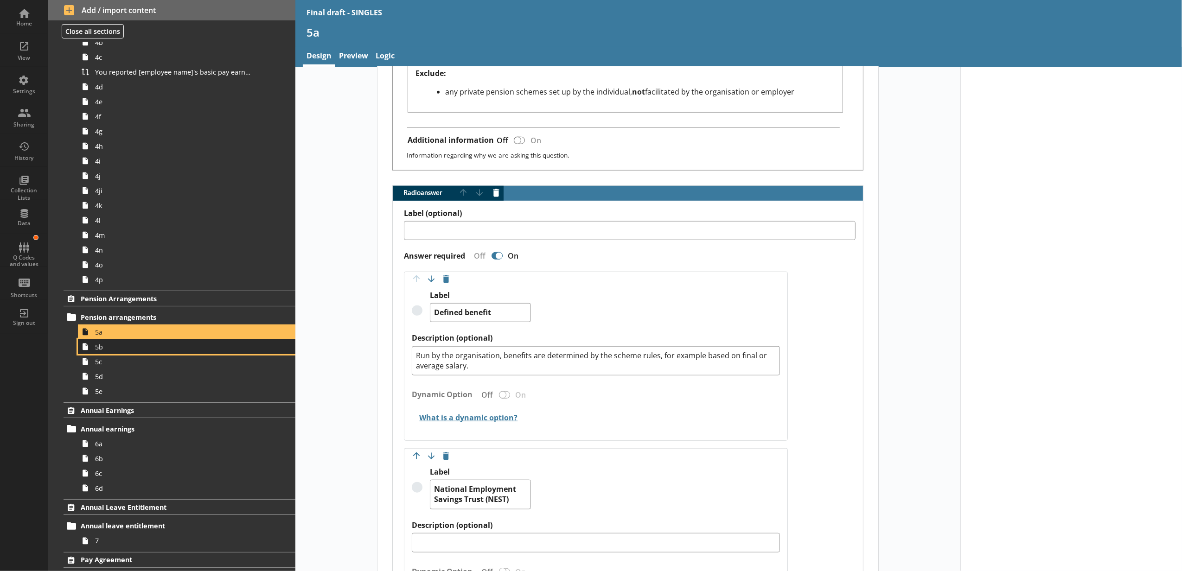
click at [190, 350] on span "5b" at bounding box center [174, 347] width 158 height 9
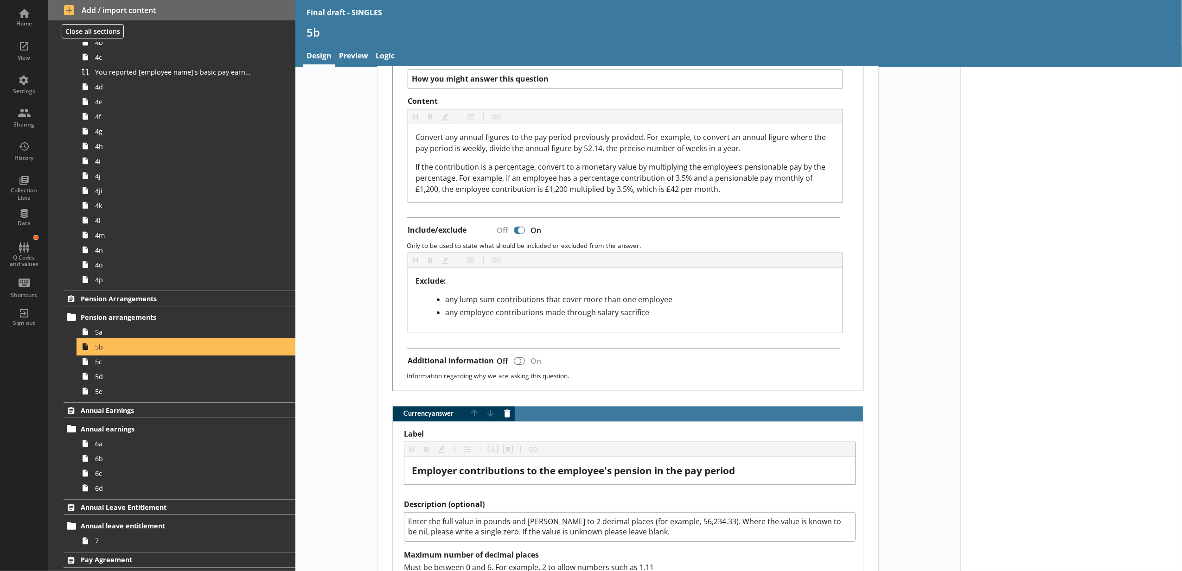
scroll to position [618, 0]
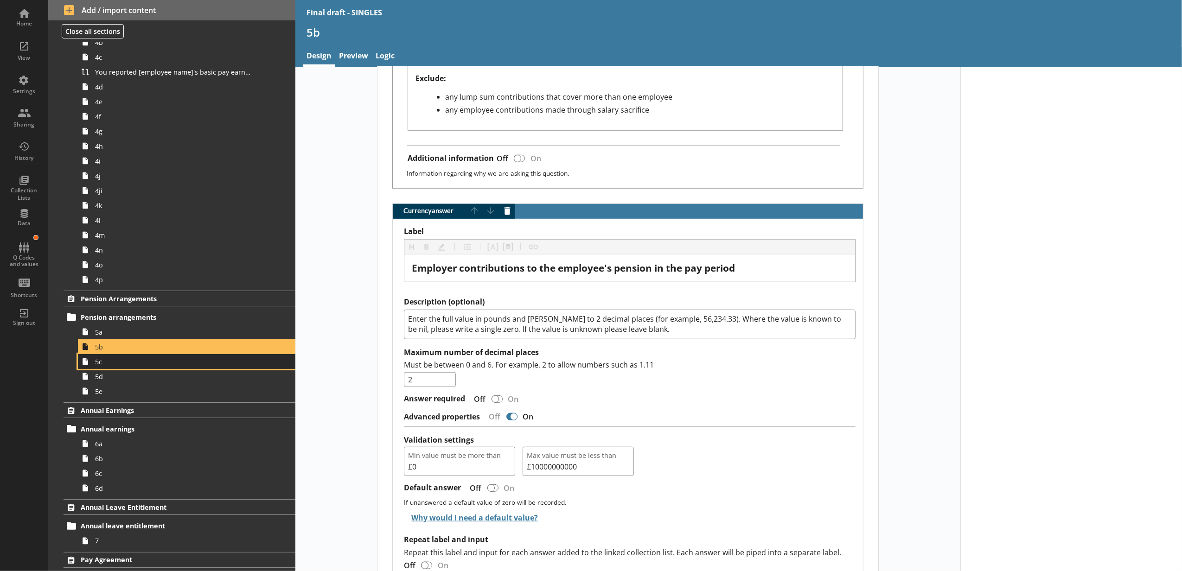
click at [247, 364] on link "5c" at bounding box center [186, 361] width 217 height 15
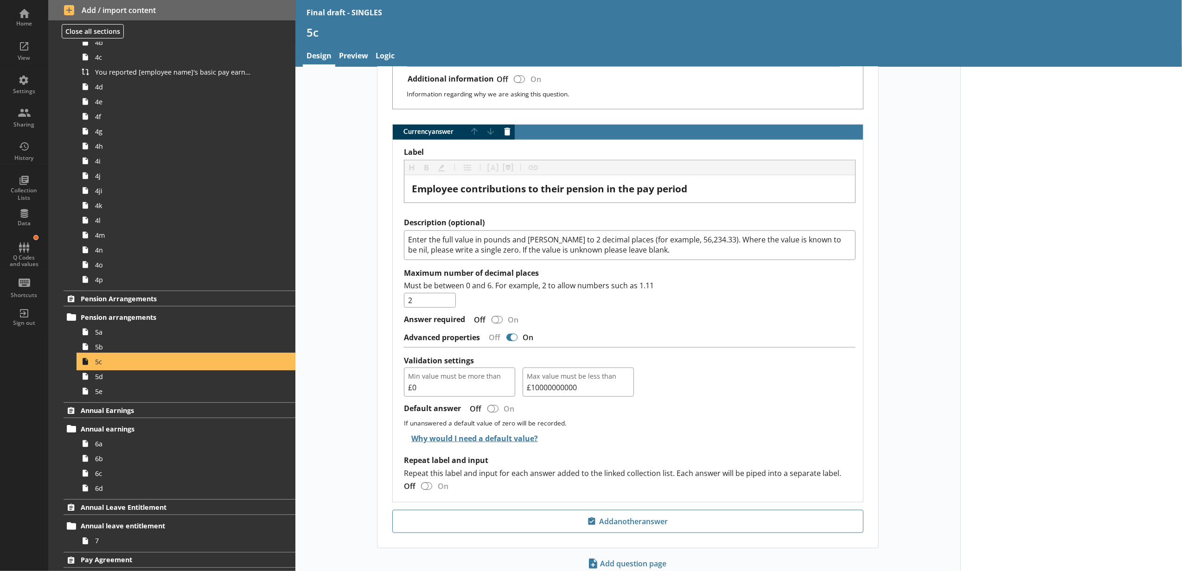
scroll to position [759, 0]
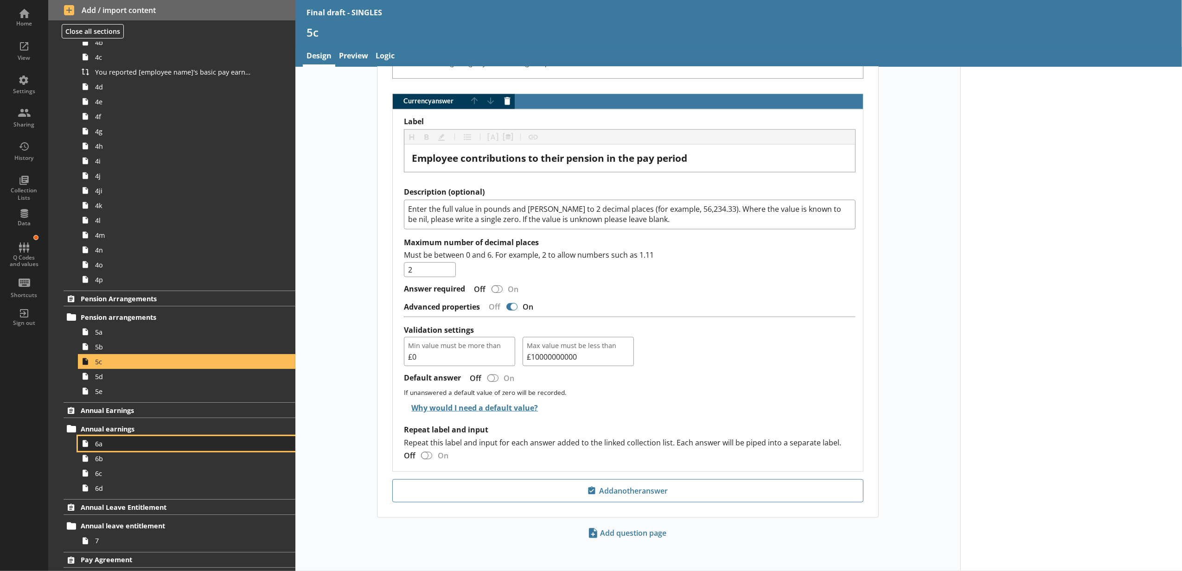
click at [211, 441] on span "6a" at bounding box center [174, 443] width 158 height 9
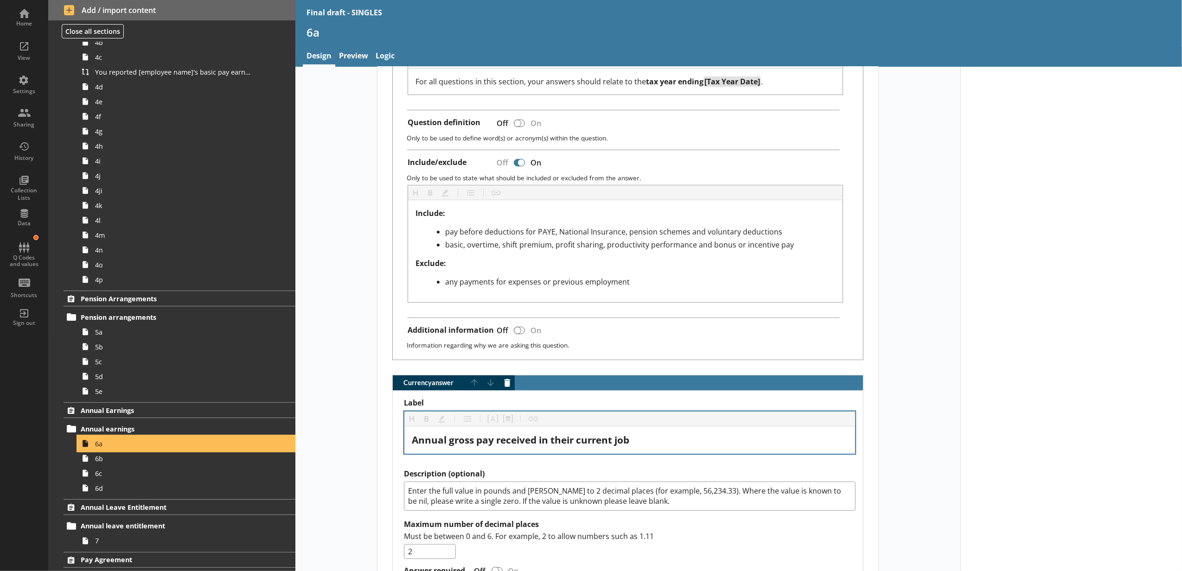
scroll to position [515, 0]
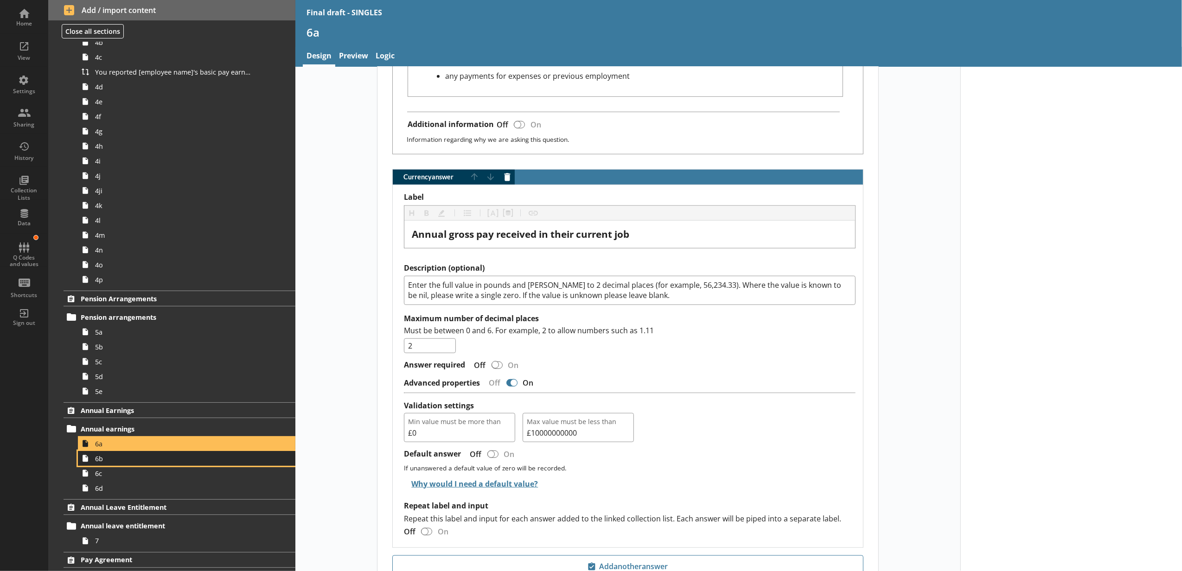
click at [197, 455] on link "6b" at bounding box center [186, 458] width 217 height 15
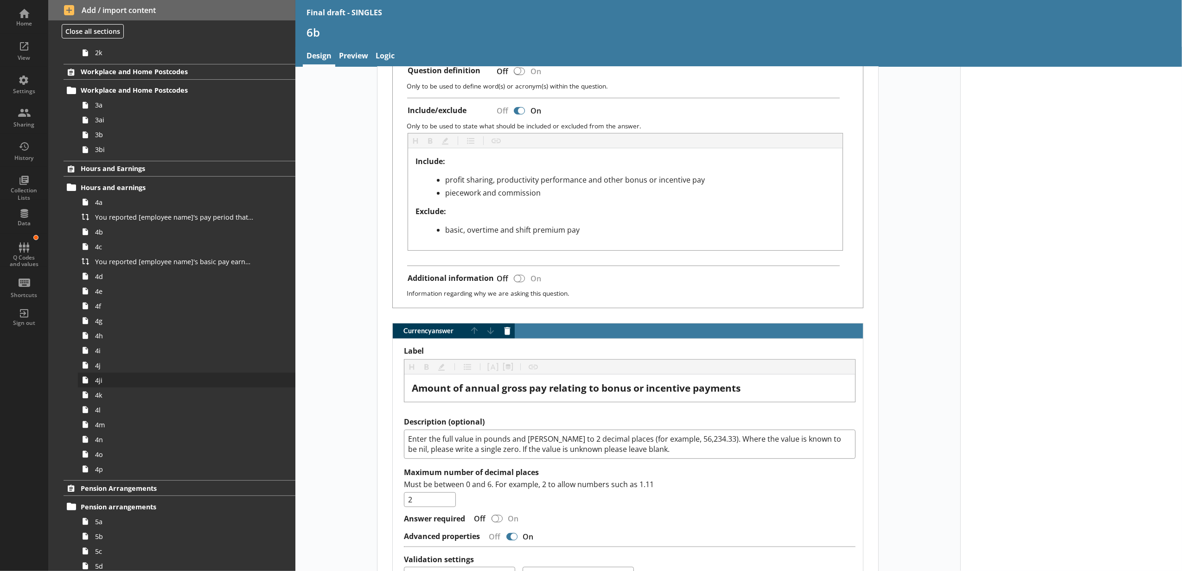
scroll to position [234, 0]
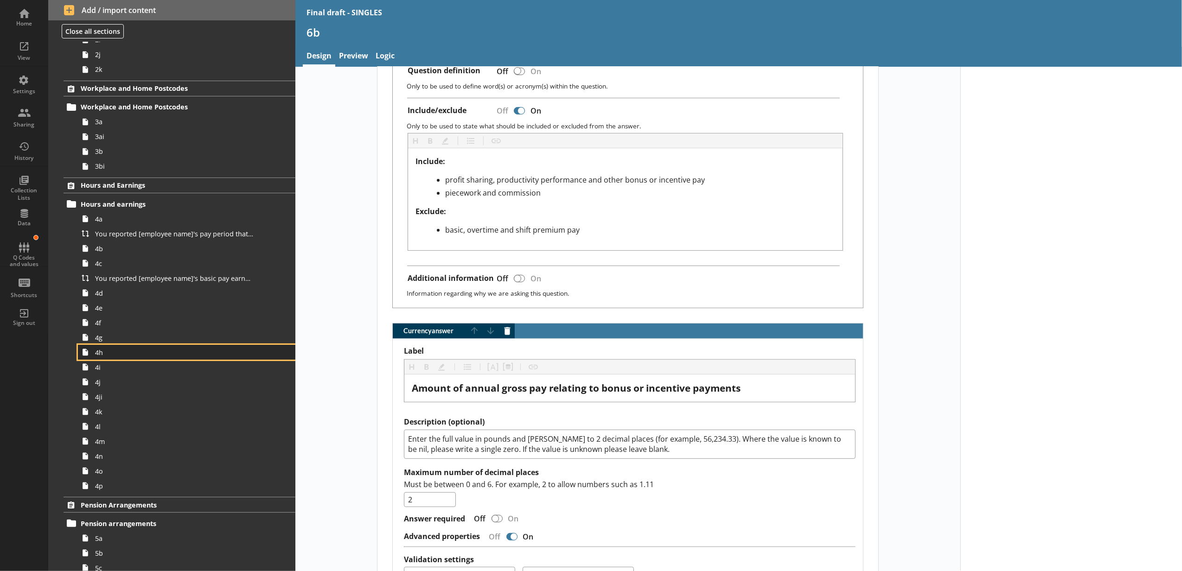
click at [166, 347] on link "4h" at bounding box center [186, 352] width 217 height 15
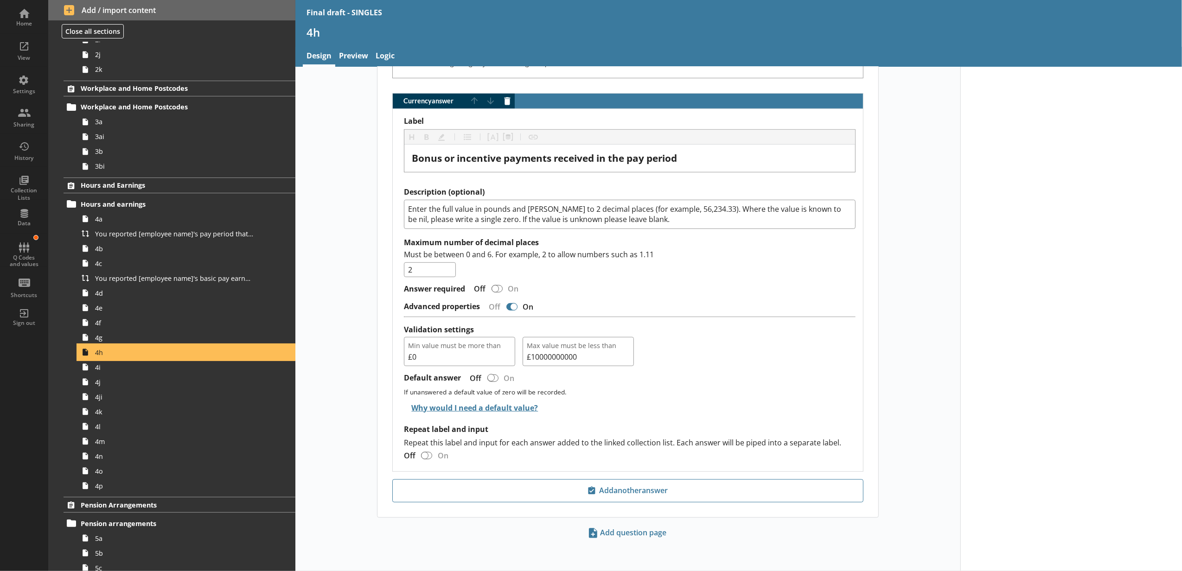
scroll to position [442, 0]
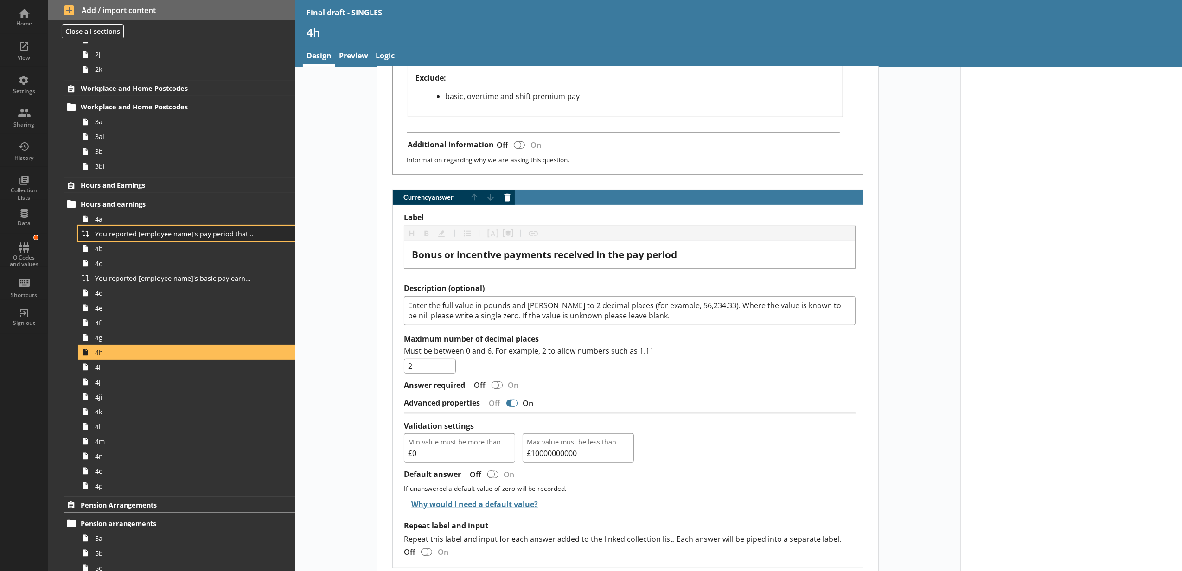
click at [141, 229] on link "You reported [employee name]'s pay period that included [Reference Date] to be …" at bounding box center [186, 233] width 217 height 15
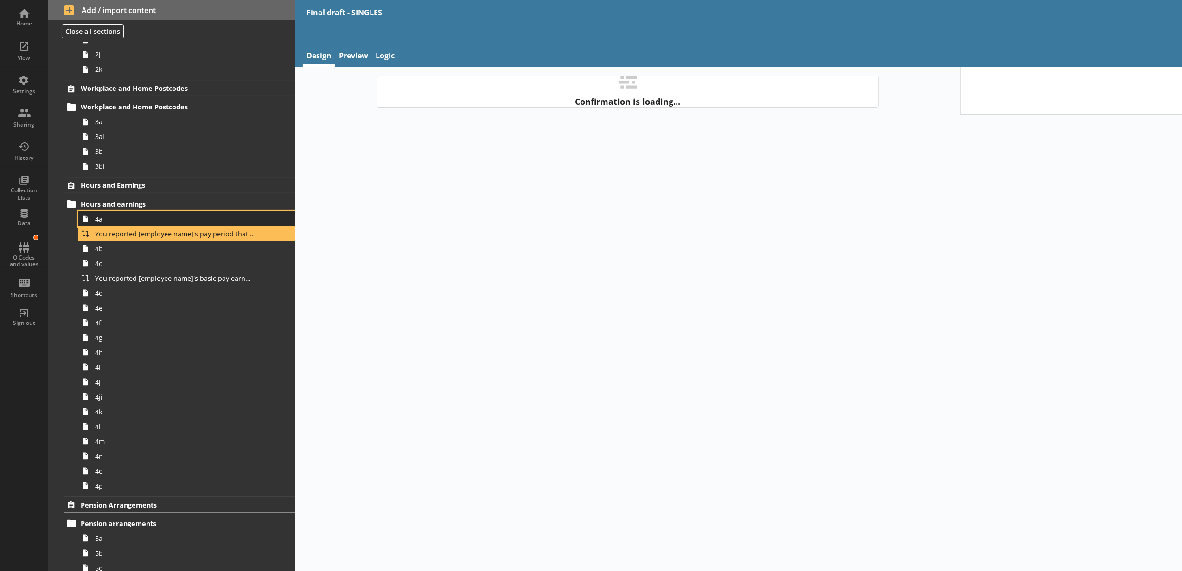
click at [144, 225] on link "4a" at bounding box center [186, 218] width 217 height 15
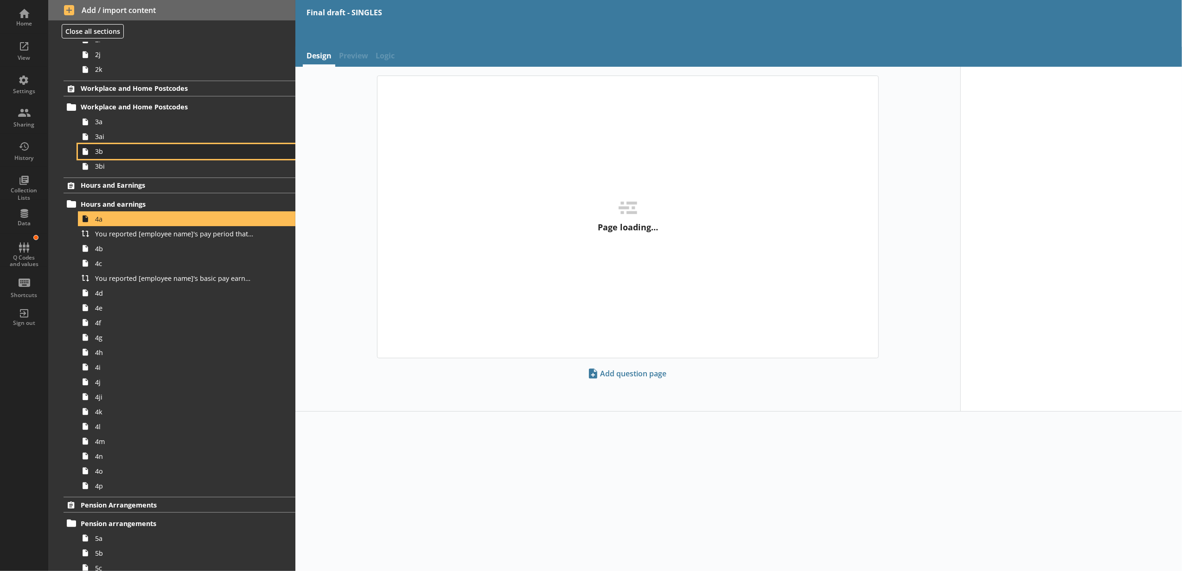
click at [141, 151] on span "3b" at bounding box center [174, 151] width 158 height 9
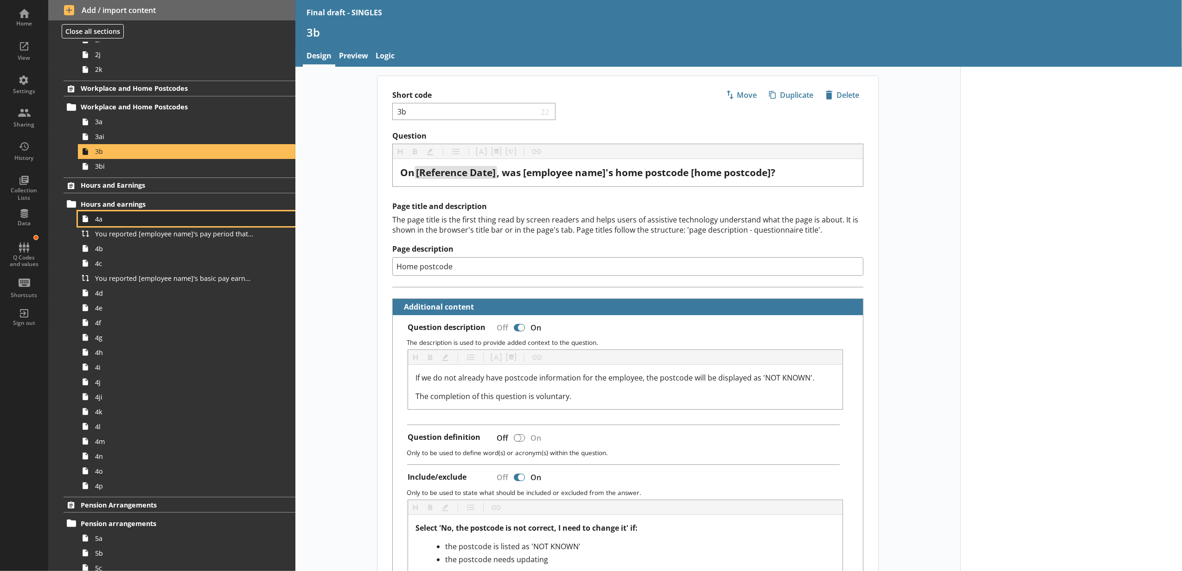
click at [151, 226] on link "4a" at bounding box center [186, 218] width 217 height 15
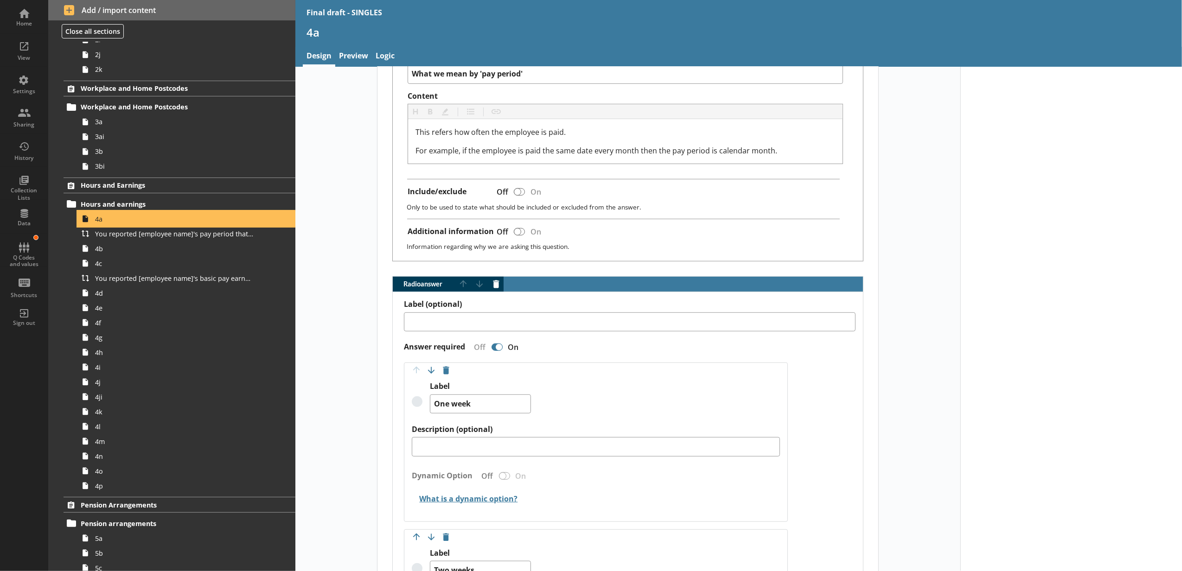
scroll to position [515, 0]
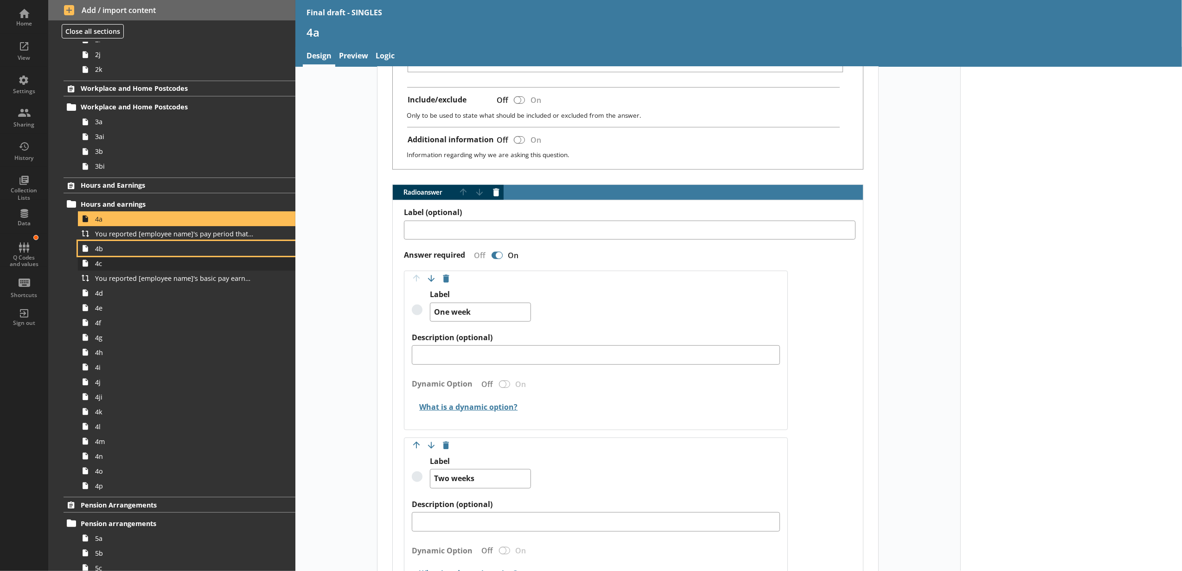
click at [193, 256] on link "4b" at bounding box center [186, 248] width 217 height 15
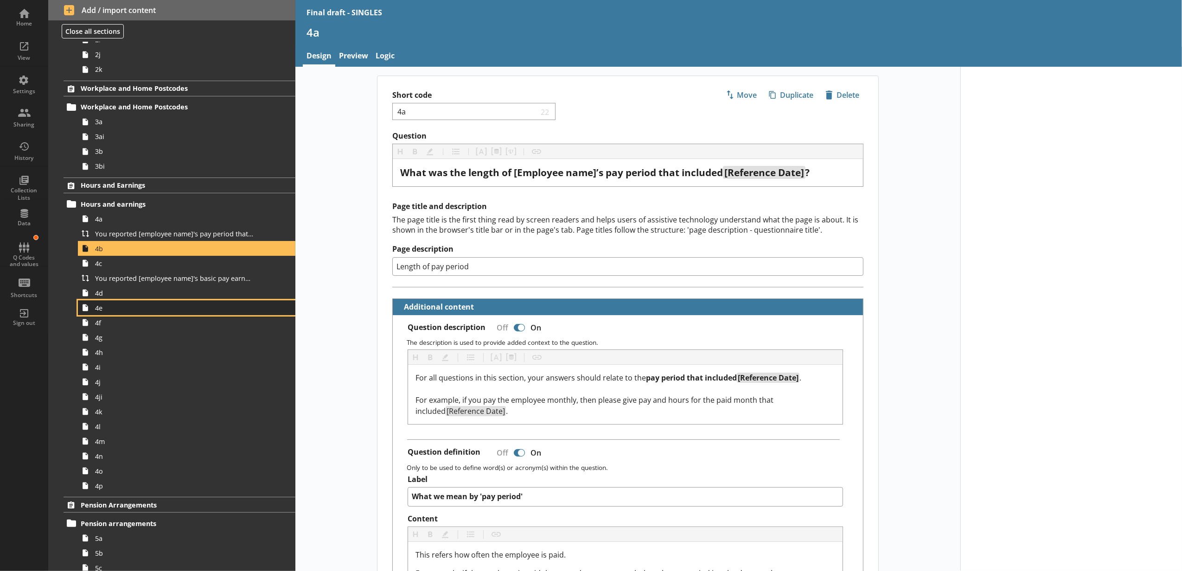
click at [184, 309] on span "4e" at bounding box center [174, 308] width 158 height 9
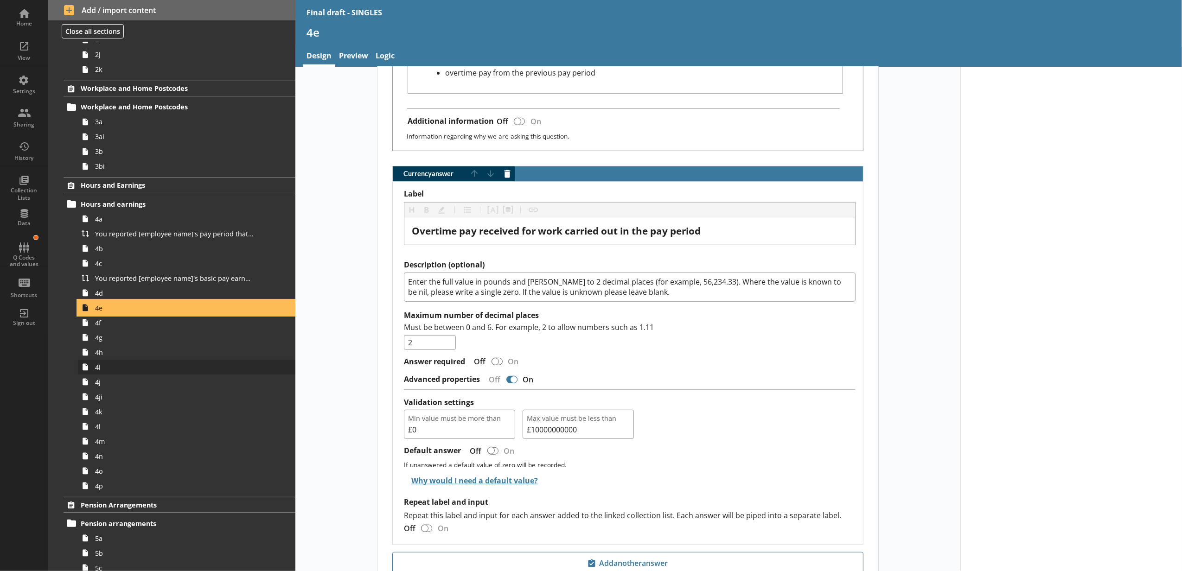
scroll to position [508, 0]
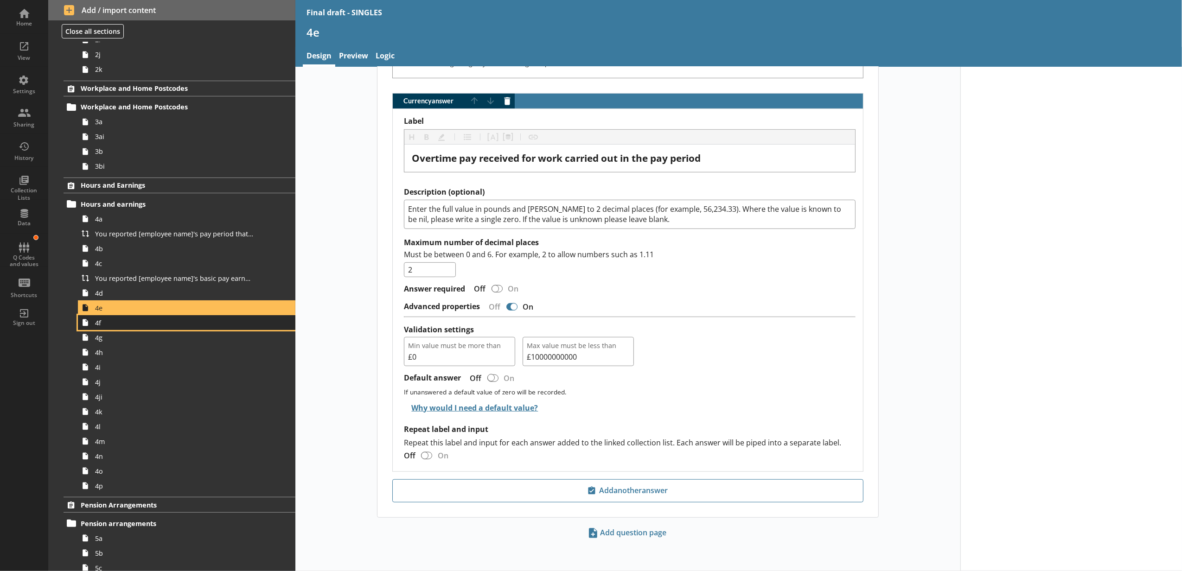
click at [140, 324] on span "4f" at bounding box center [174, 322] width 158 height 9
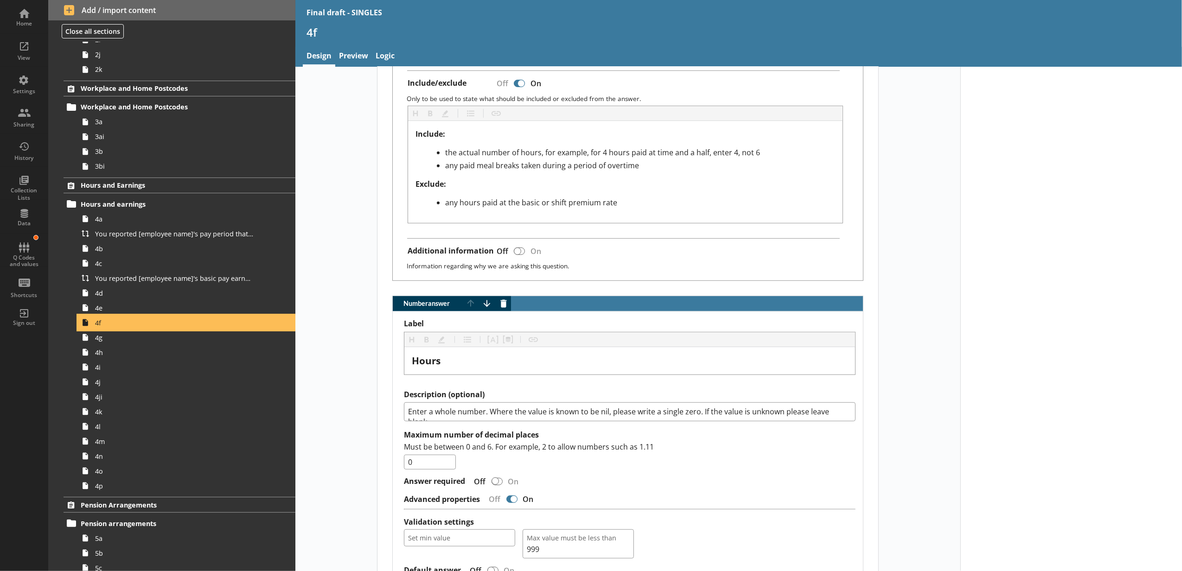
scroll to position [515, 0]
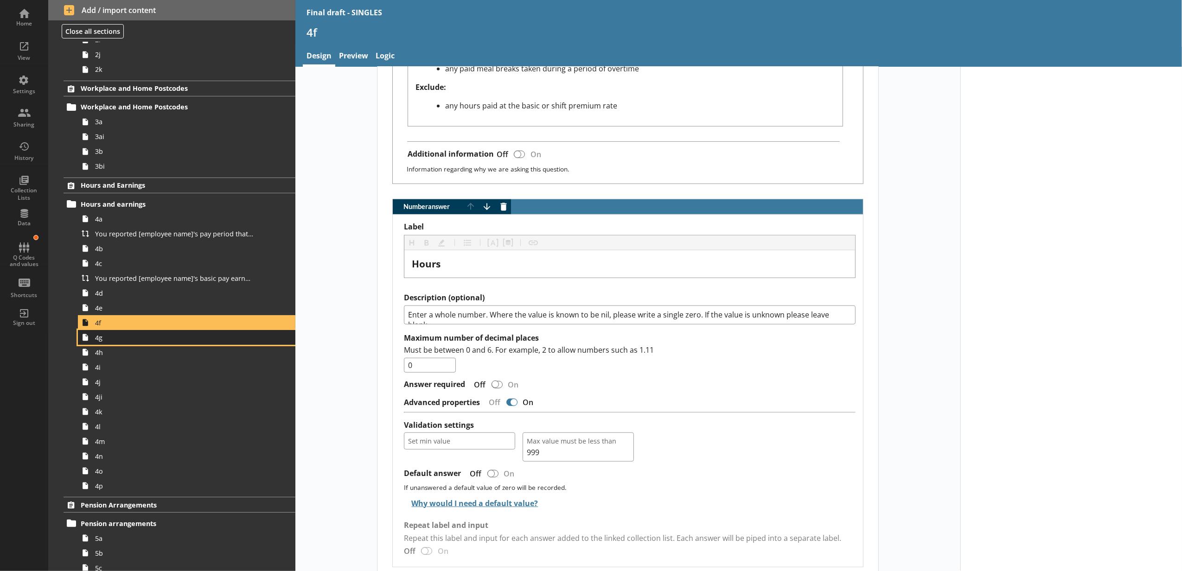
click at [172, 342] on span "4g" at bounding box center [174, 337] width 158 height 9
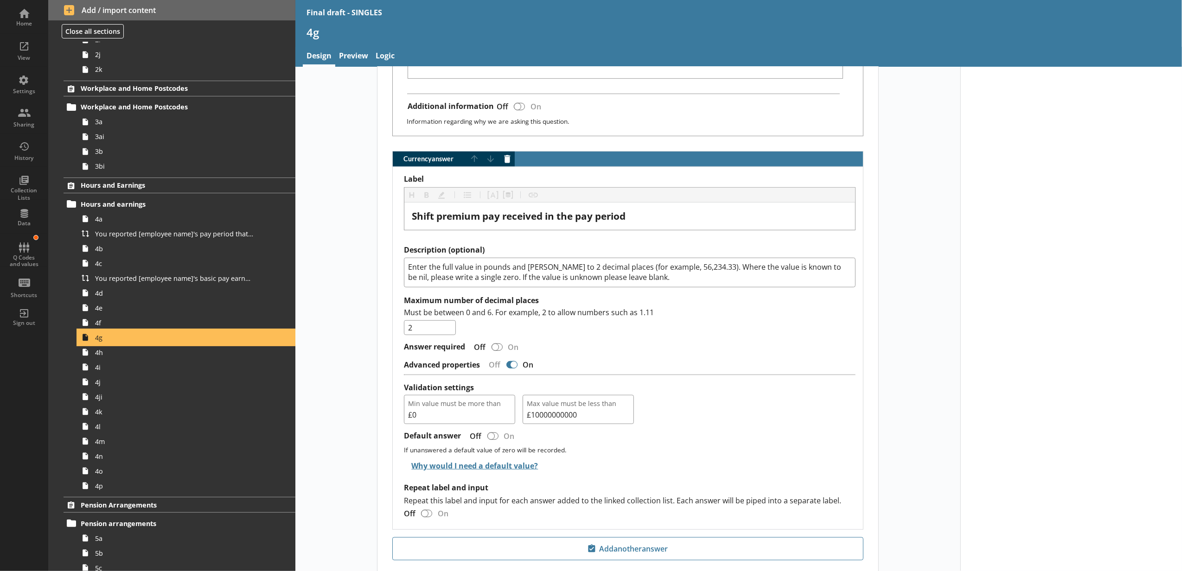
scroll to position [618, 0]
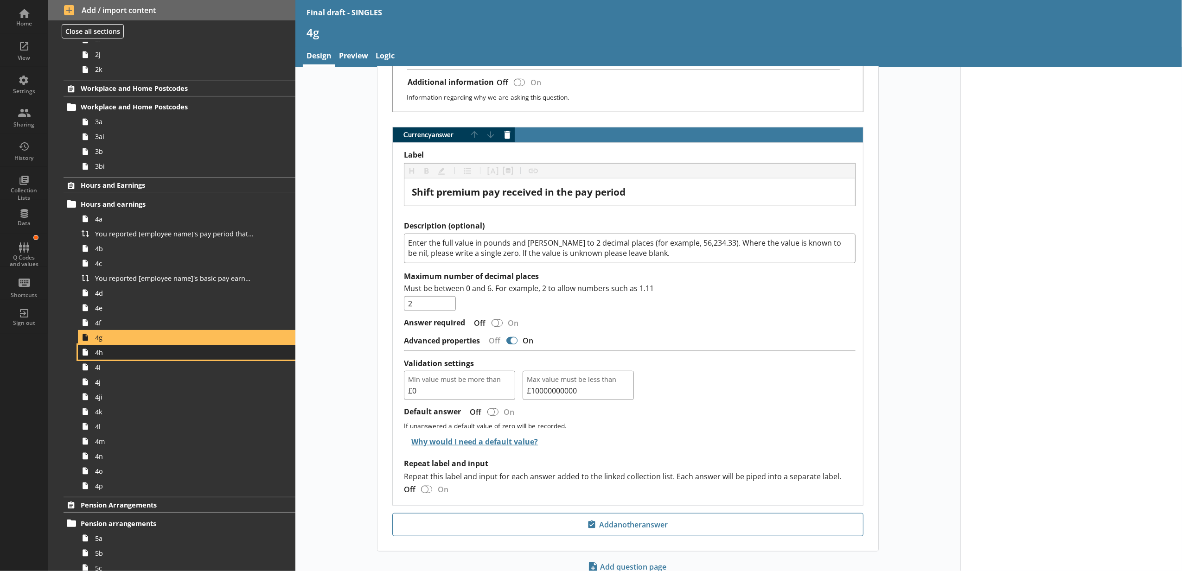
click at [186, 347] on link "4h" at bounding box center [186, 352] width 217 height 15
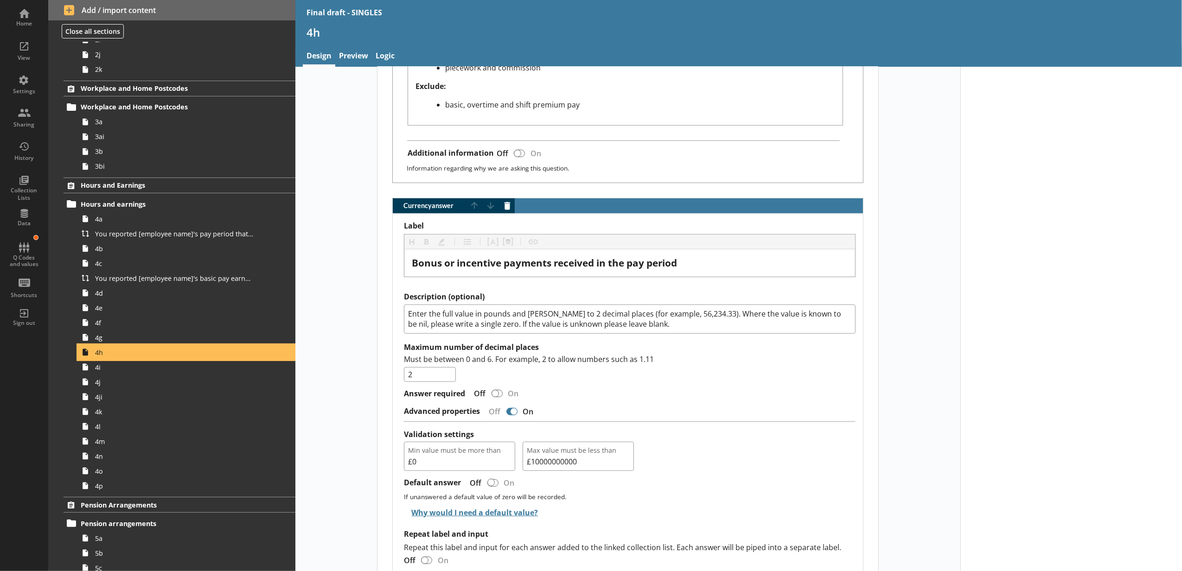
scroll to position [515, 0]
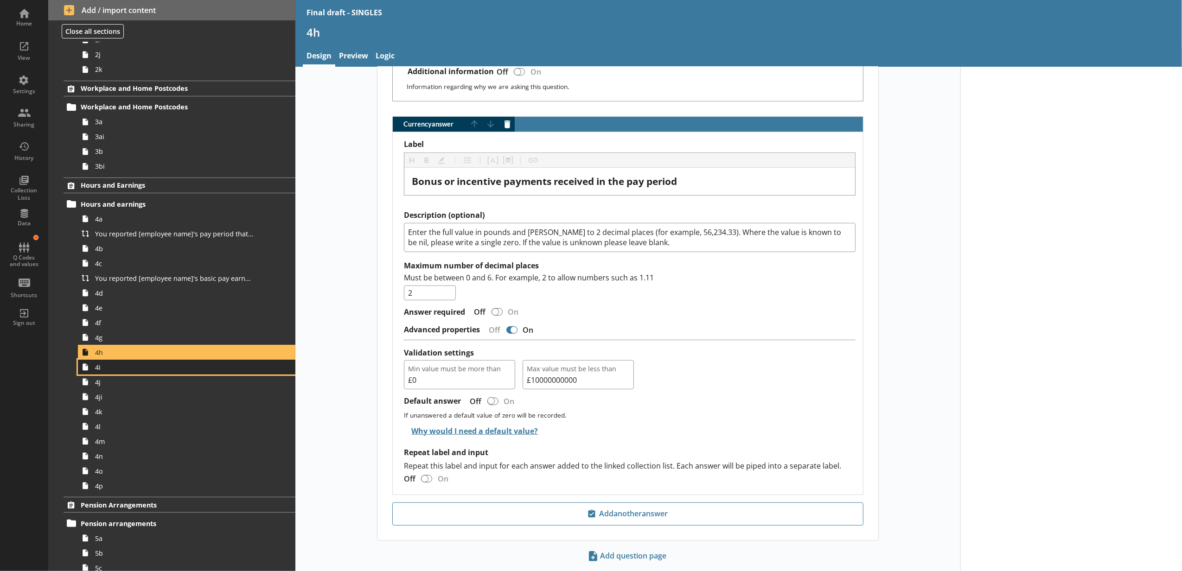
click at [187, 367] on span "4i" at bounding box center [174, 367] width 158 height 9
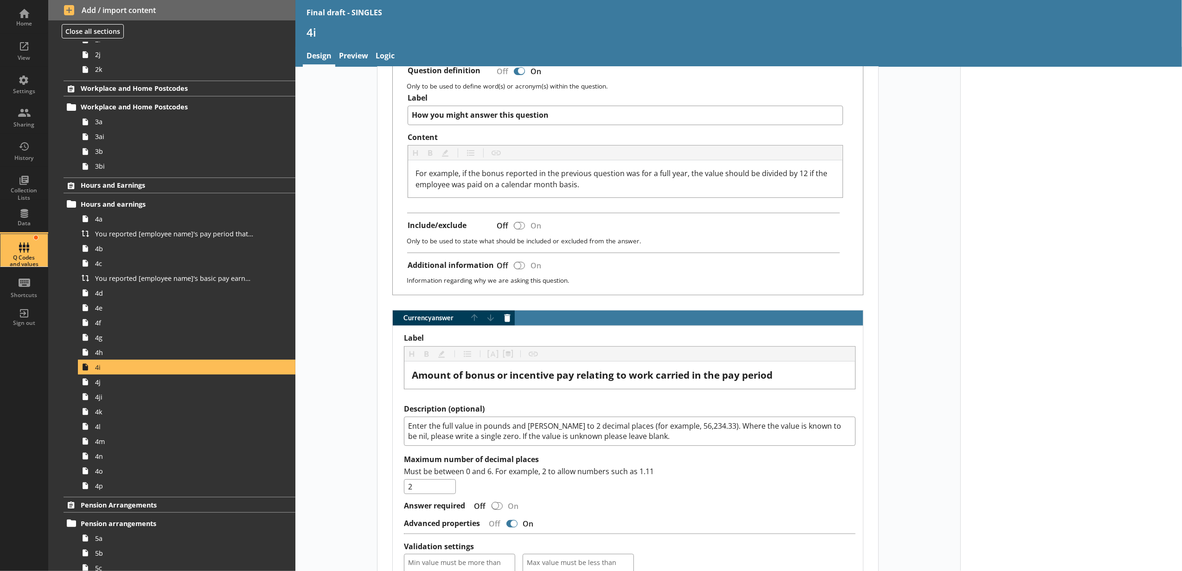
click at [30, 258] on div "Q Codes and values" at bounding box center [24, 260] width 32 height 13
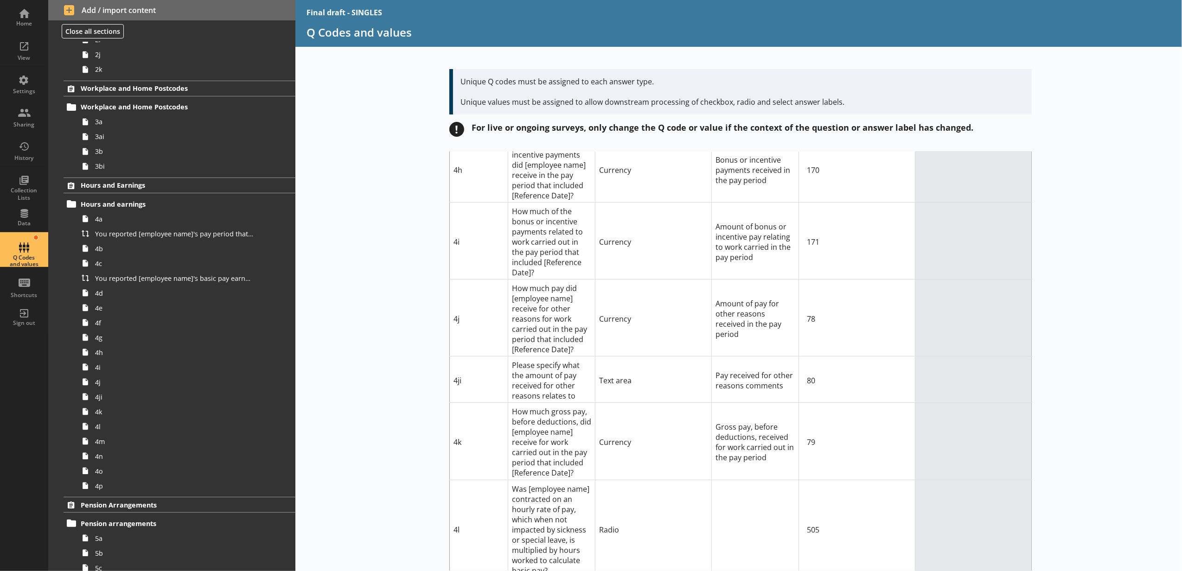
scroll to position [3296, 0]
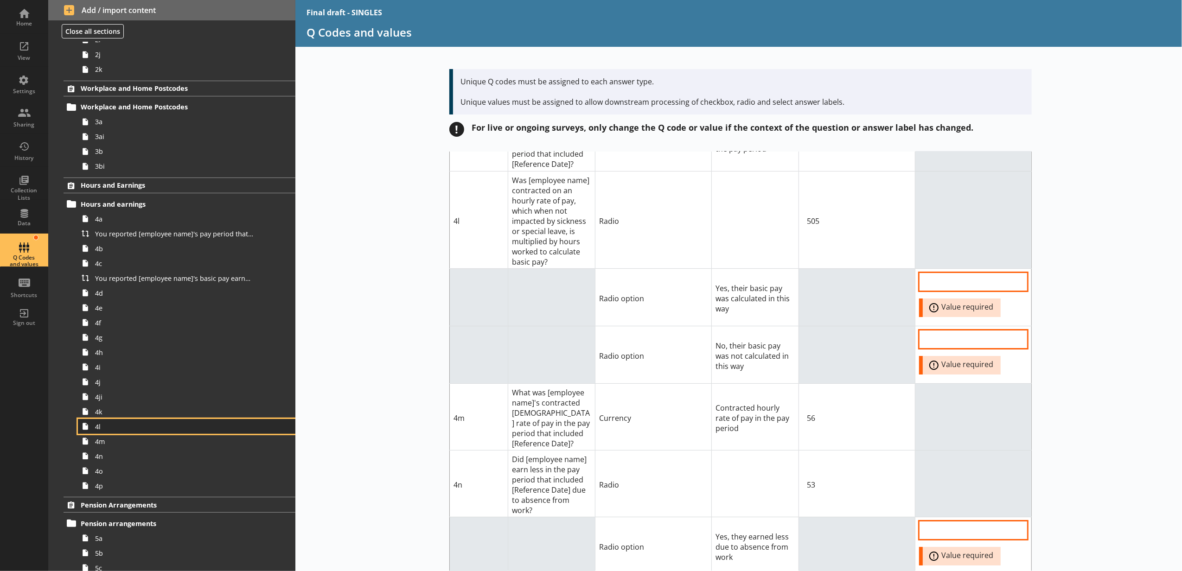
click at [160, 427] on span "4l" at bounding box center [174, 426] width 158 height 9
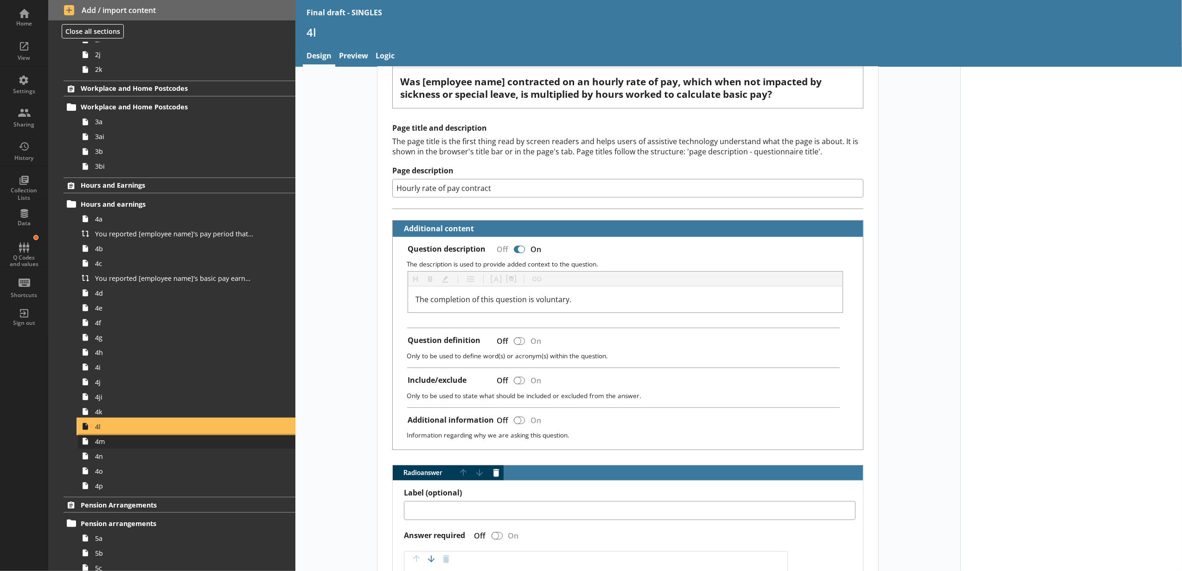
scroll to position [71, 0]
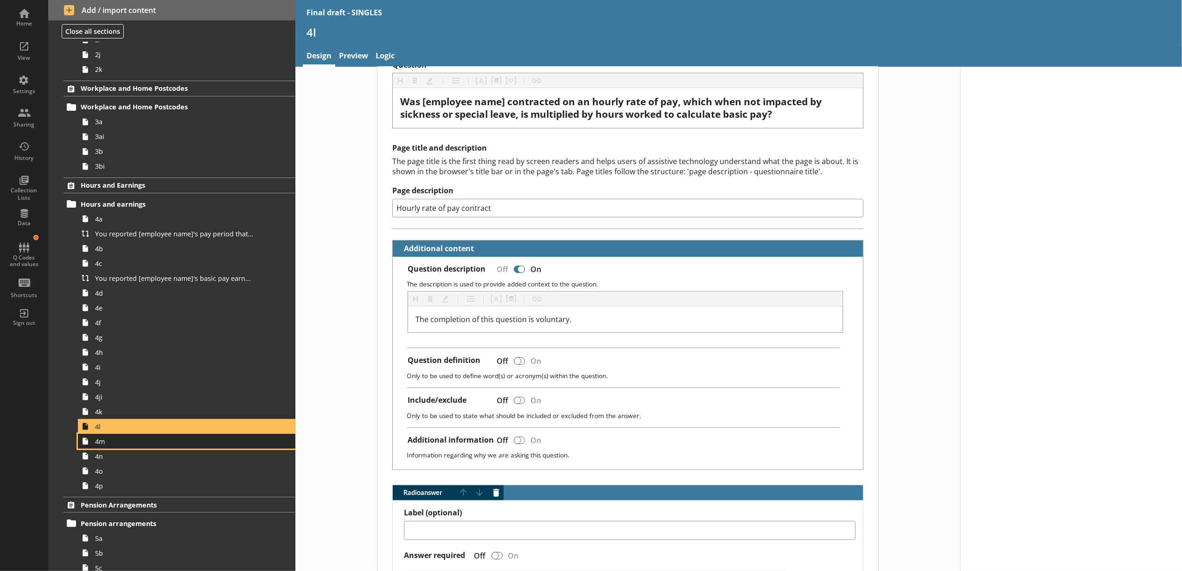
click at [212, 438] on span "4m" at bounding box center [174, 441] width 158 height 9
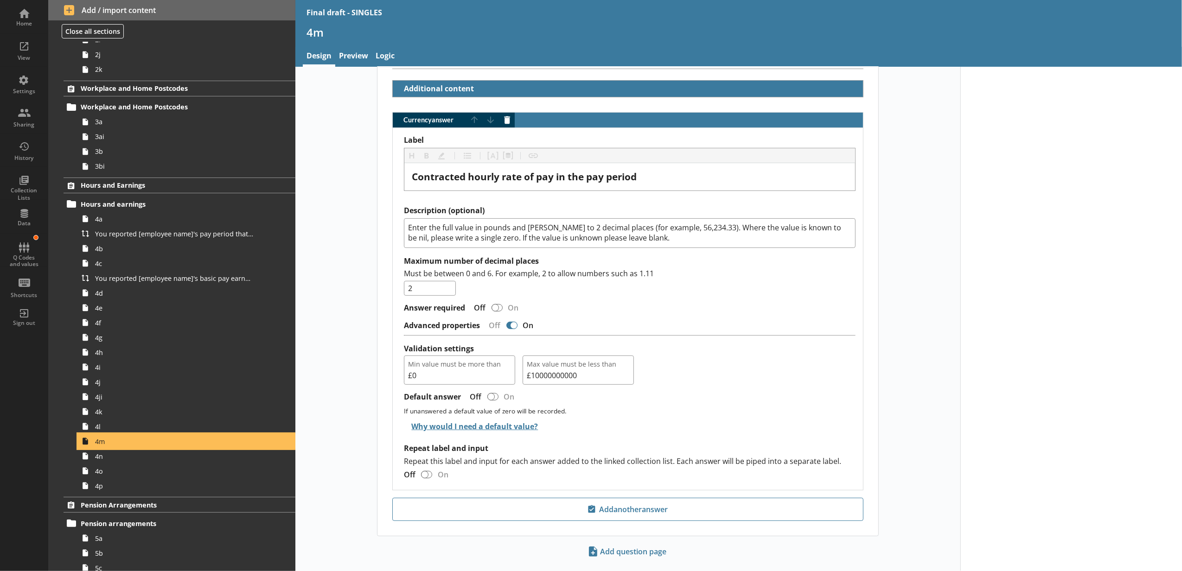
scroll to position [256, 0]
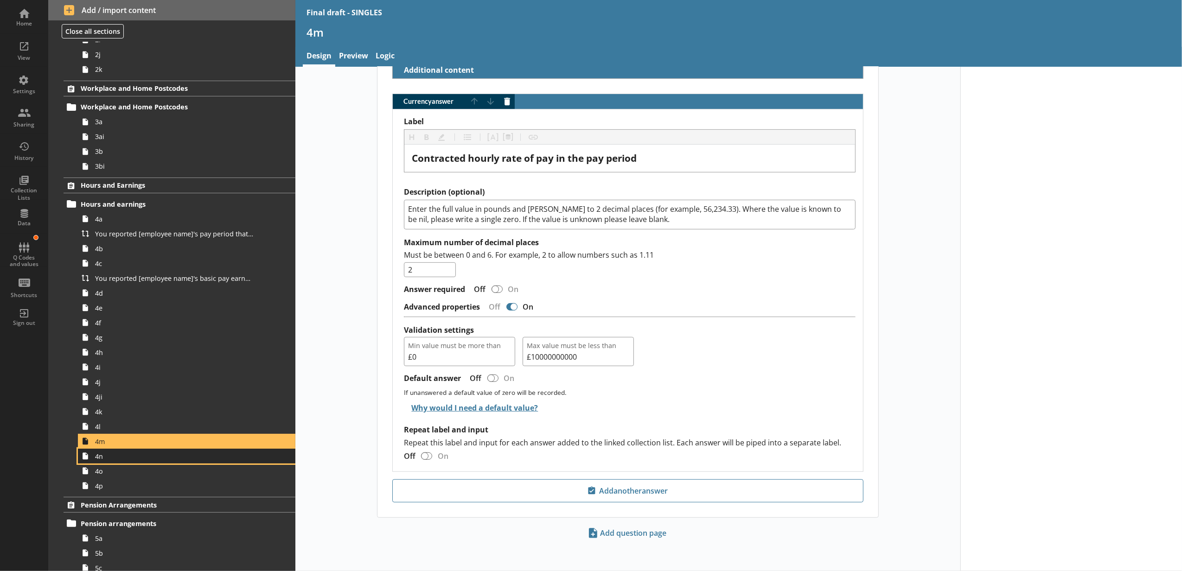
click at [268, 454] on link "4n" at bounding box center [186, 456] width 217 height 15
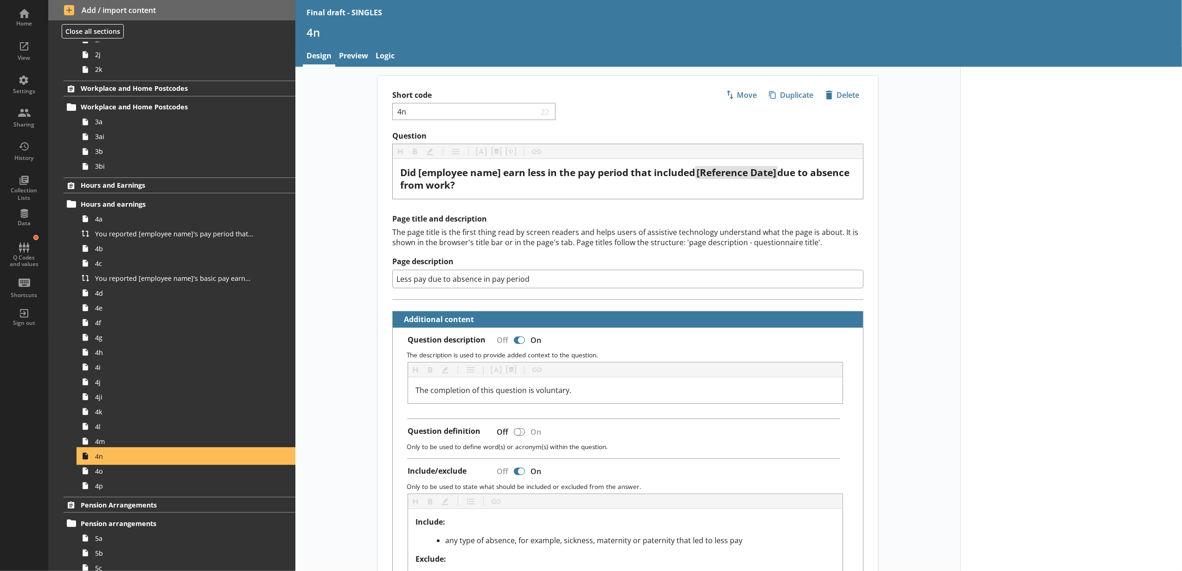
type textarea "x"
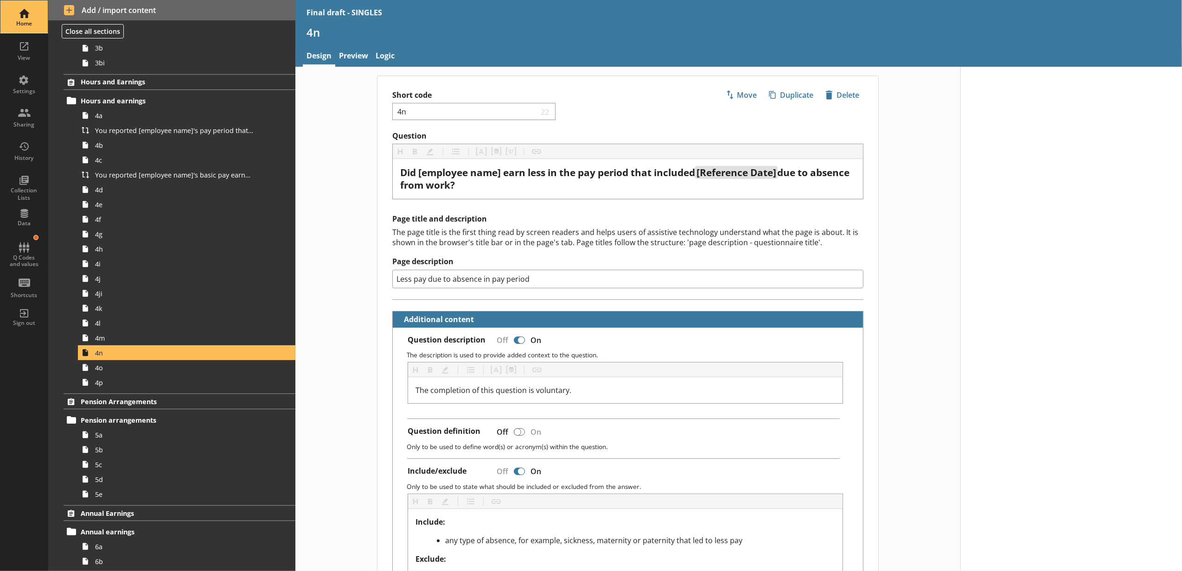
click at [19, 25] on div "Home" at bounding box center [24, 23] width 32 height 7
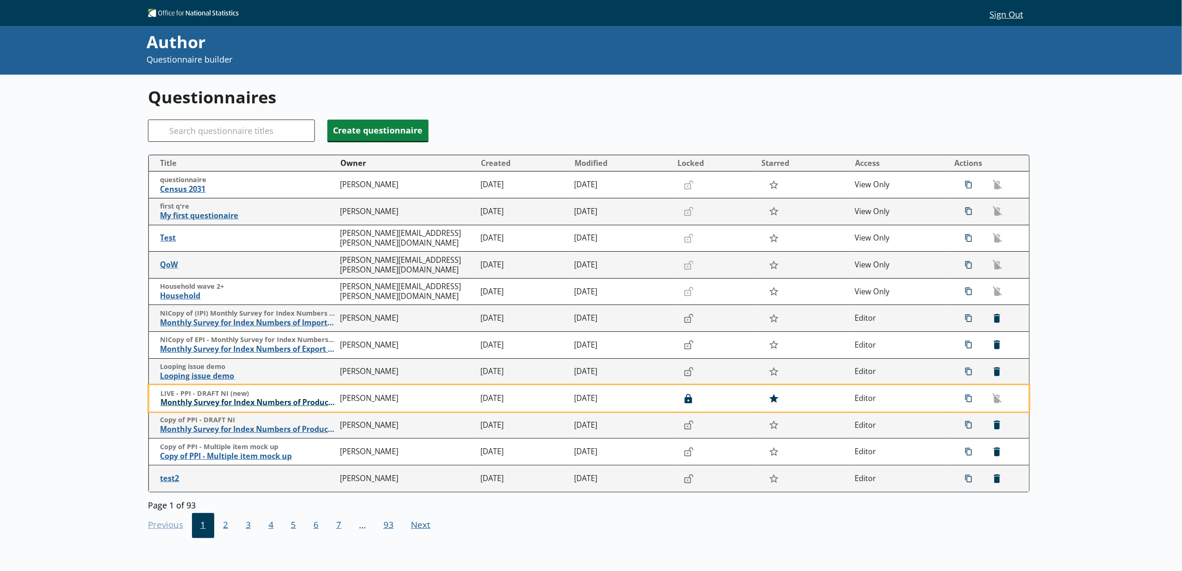
click at [263, 403] on span "Monthly Survey for Index Numbers of Producer Prices - Price Quotation Return" at bounding box center [247, 403] width 175 height 10
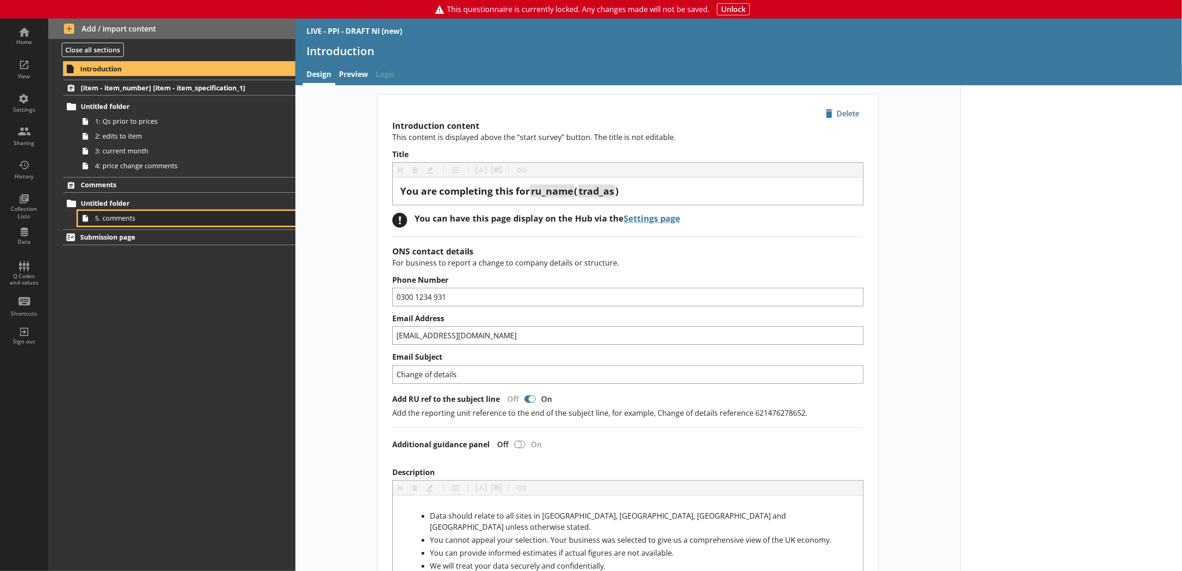
click at [135, 218] on span "5. comments" at bounding box center [174, 218] width 158 height 9
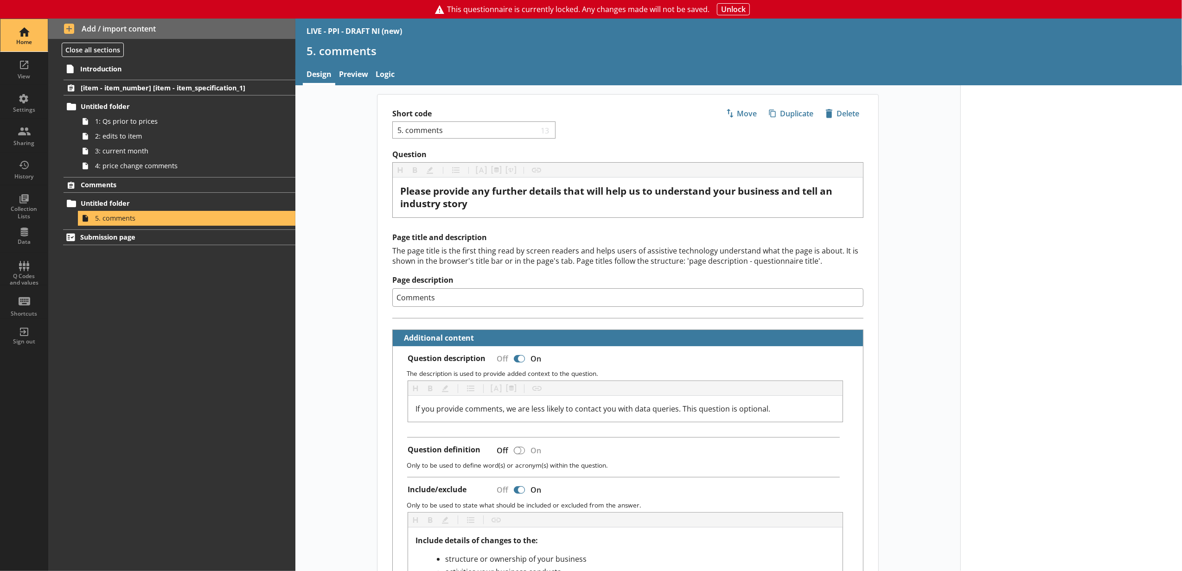
click at [26, 39] on div "Home" at bounding box center [24, 41] width 32 height 7
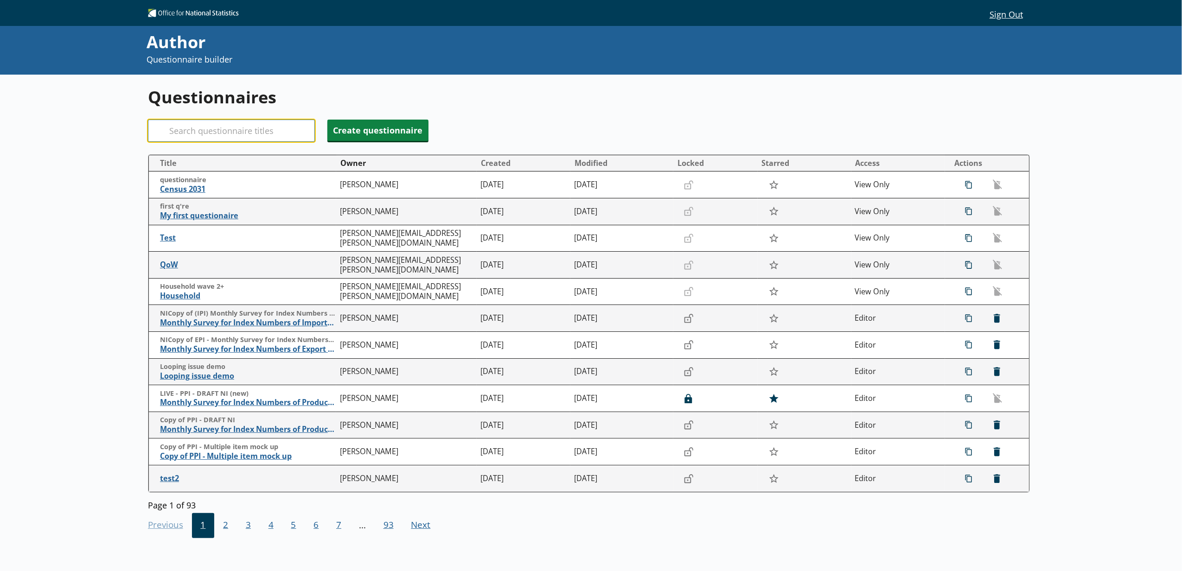
click at [213, 141] on input "Search" at bounding box center [231, 131] width 167 height 22
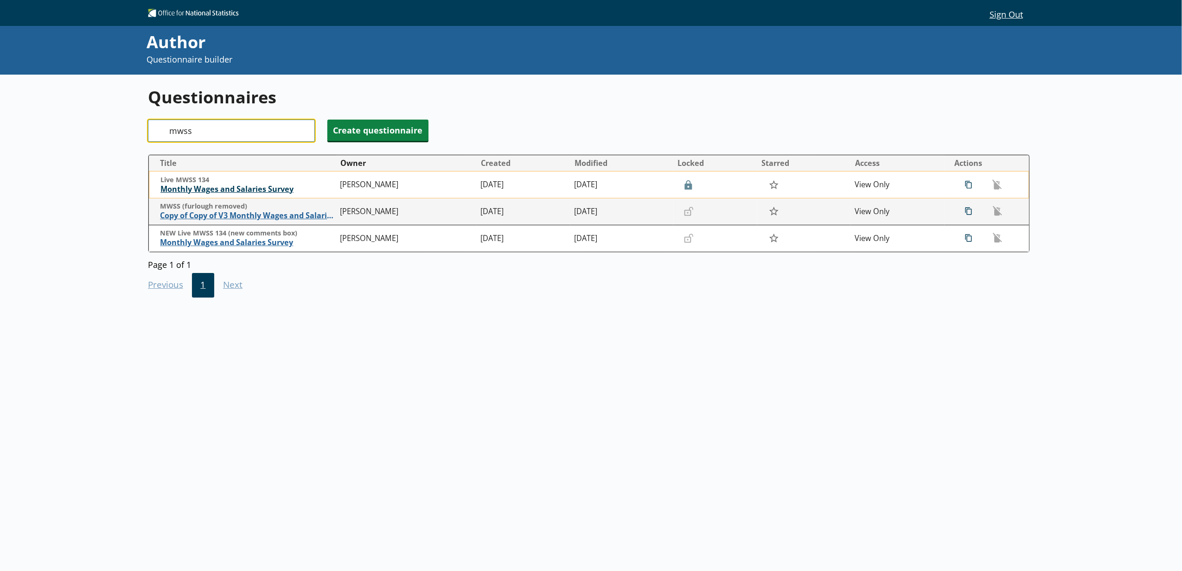
type input "mwss"
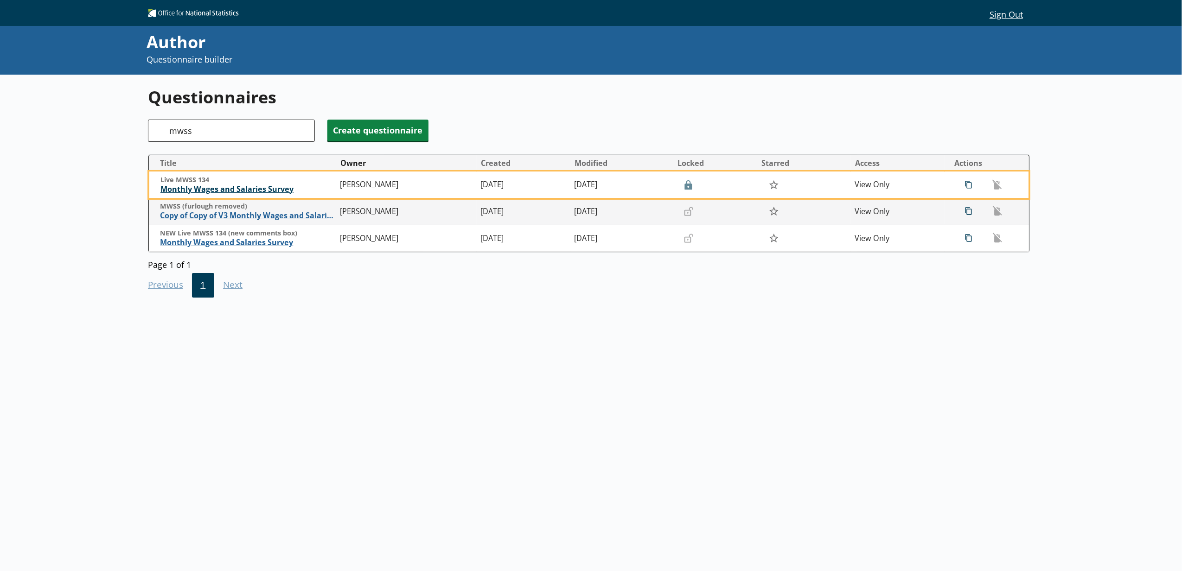
click at [215, 188] on span "Monthly Wages and Salaries Survey" at bounding box center [247, 189] width 175 height 10
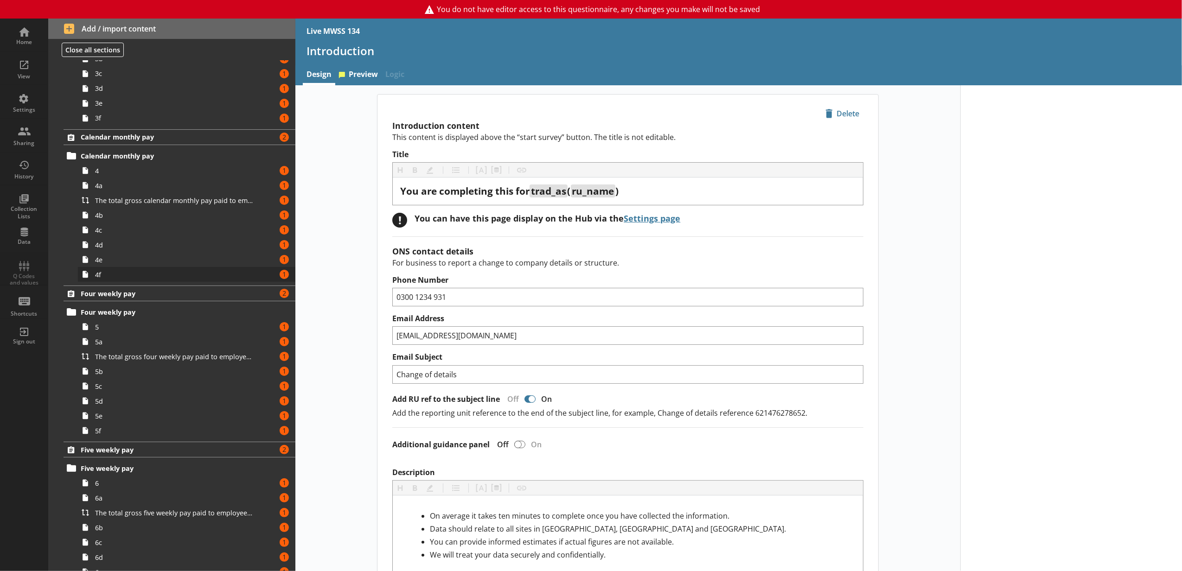
scroll to position [432, 0]
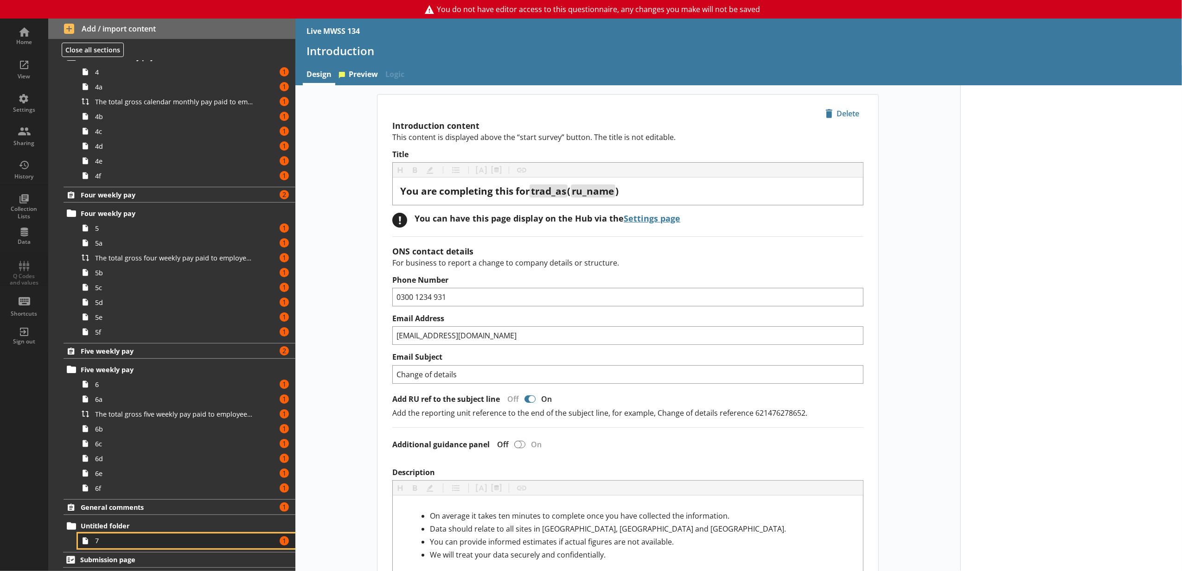
click at [141, 543] on span "7" at bounding box center [174, 540] width 158 height 9
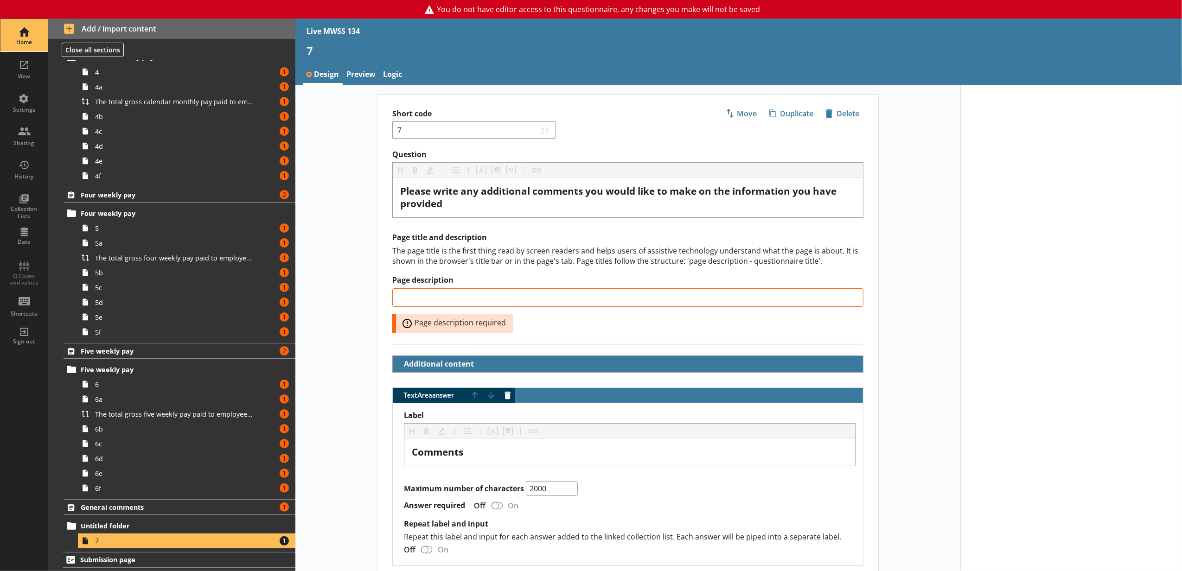
click at [32, 28] on div "Home" at bounding box center [24, 35] width 32 height 32
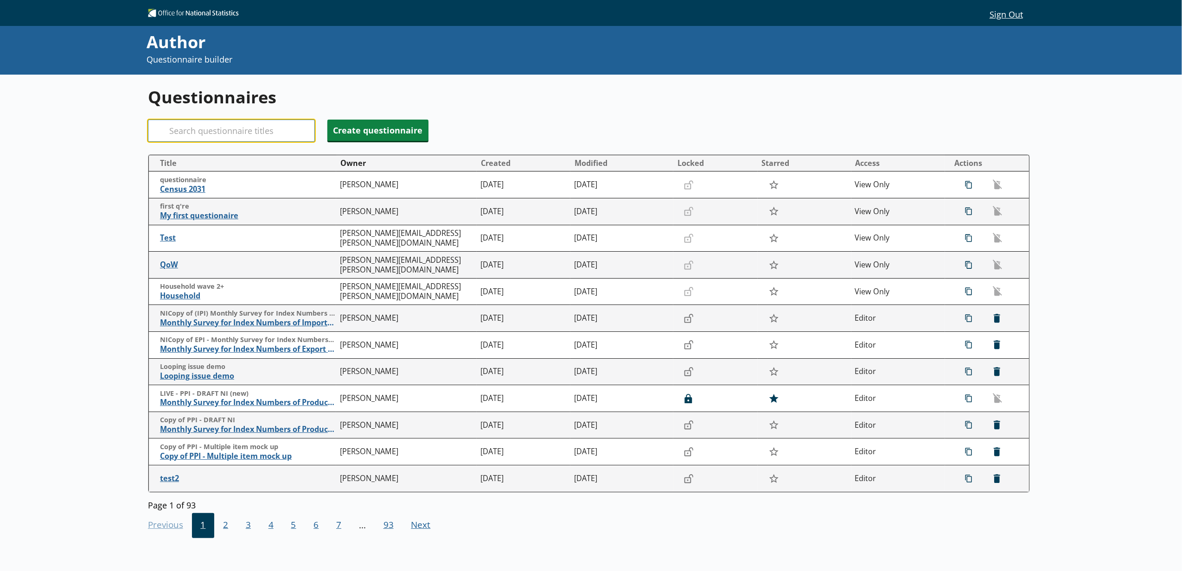
click at [229, 126] on input "Search" at bounding box center [231, 131] width 167 height 22
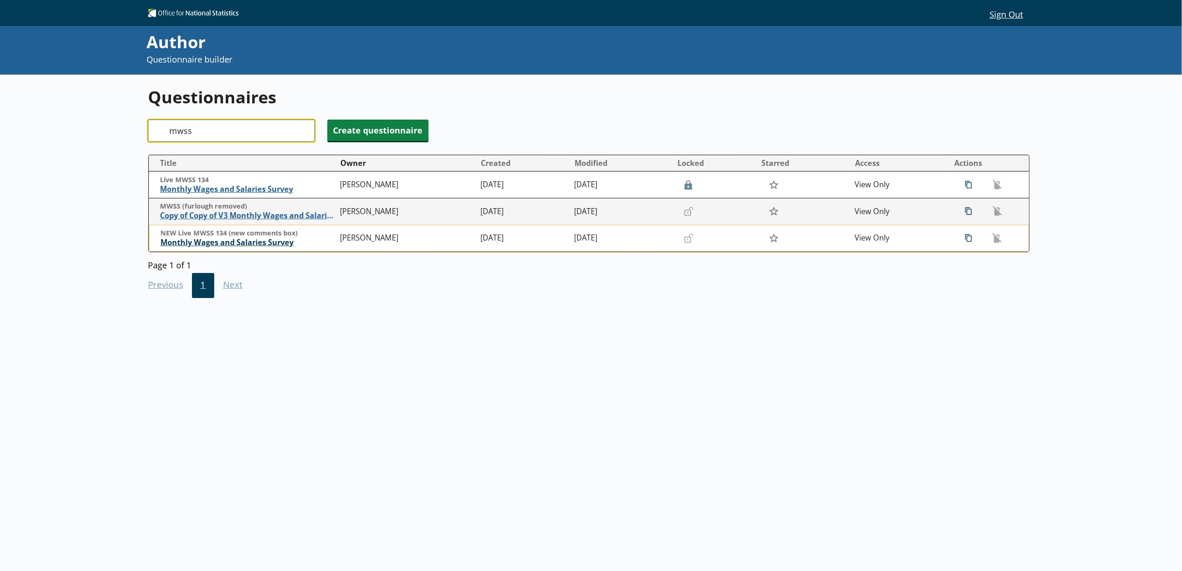
type input "mwss"
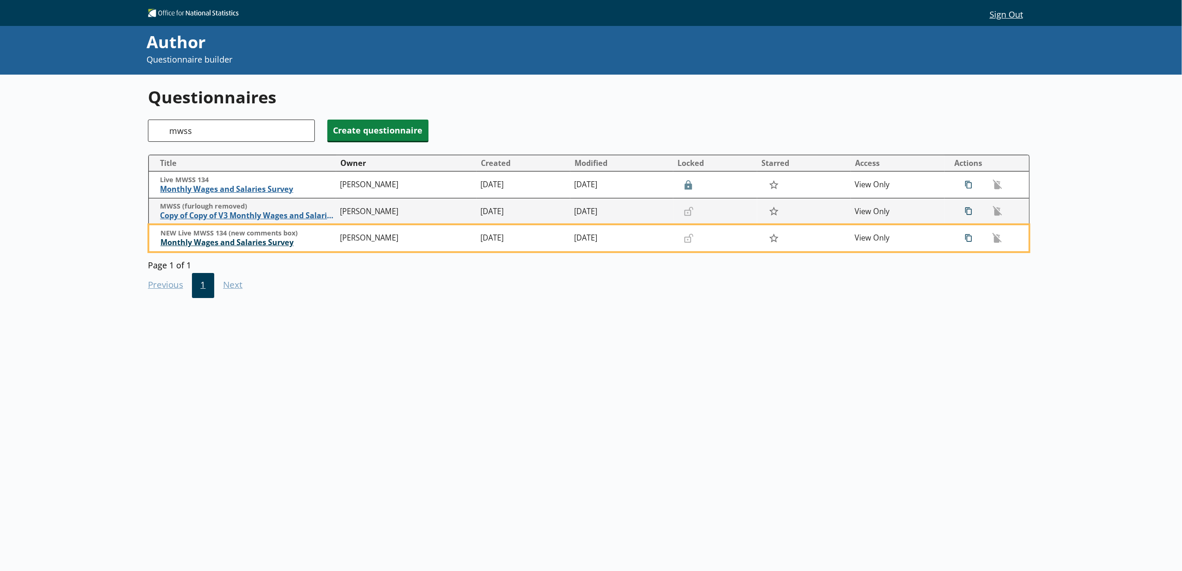
click at [235, 244] on span "Monthly Wages and Salaries Survey" at bounding box center [247, 243] width 175 height 10
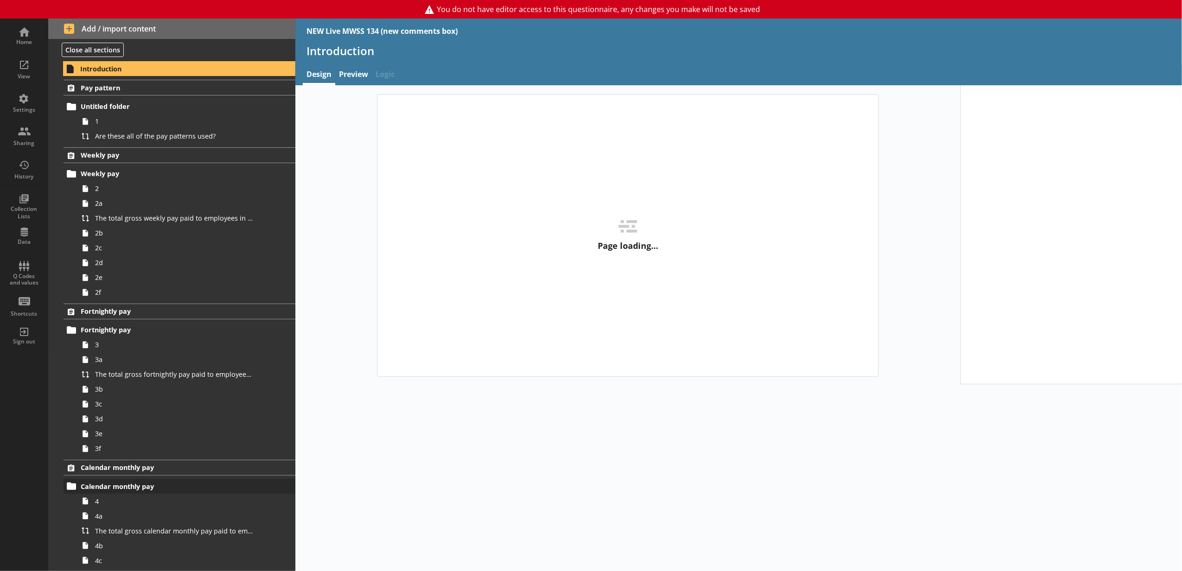
type textarea "x"
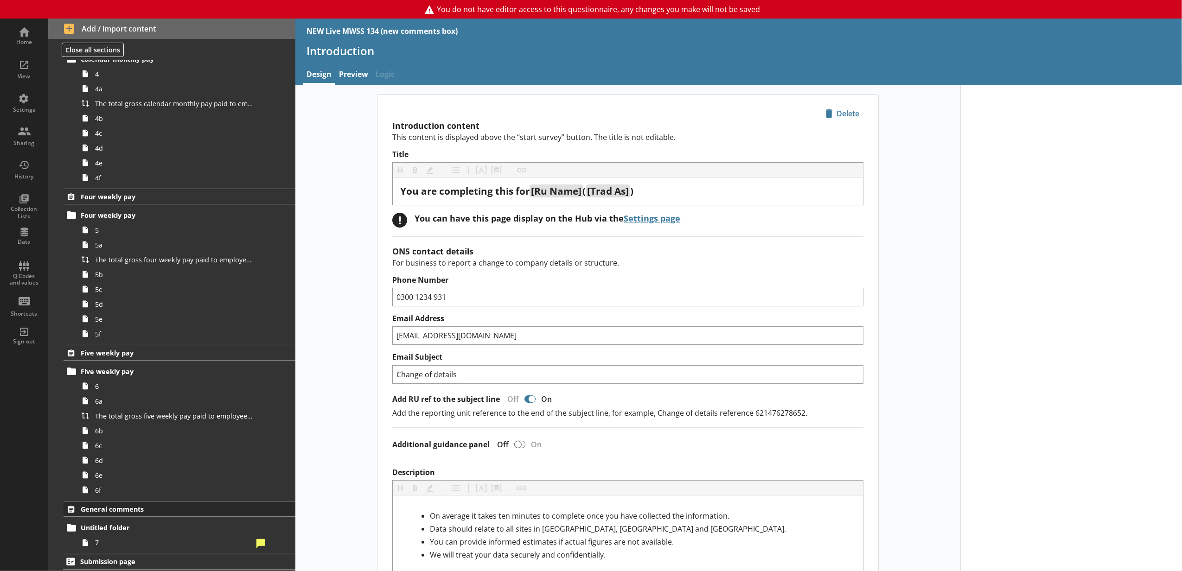
scroll to position [432, 0]
click at [136, 538] on span "7" at bounding box center [174, 540] width 158 height 9
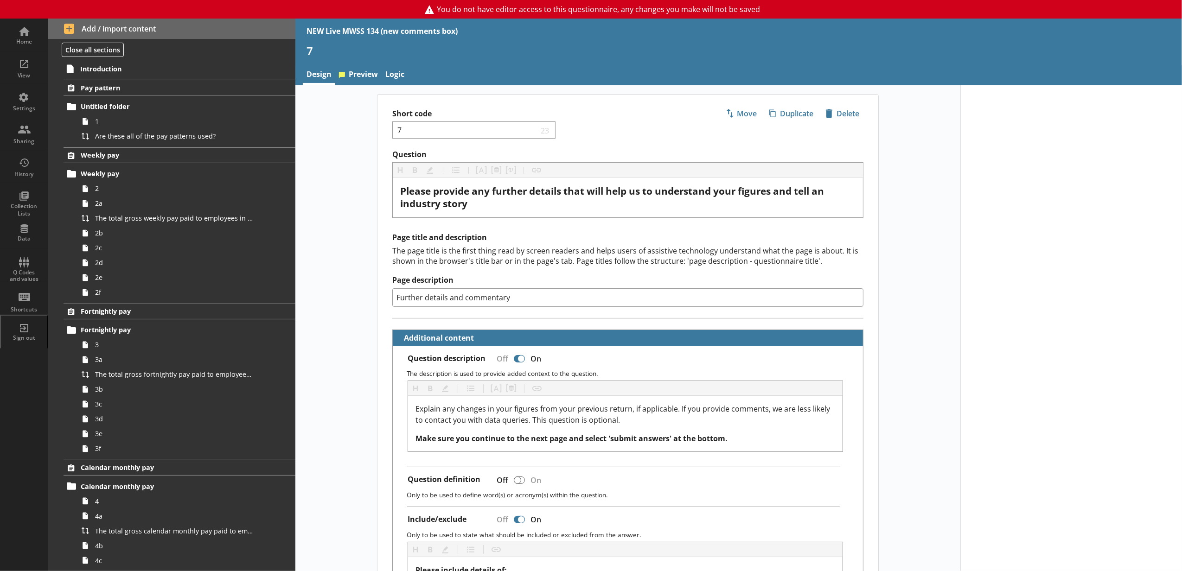
scroll to position [430, 0]
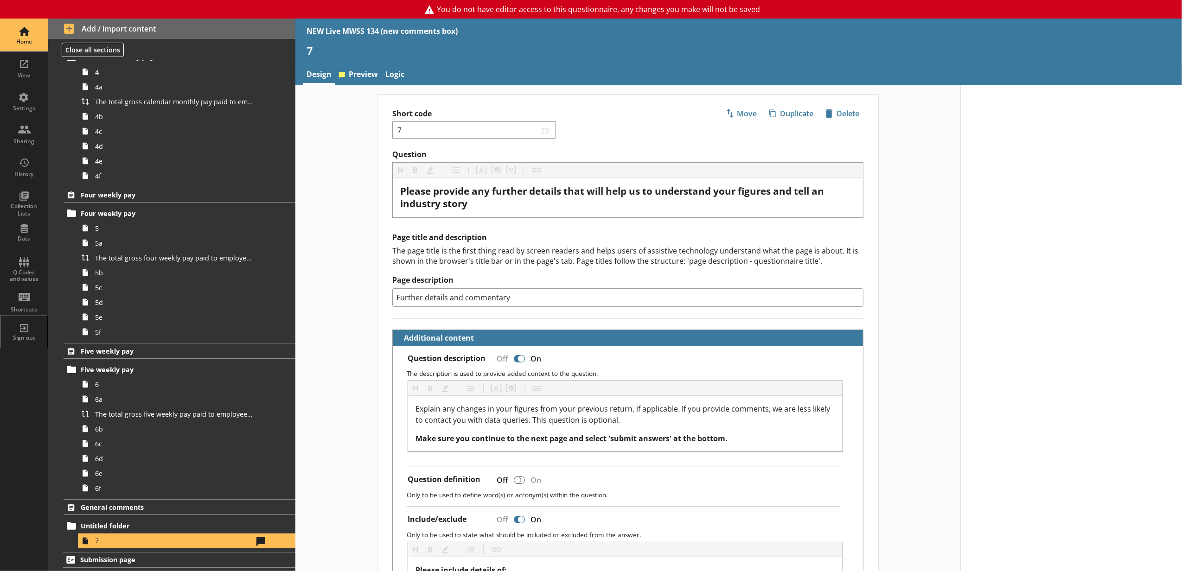
click at [37, 32] on div "Home" at bounding box center [24, 35] width 32 height 32
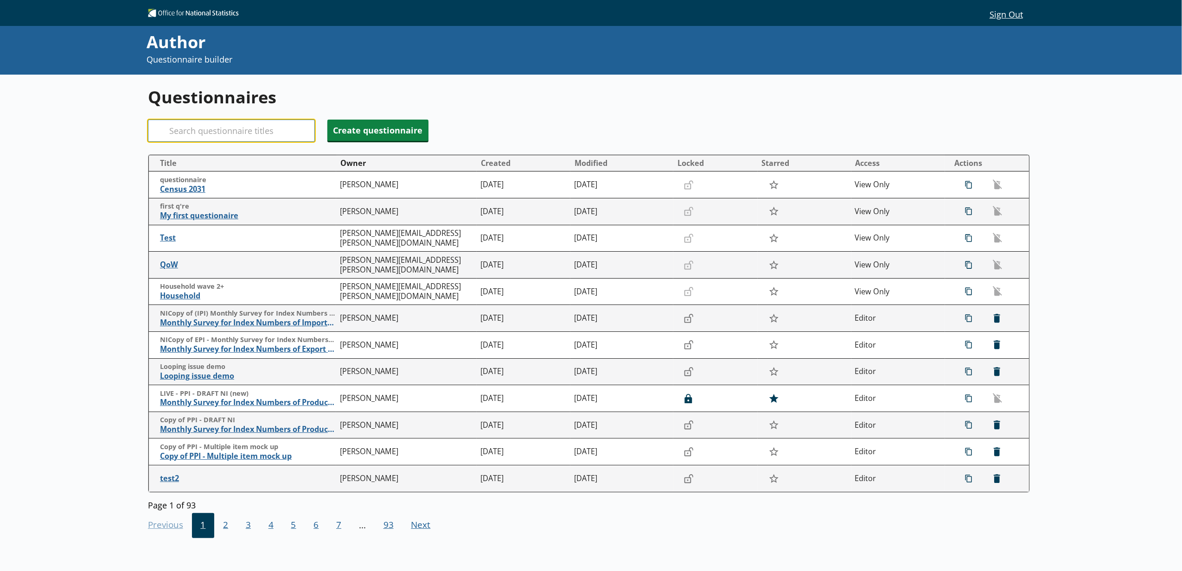
click at [223, 135] on input "Search" at bounding box center [231, 131] width 167 height 22
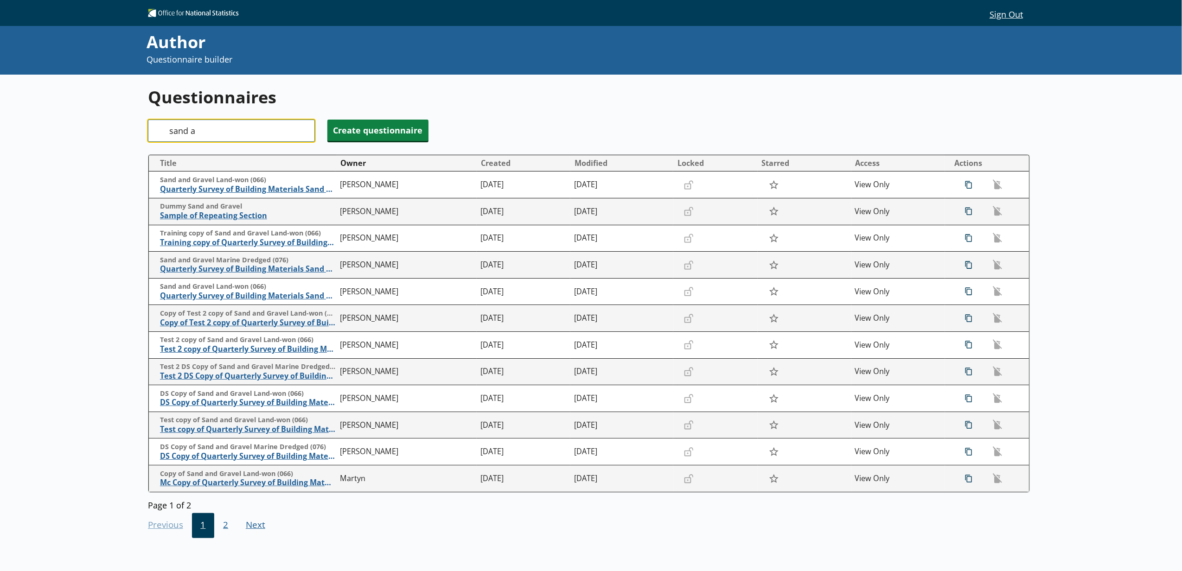
type input "sand a"
